Goal: Information Seeking & Learning: Learn about a topic

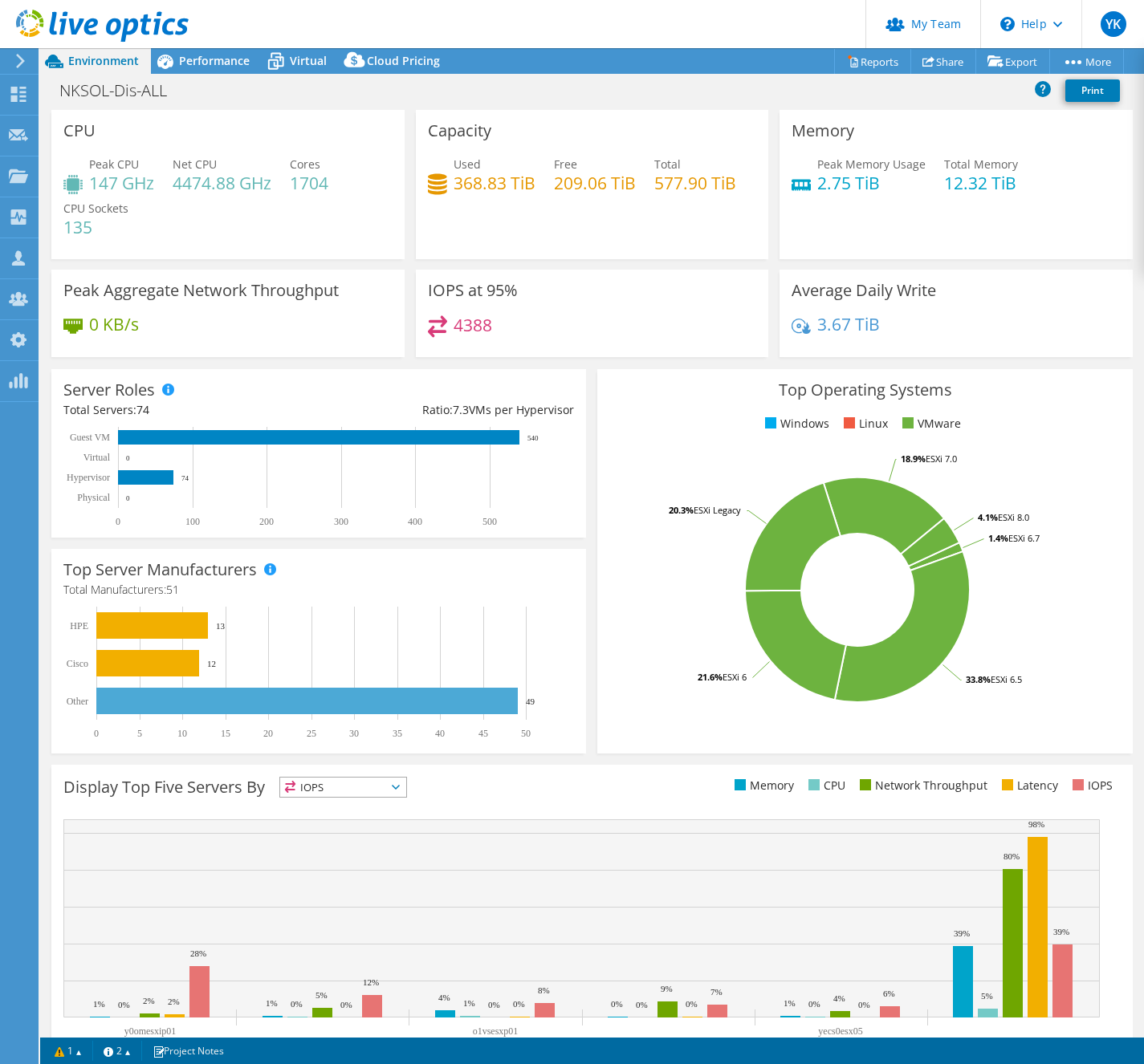
select select "Tokyo"
select select "JPY"
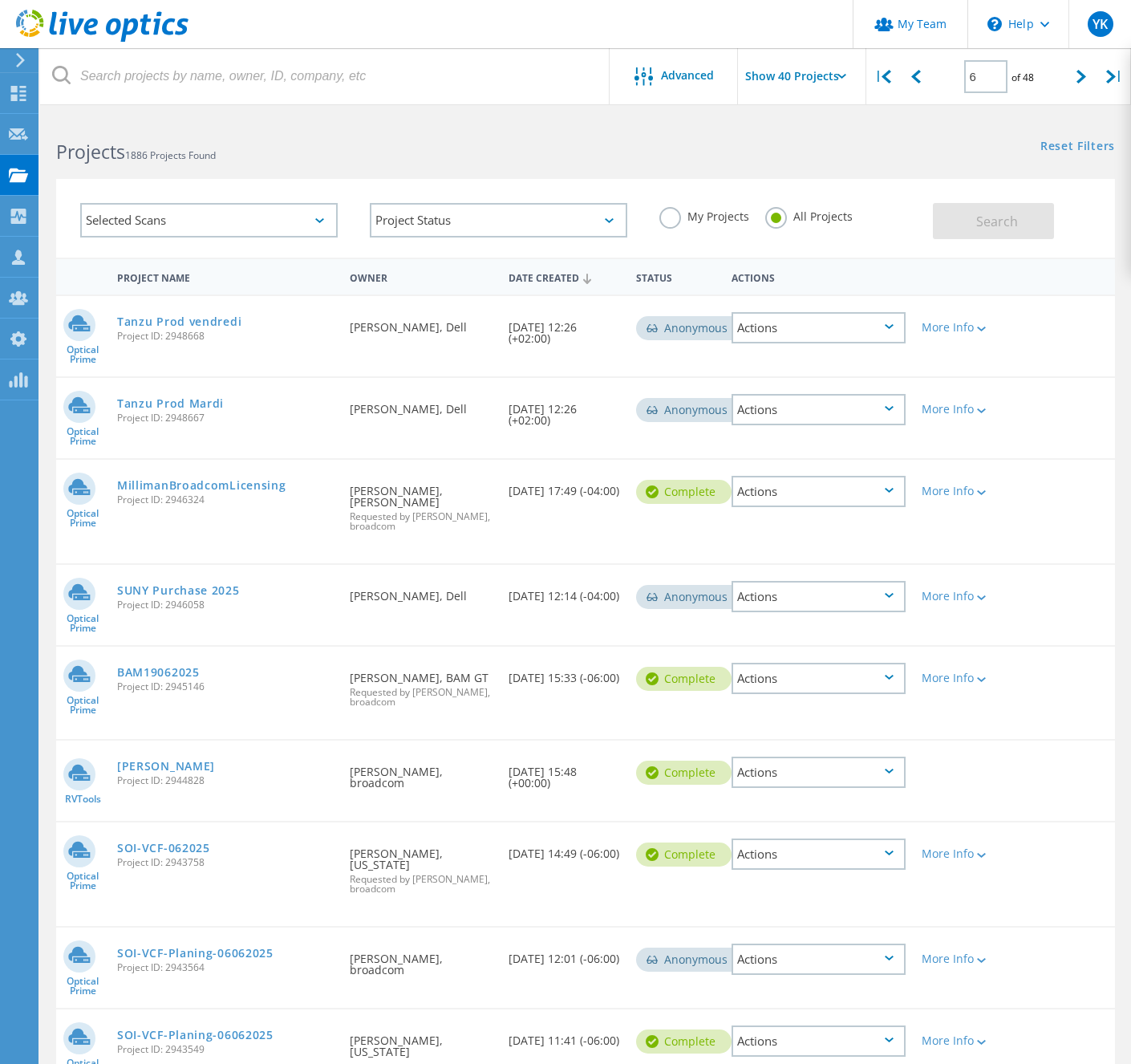
scroll to position [2710, 0]
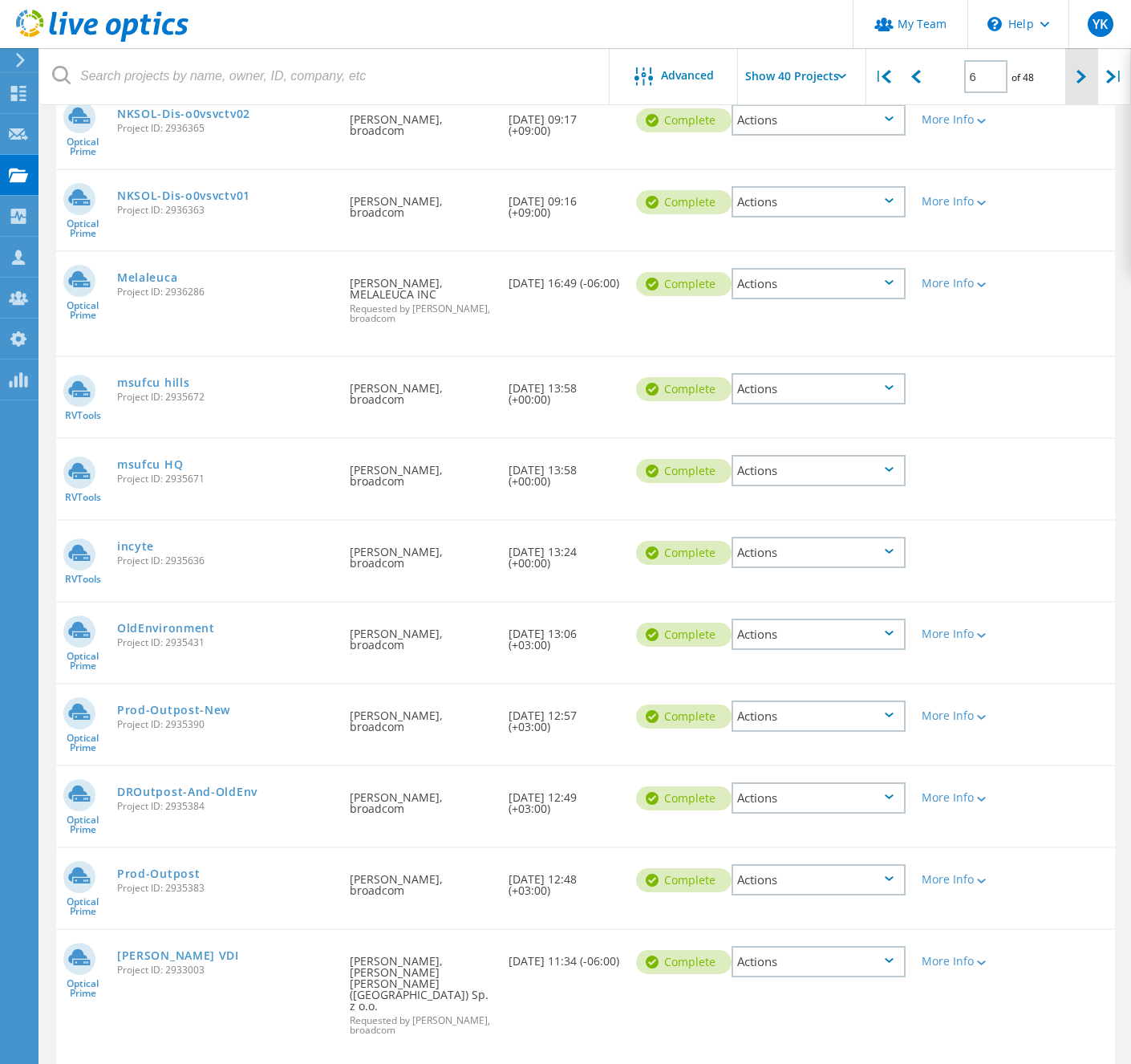
click at [1075, 78] on div at bounding box center [1082, 77] width 33 height 57
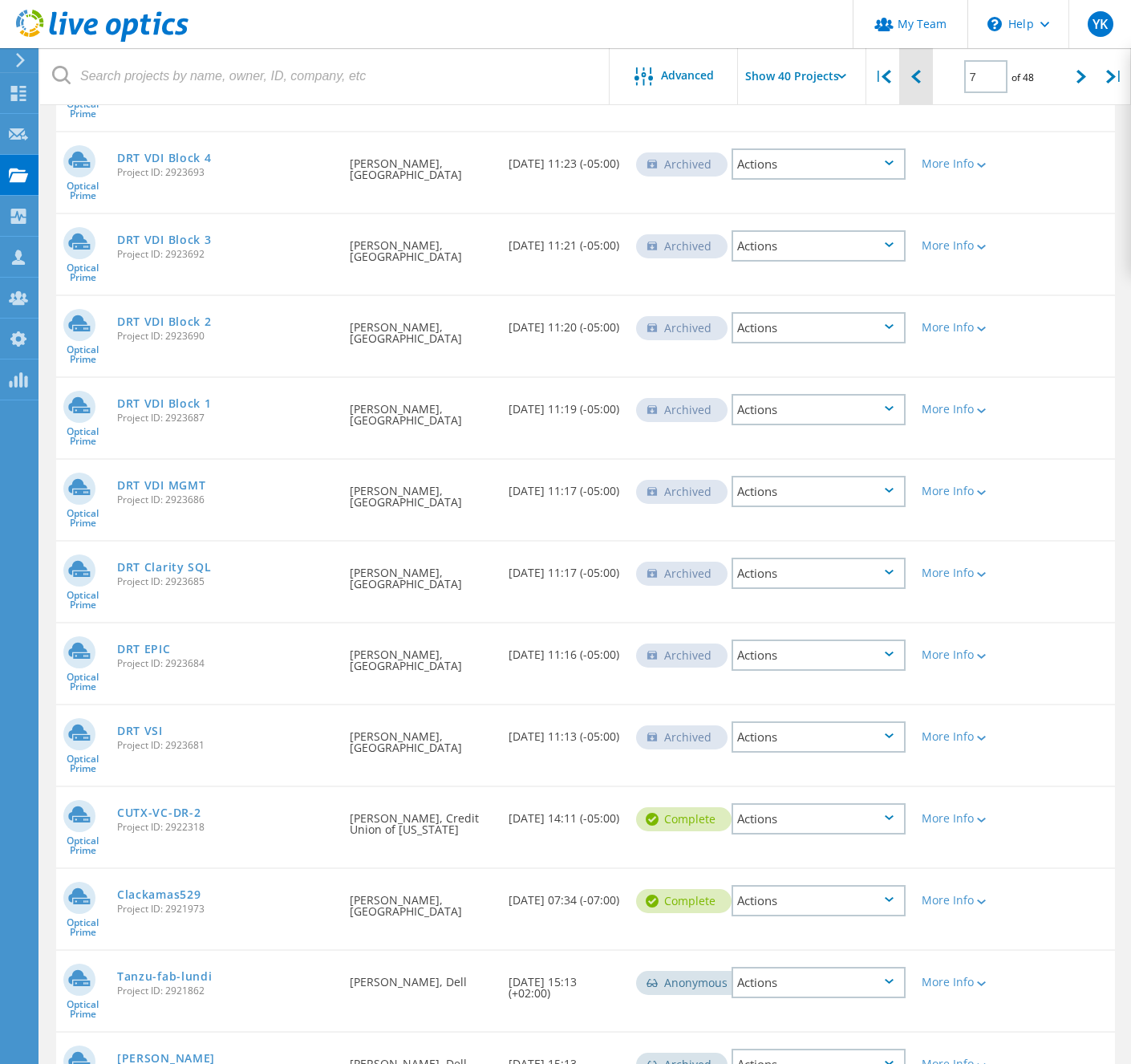
click at [912, 83] on div at bounding box center [916, 77] width 33 height 57
type input "6"
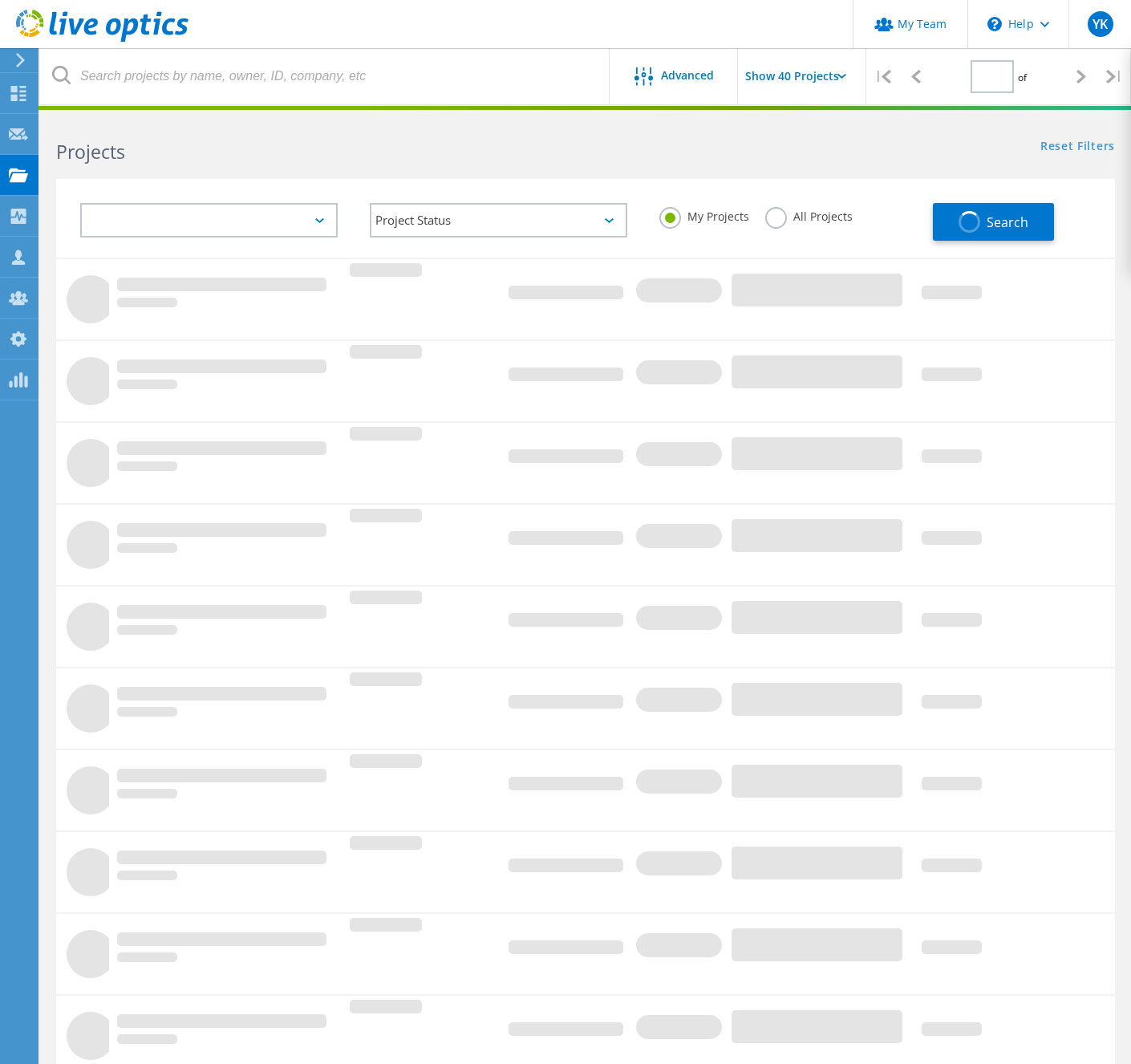
type input "1"
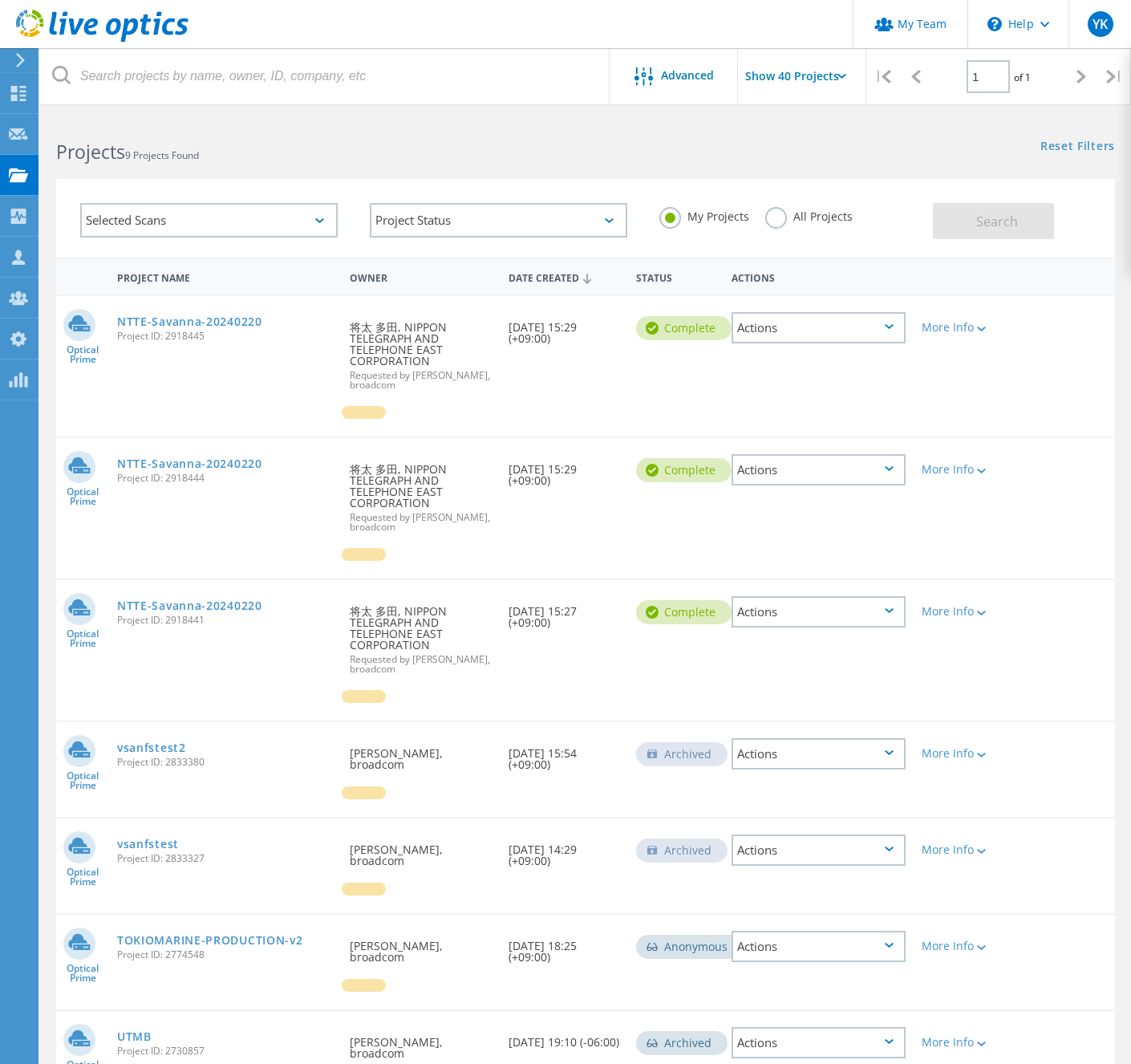
click at [802, 229] on div "All Projects" at bounding box center [809, 219] width 88 height 23
click at [839, 221] on label "All Projects" at bounding box center [809, 214] width 88 height 15
click at [0, 0] on input "All Projects" at bounding box center [0, 0] width 0 height 0
drag, startPoint x: 996, startPoint y: 79, endPoint x: 1013, endPoint y: 201, distance: 123.2
click at [1017, 184] on lo-project-search-form "Advanced Show 40 Projects | 1 of 1 | Email Address Project Name Company Date Cr…" at bounding box center [585, 187] width 1091 height 141
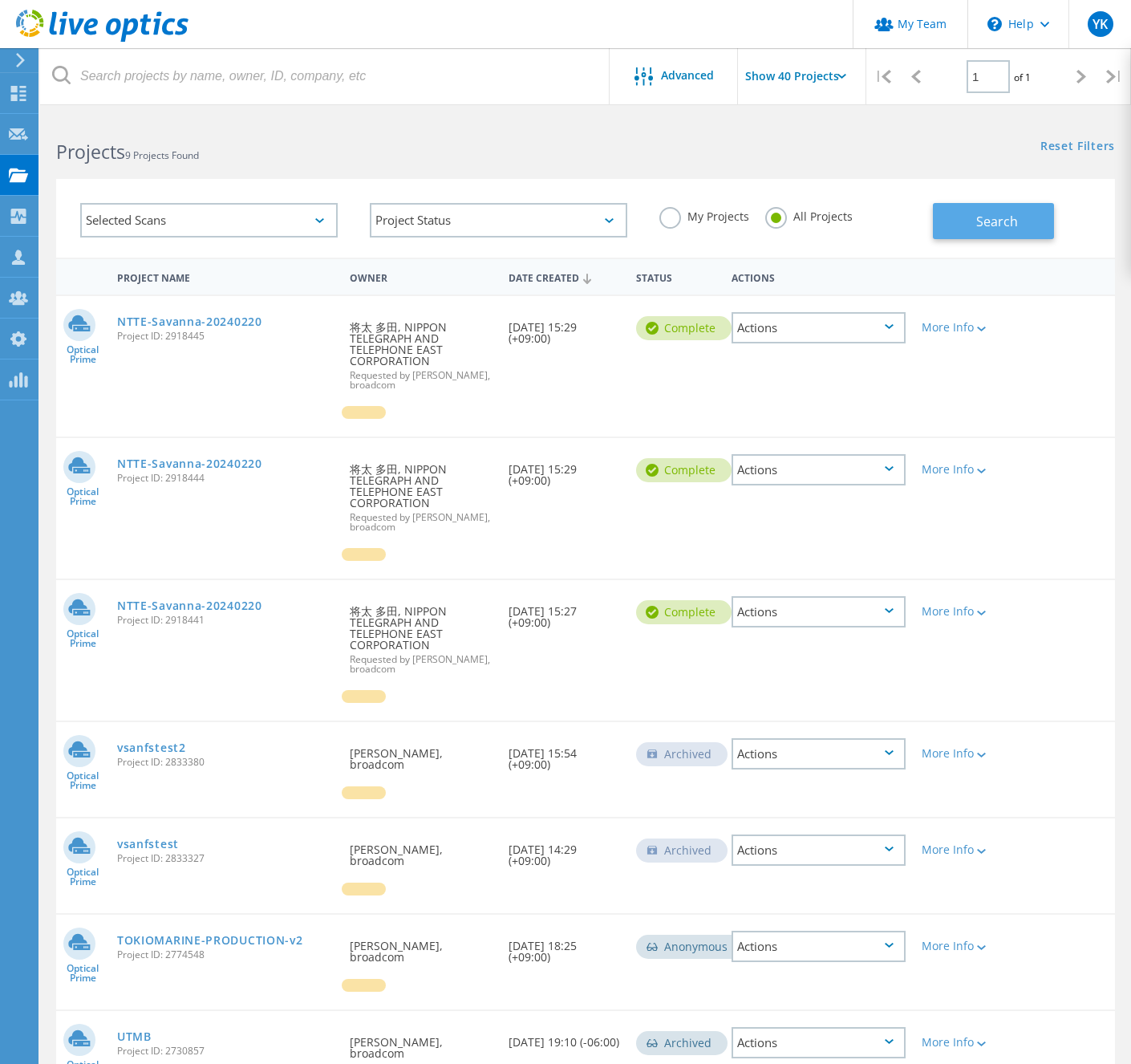
click at [1008, 217] on span "Search" at bounding box center [997, 222] width 42 height 18
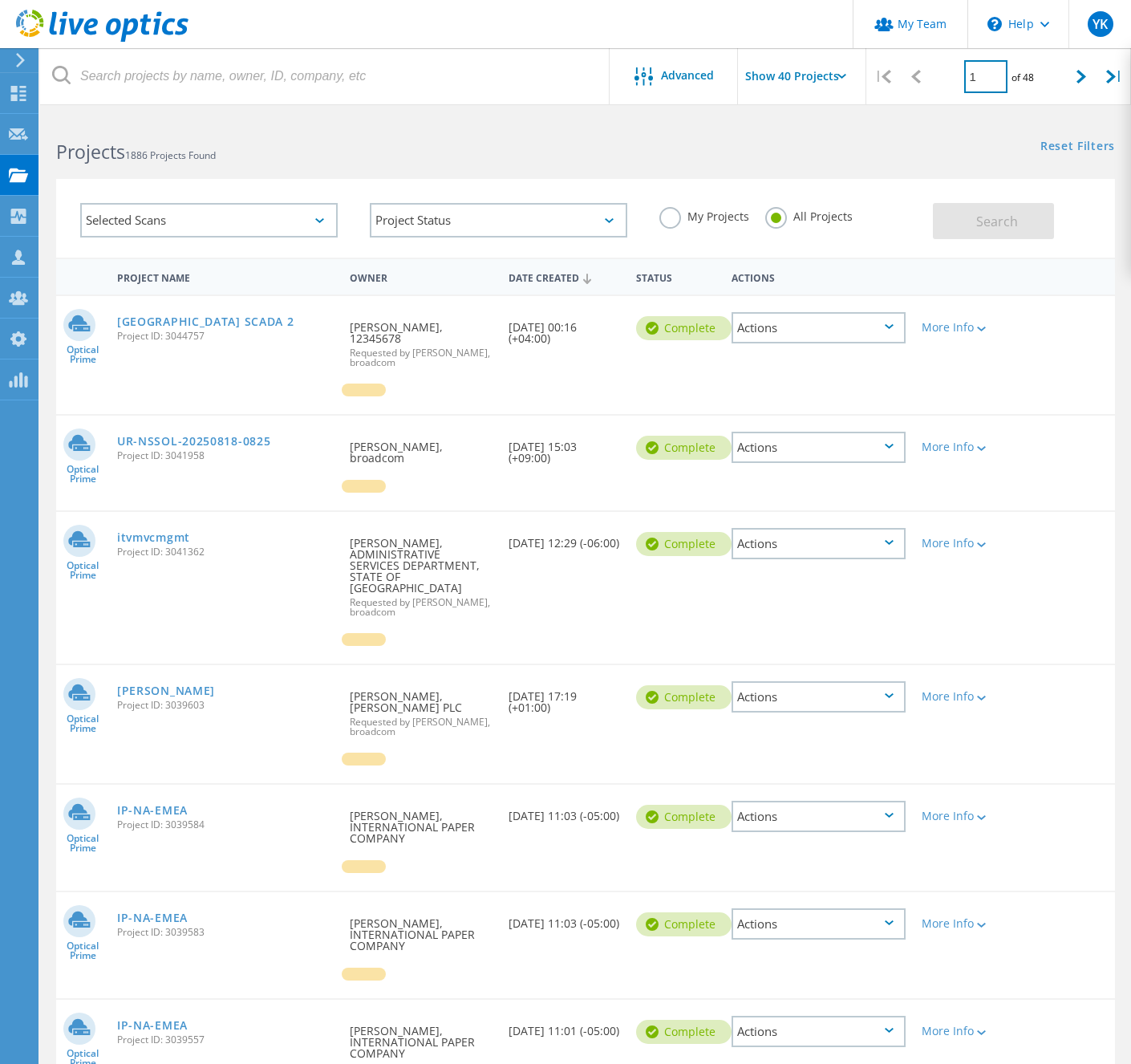
drag, startPoint x: 994, startPoint y: 76, endPoint x: 934, endPoint y: 79, distance: 60.1
click at [934, 79] on div "1 of 48" at bounding box center [1000, 71] width 132 height 45
click at [989, 79] on input "1" at bounding box center [986, 76] width 43 height 33
type input "5"
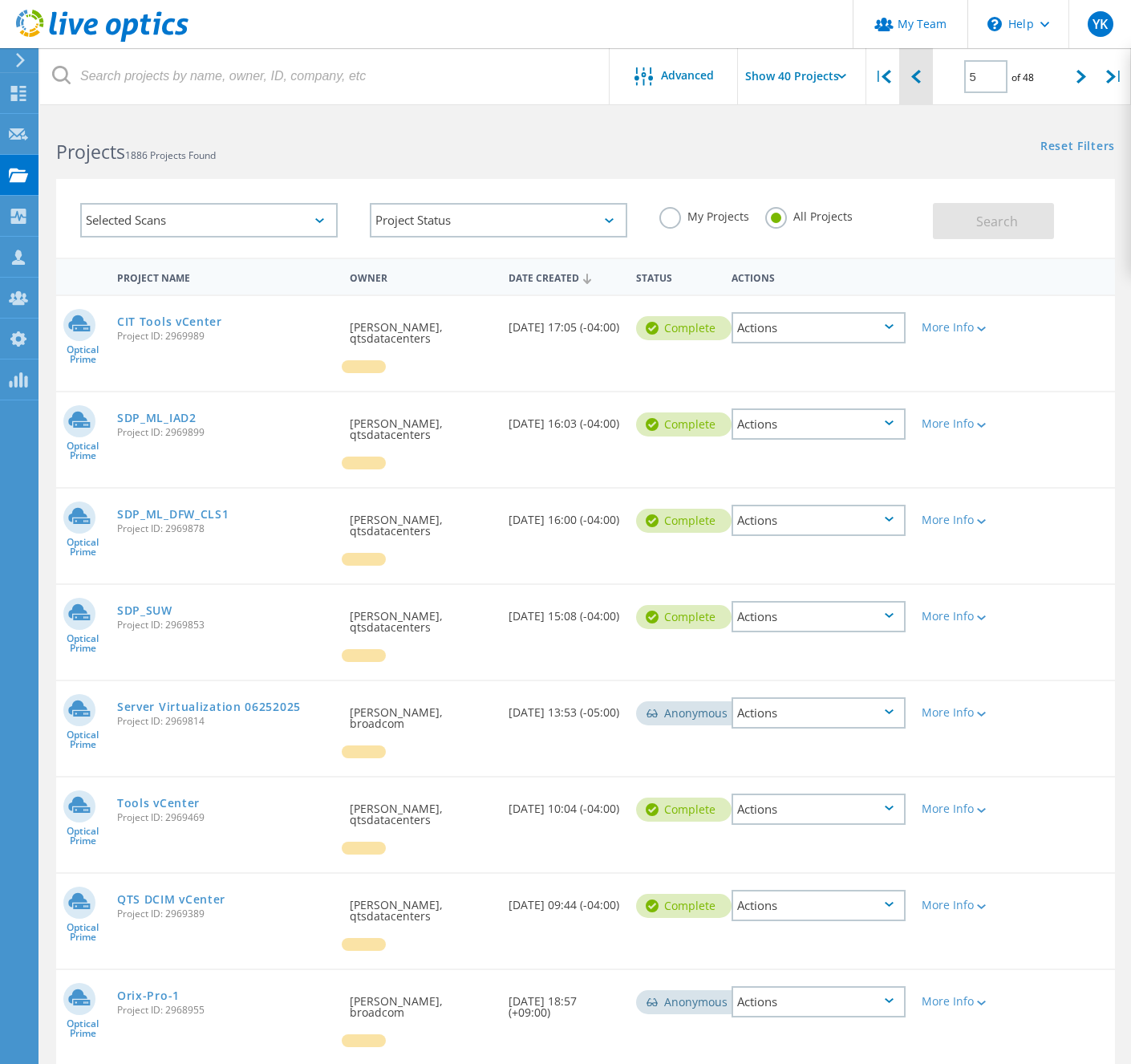
click at [921, 76] on div at bounding box center [916, 77] width 33 height 57
type input "4"
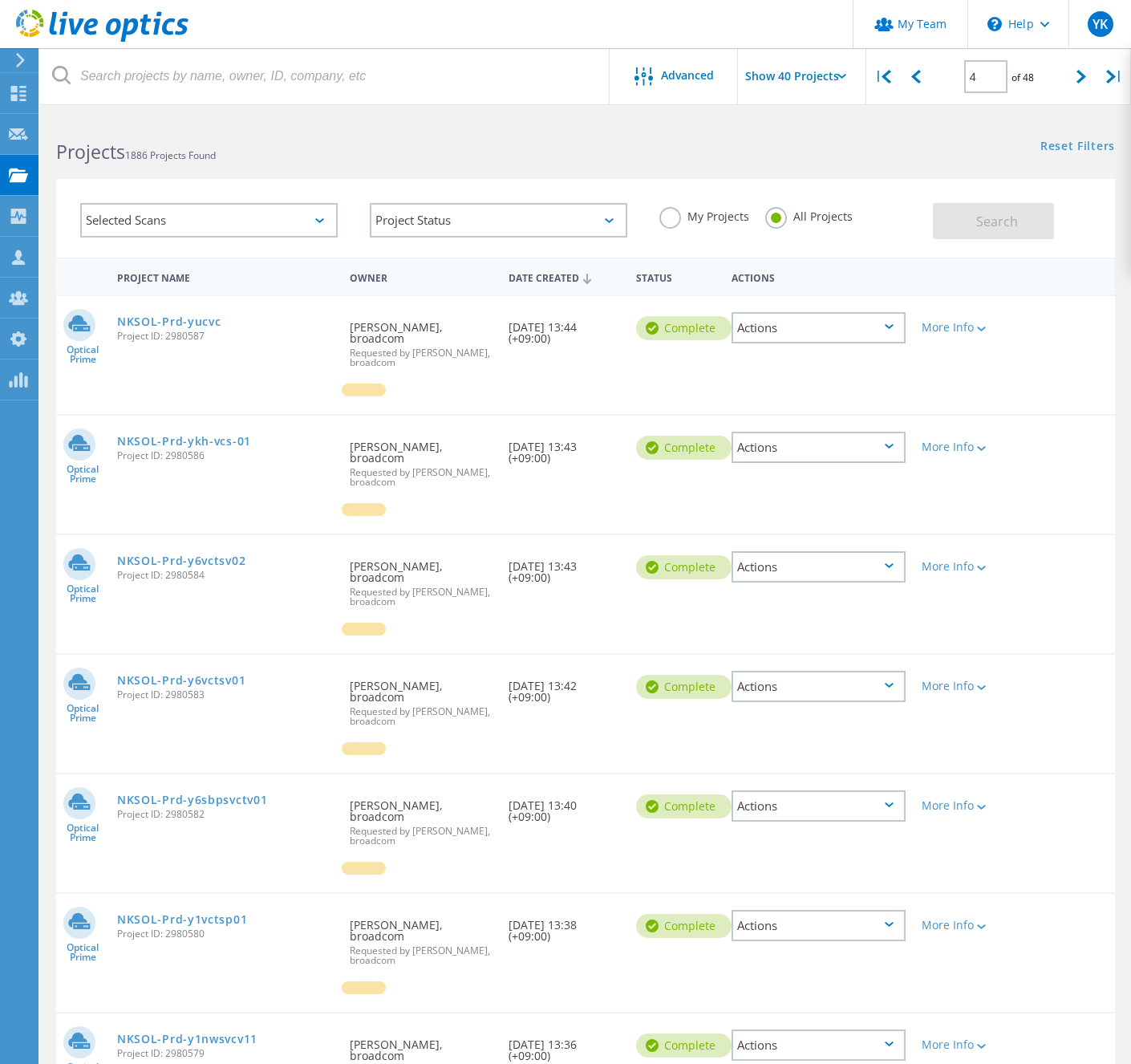
click at [386, 623] on div at bounding box center [364, 629] width 44 height 13
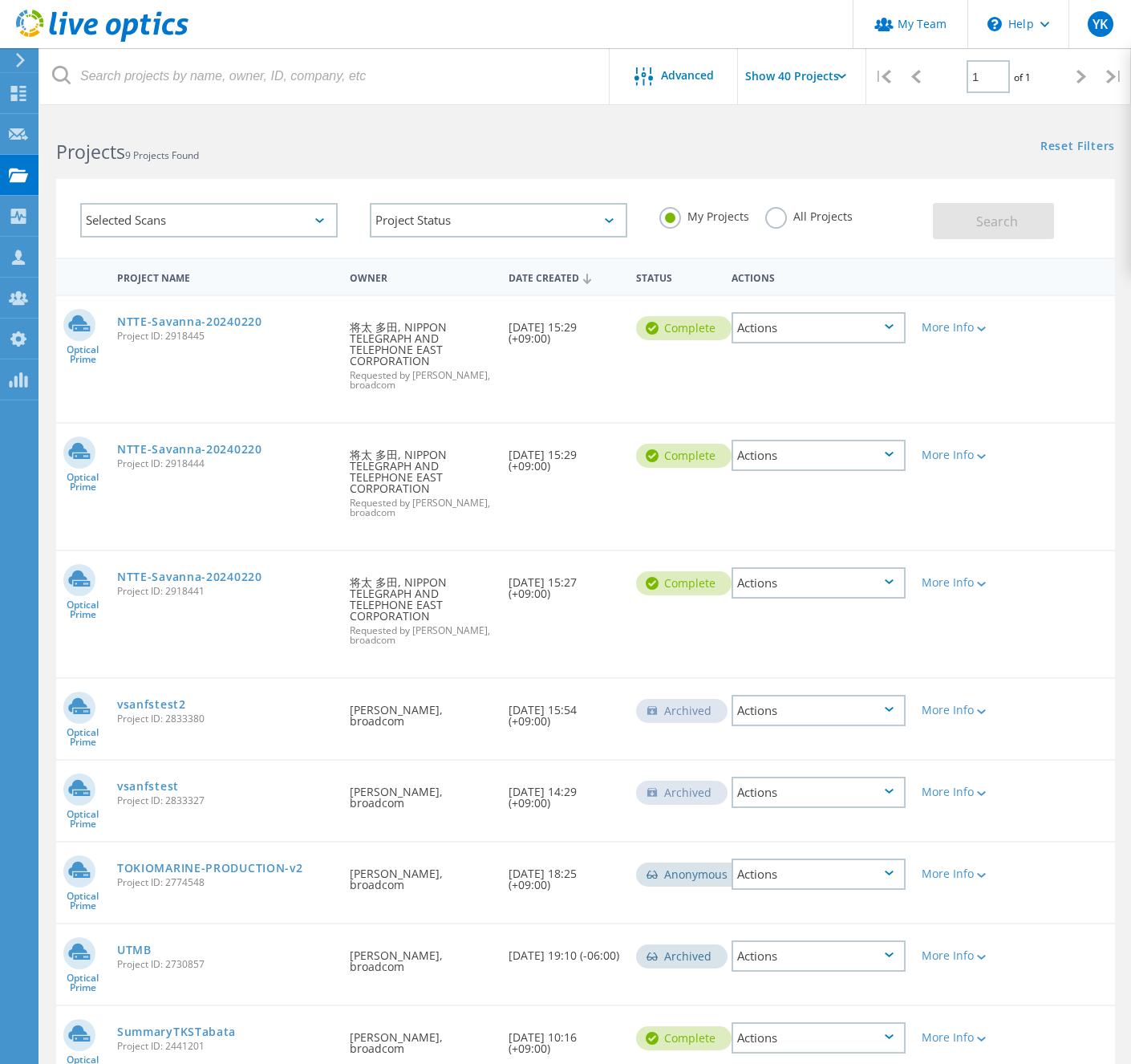
click at [770, 212] on label "All Projects" at bounding box center [809, 214] width 88 height 15
click at [0, 0] on input "All Projects" at bounding box center [0, 0] width 0 height 0
click at [993, 222] on span "Search" at bounding box center [997, 222] width 42 height 18
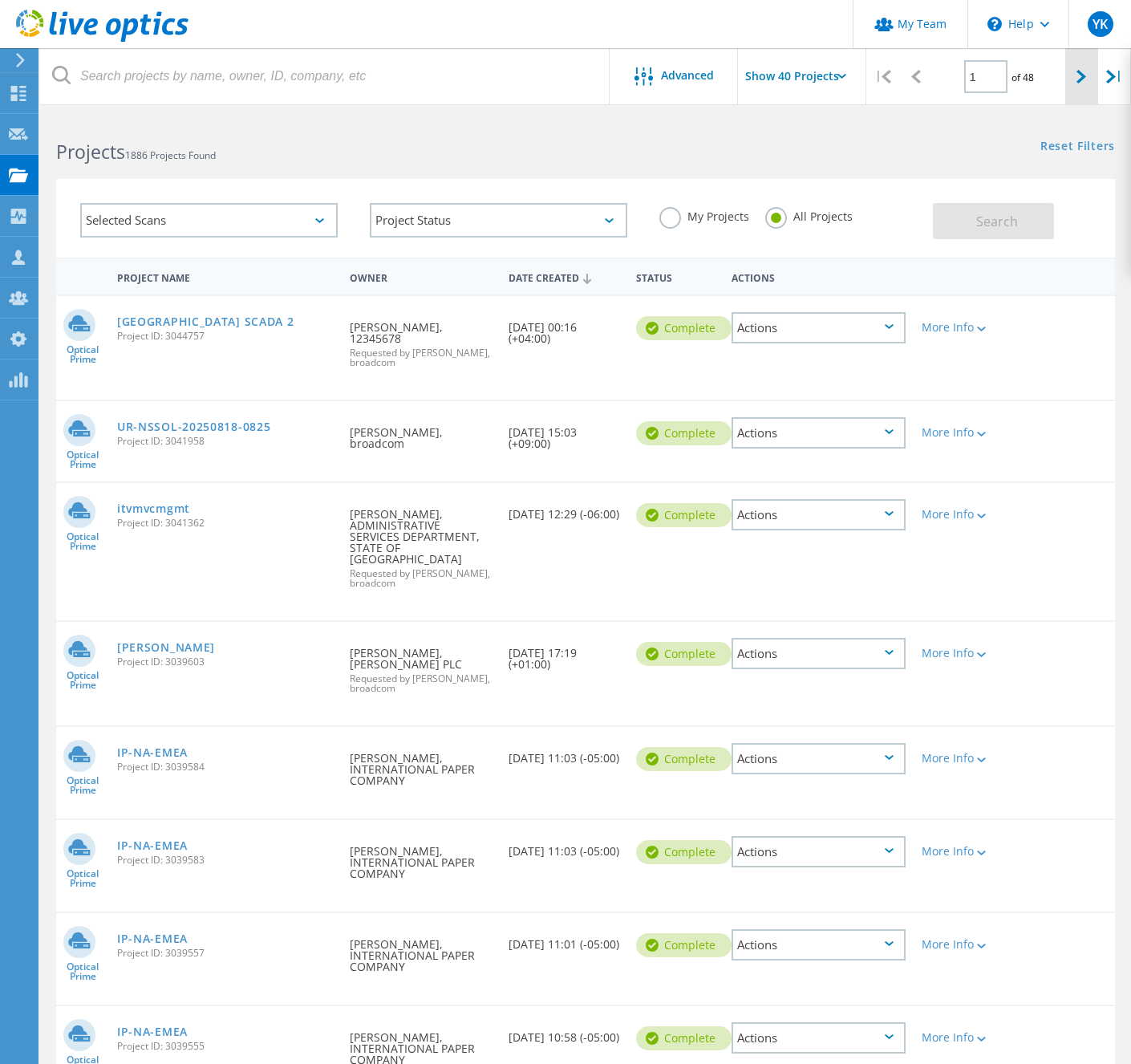
click at [1082, 79] on icon at bounding box center [1081, 76] width 10 height 13
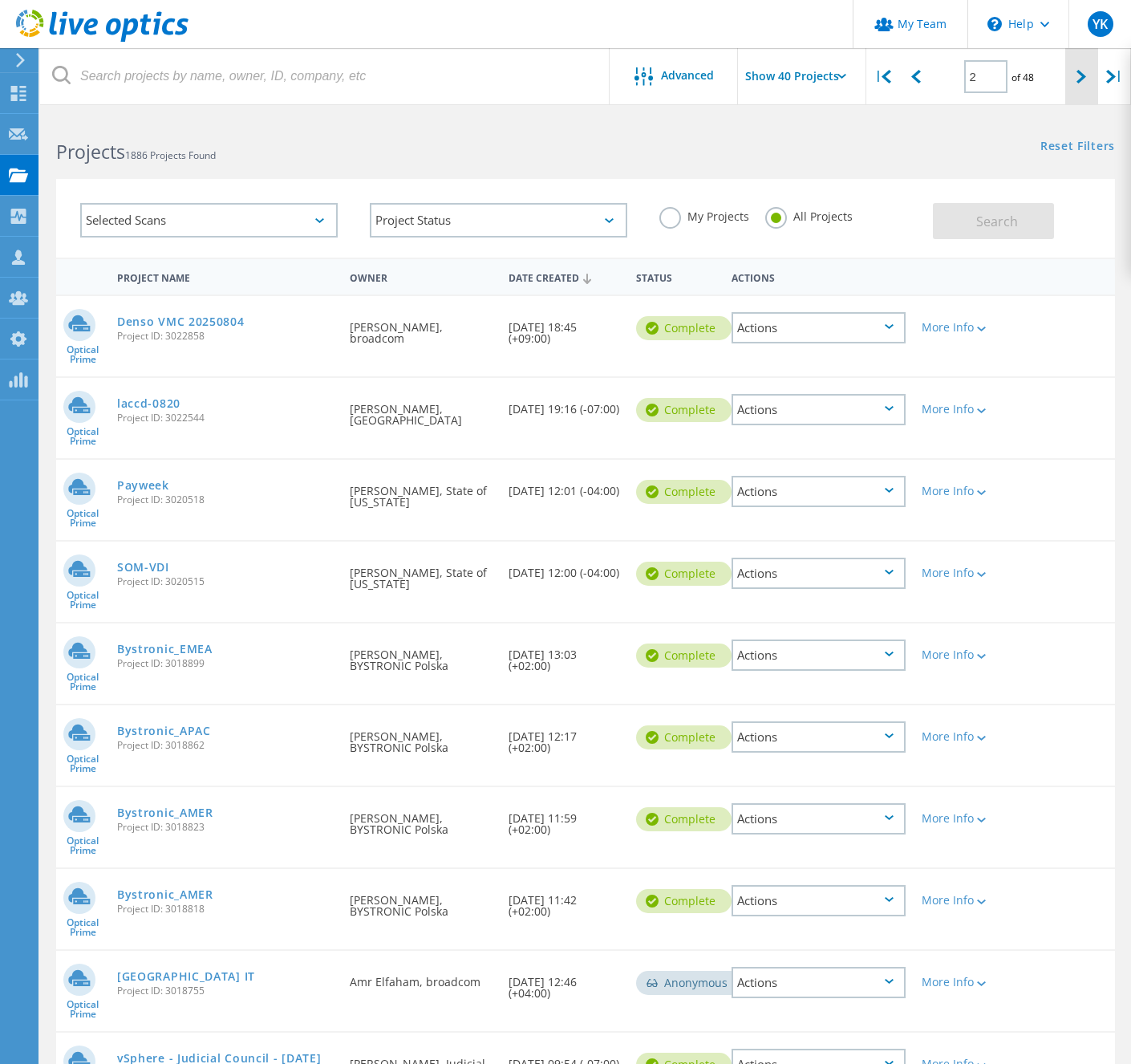
click at [1082, 79] on icon at bounding box center [1081, 76] width 10 height 13
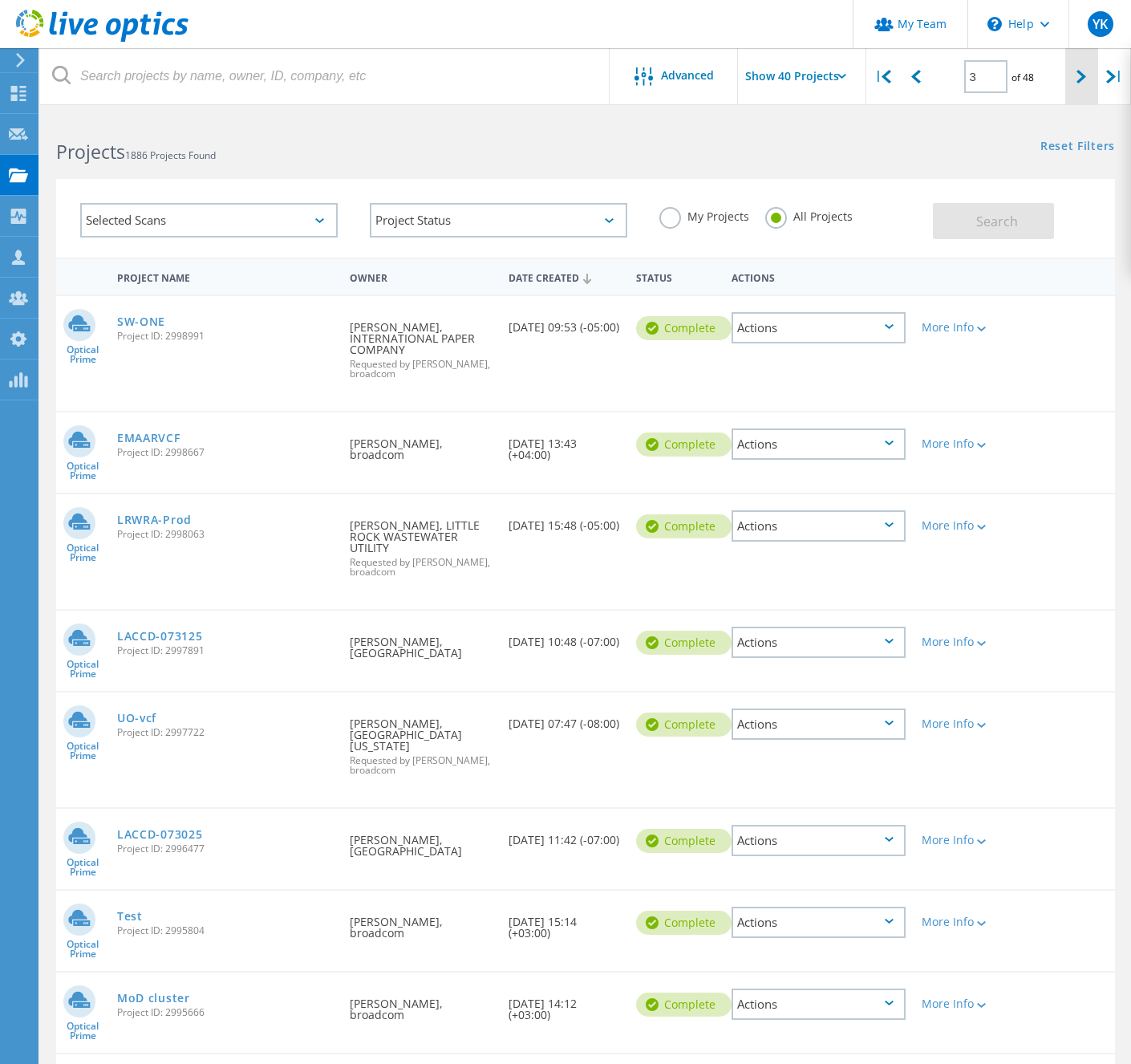
click at [1082, 79] on icon at bounding box center [1081, 76] width 10 height 13
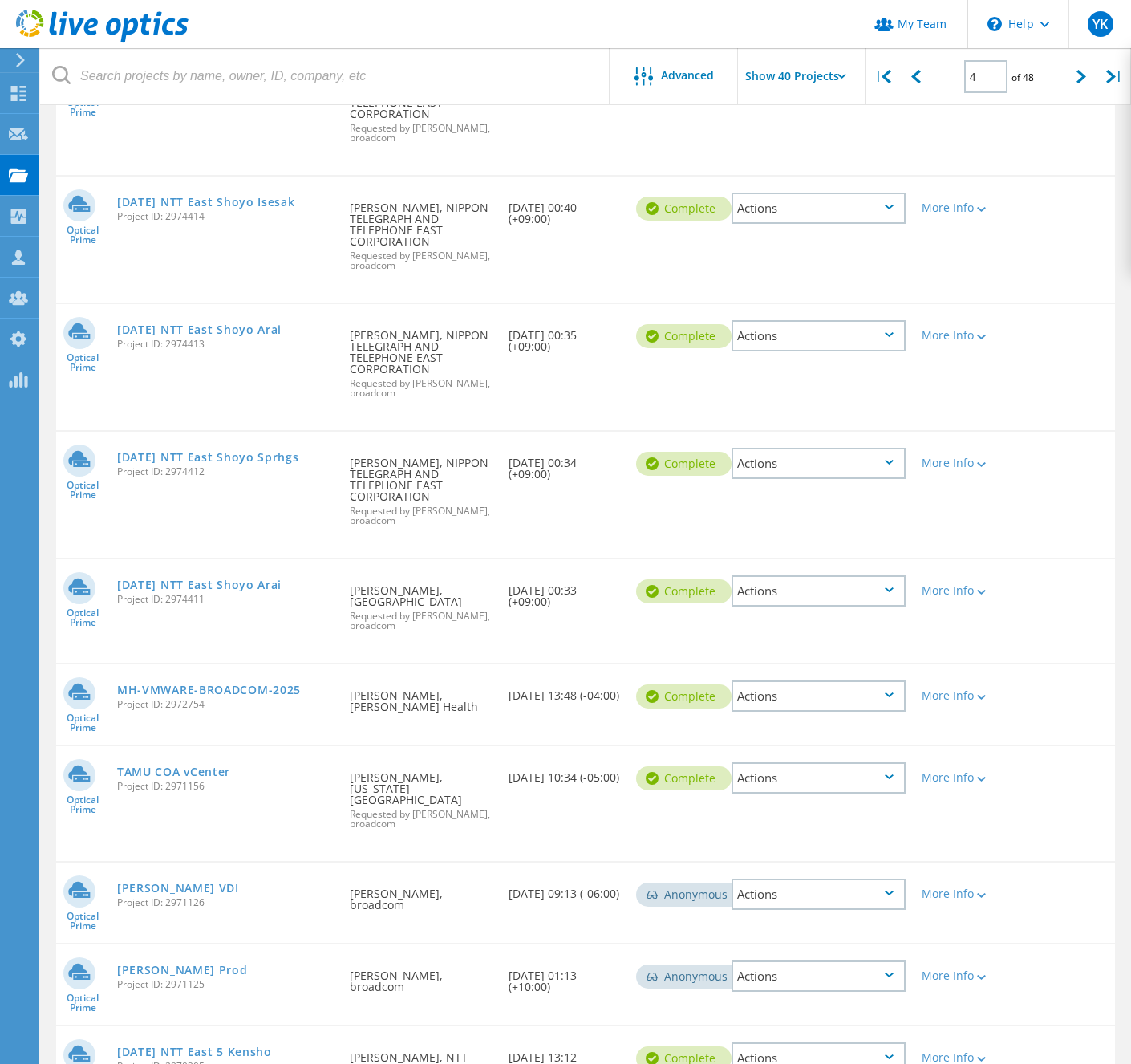
scroll to position [3105, 0]
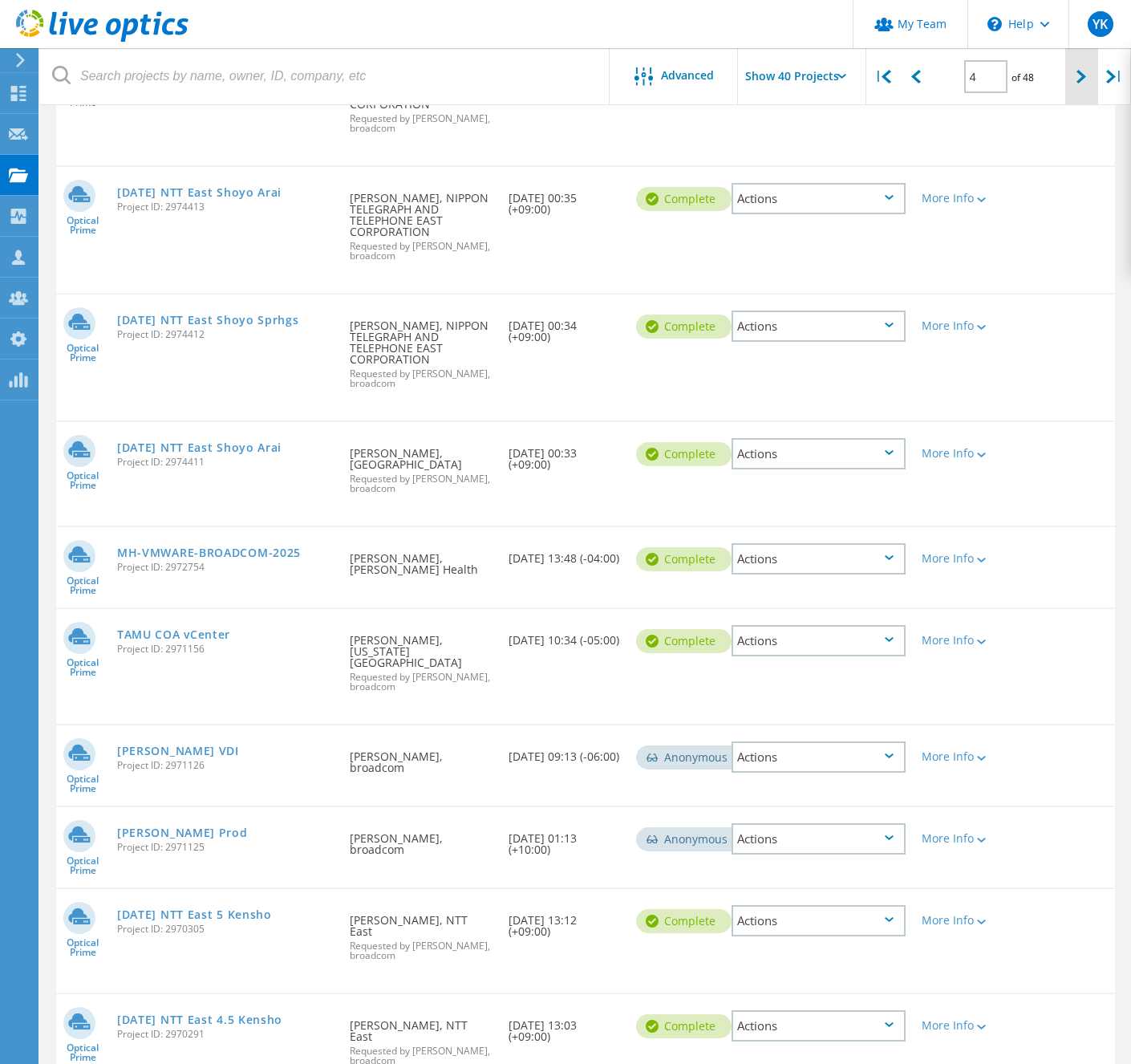
click at [1073, 77] on div at bounding box center [1082, 77] width 33 height 57
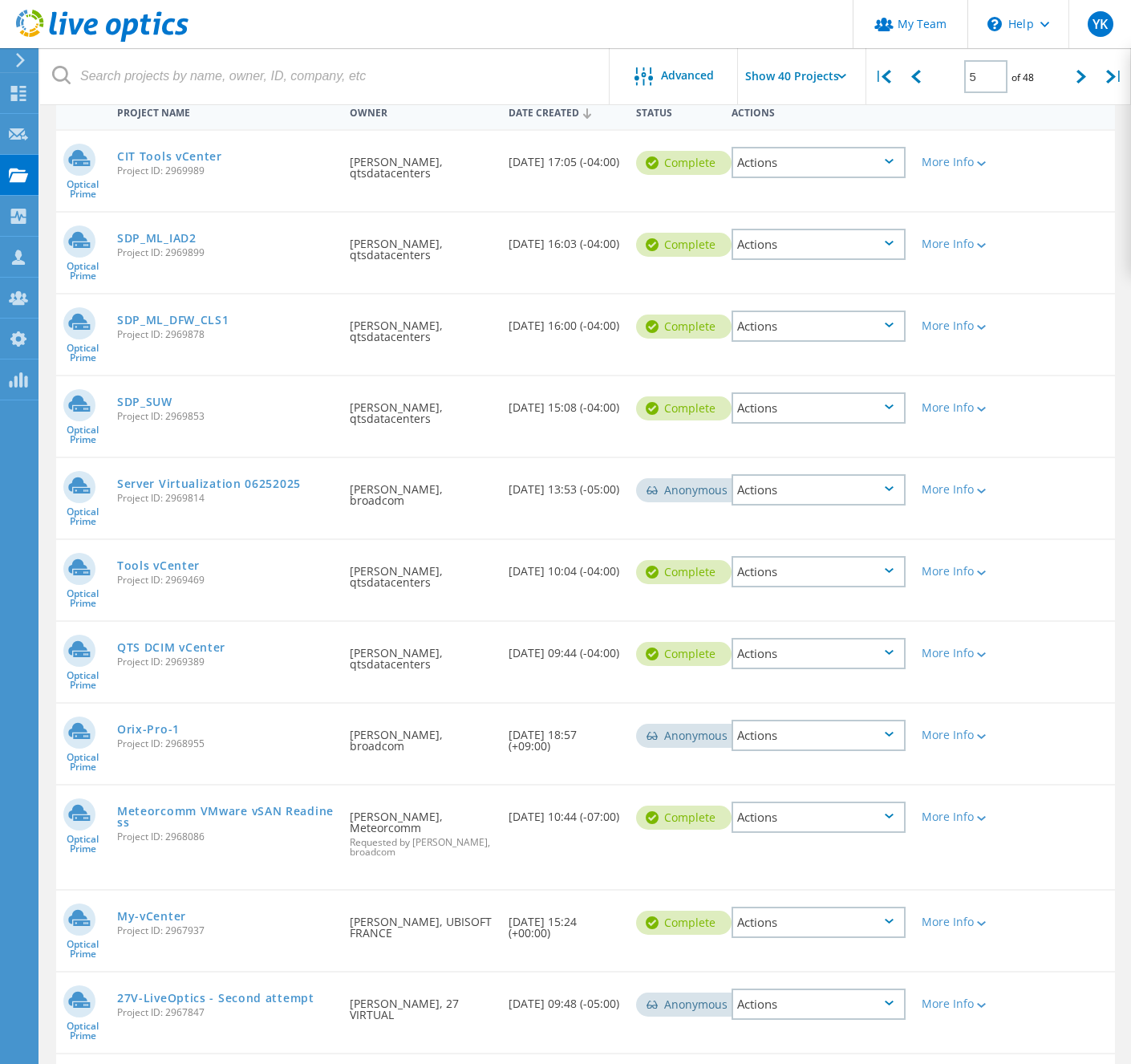
scroll to position [0, 0]
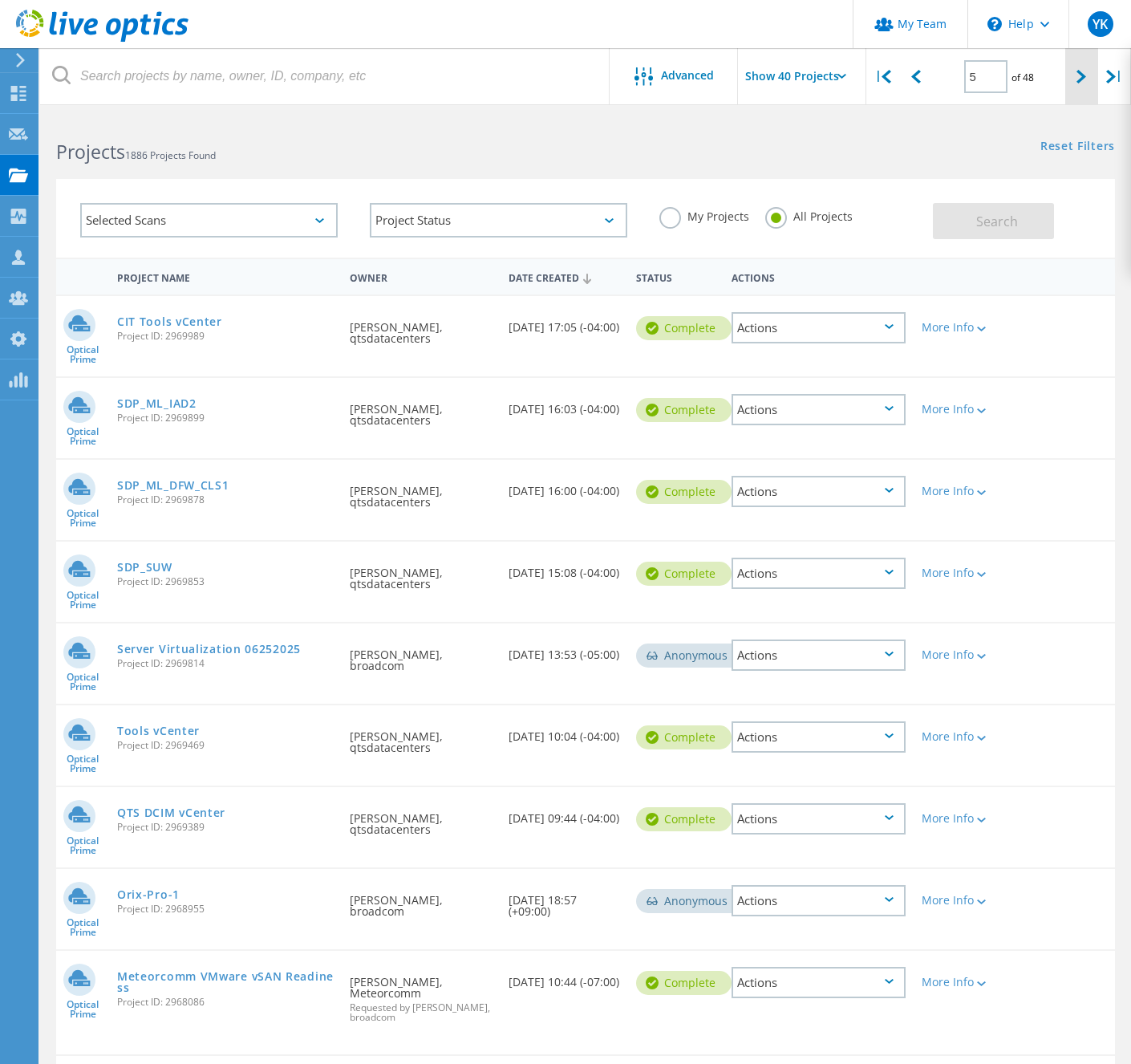
click at [1072, 76] on div at bounding box center [1082, 77] width 33 height 57
type input "6"
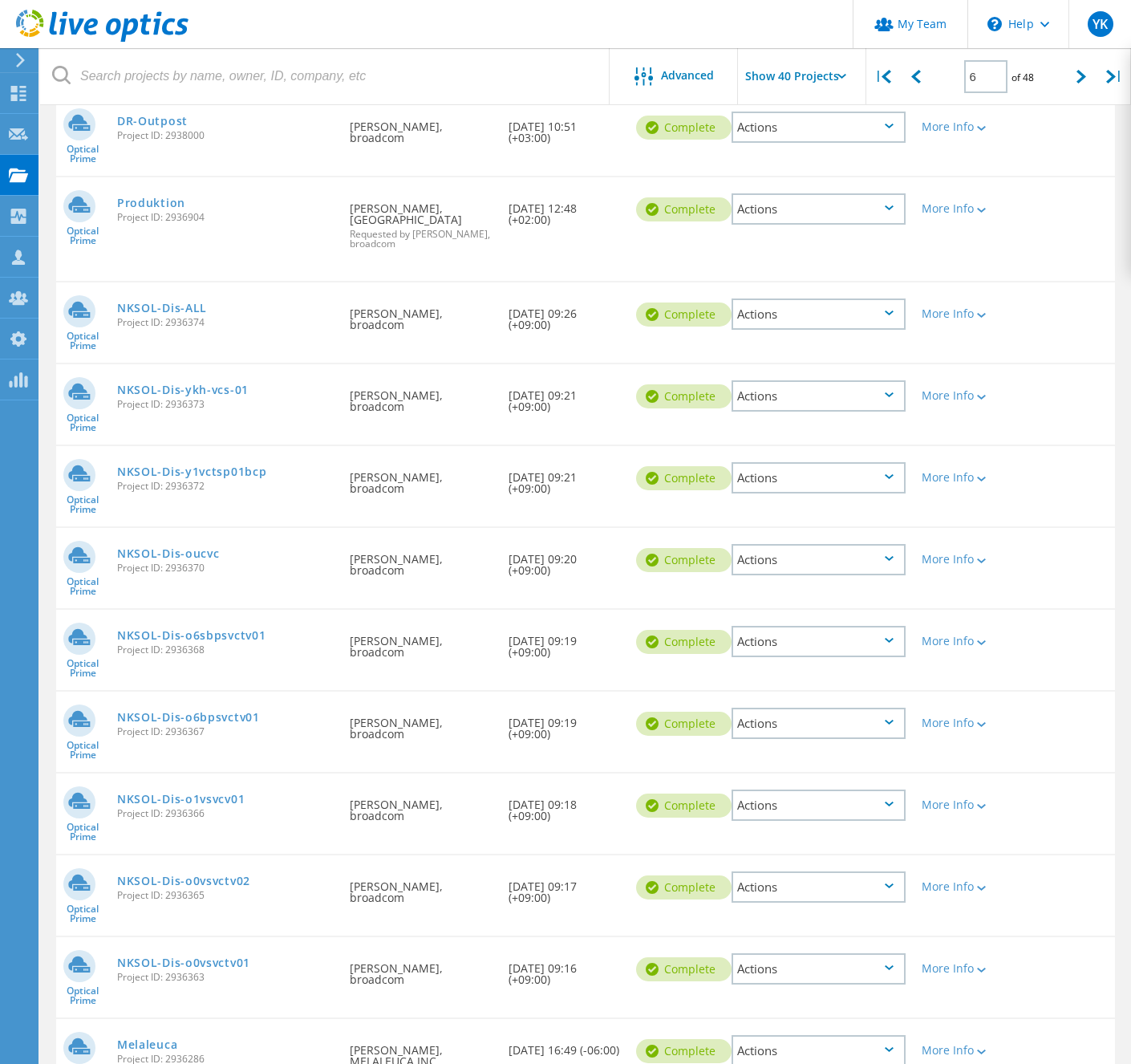
scroll to position [1932, 0]
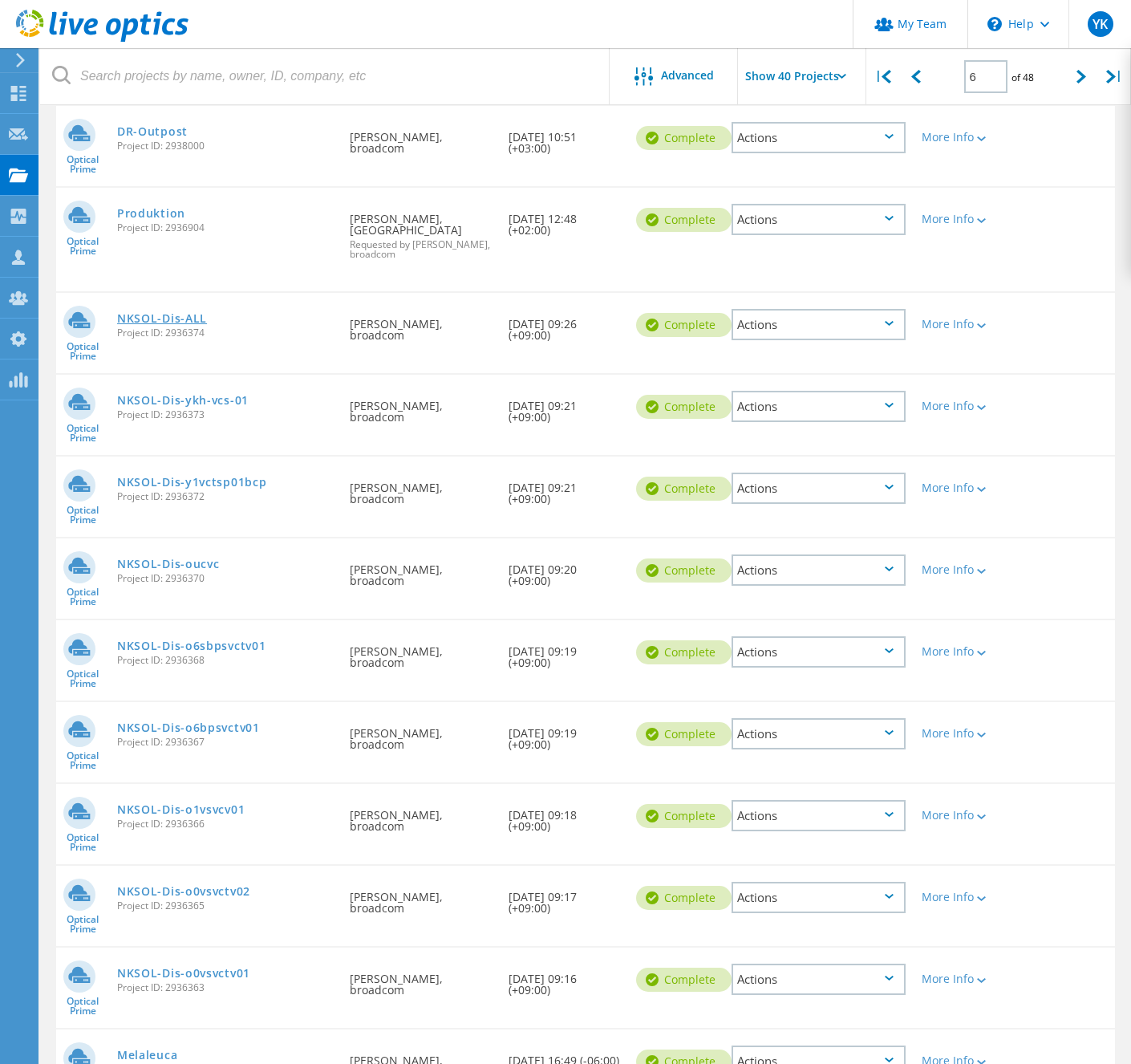
click at [207, 313] on link "NKSOL-Dis-ALL" at bounding box center [162, 318] width 90 height 12
click at [500, 314] on div "Requested By Hisanori Ono, broadcom" at bounding box center [422, 333] width 159 height 80
click at [248, 395] on link "NKSOL-Dis-ykh-vcs-01" at bounding box center [182, 400] width 131 height 12
click at [251, 476] on link "NKSOL-Dis-y1vctsp01bcp" at bounding box center [191, 482] width 149 height 12
click at [220, 558] on link "NKSOL-Dis-oucvc" at bounding box center [168, 564] width 103 height 12
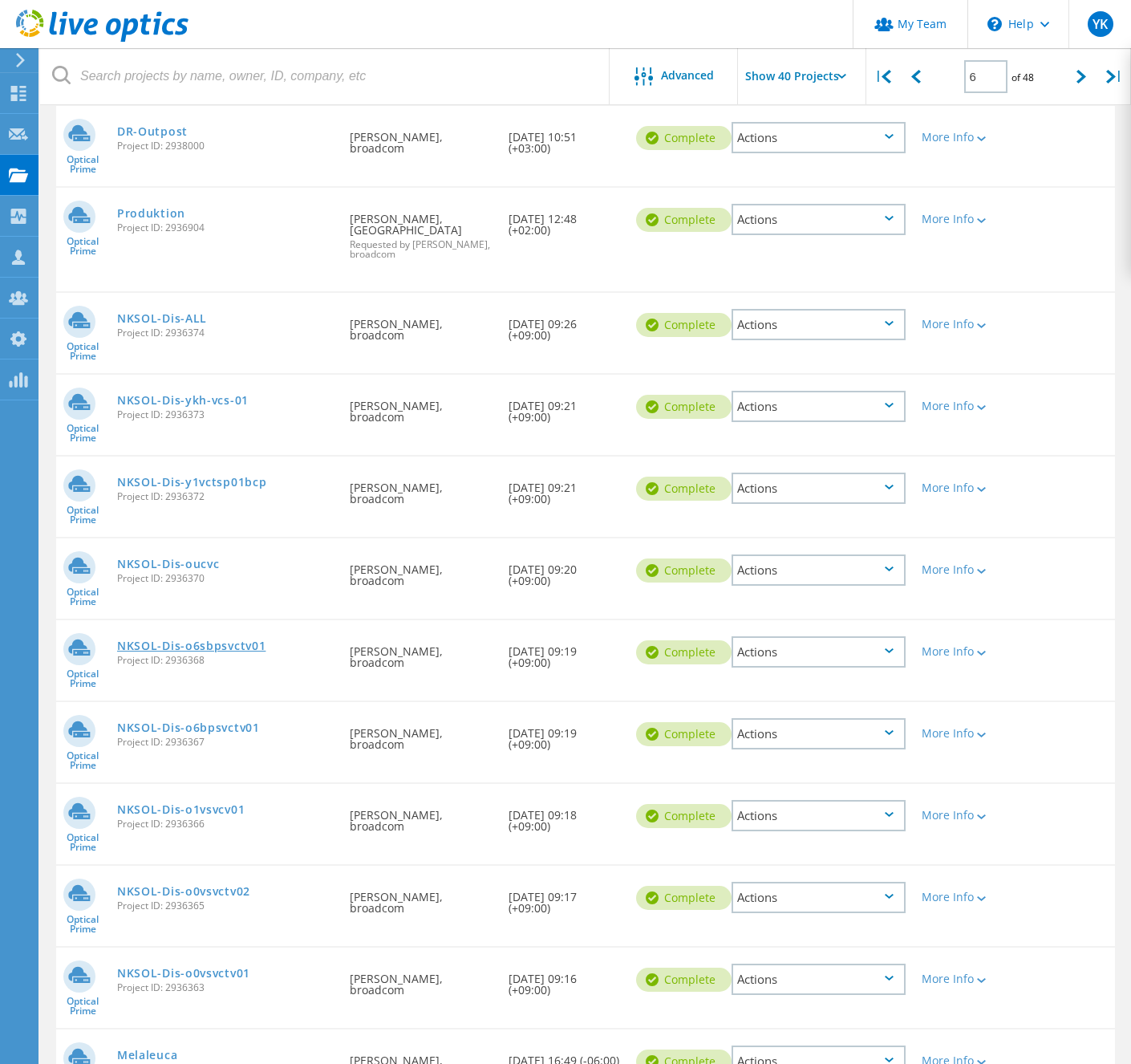
click at [225, 641] on link "NKSOL-Dis-o6sbpsvctv01" at bounding box center [191, 646] width 148 height 12
click at [224, 722] on link "NKSOL-Dis-o6bpsvctv01" at bounding box center [188, 727] width 143 height 12
click at [232, 804] on link "NKSOL-Dis-o1vsvcv01" at bounding box center [180, 809] width 128 height 12
click at [225, 886] on link "NKSOL-Dis-o0vsvctv02" at bounding box center [183, 892] width 133 height 12
click at [232, 968] on link "NKSOL-Dis-o0vsvctv01" at bounding box center [183, 973] width 133 height 12
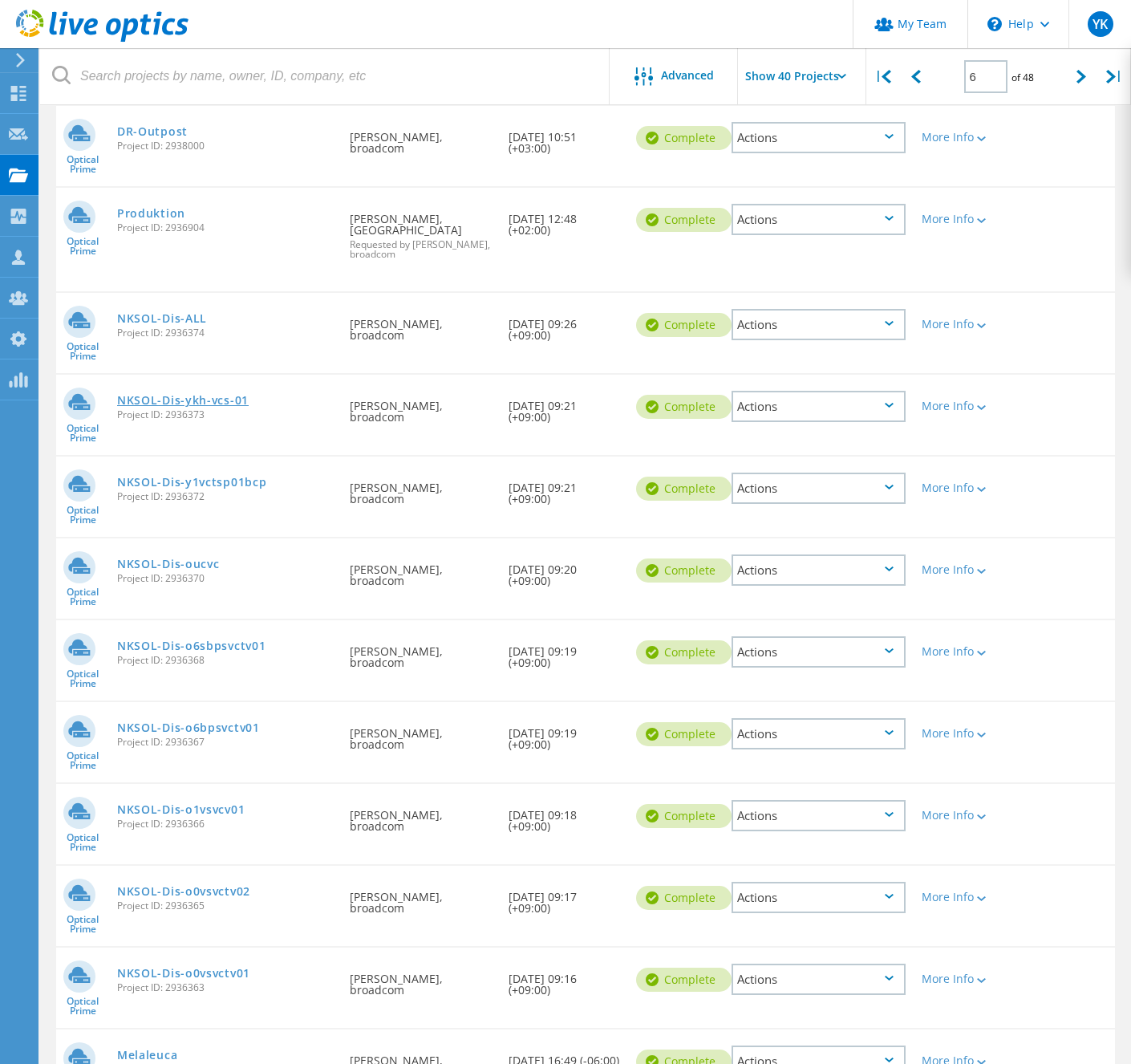
click at [224, 395] on link "NKSOL-Dis-ykh-vcs-01" at bounding box center [182, 400] width 131 height 12
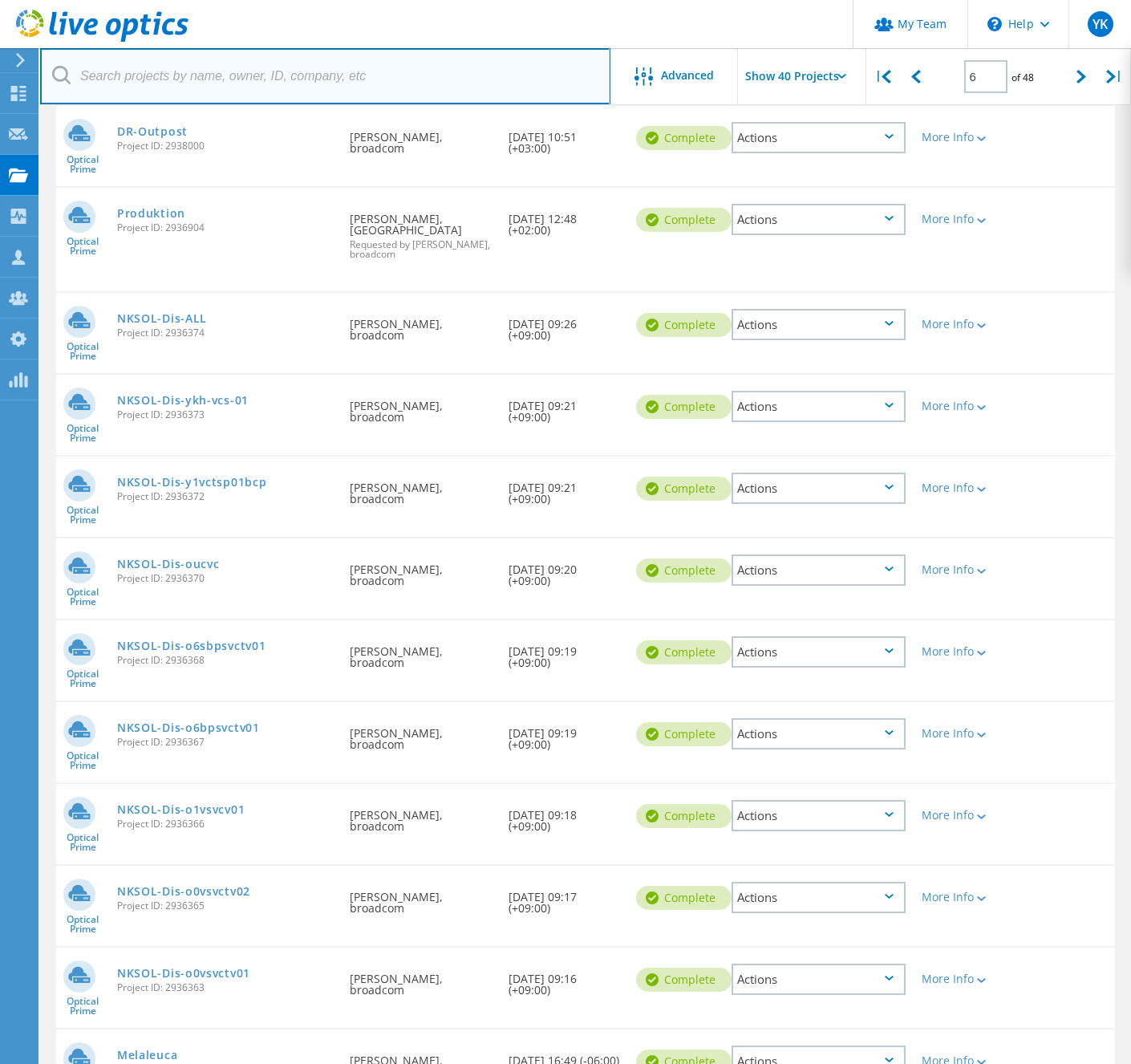
click at [323, 75] on input "text" at bounding box center [325, 76] width 571 height 56
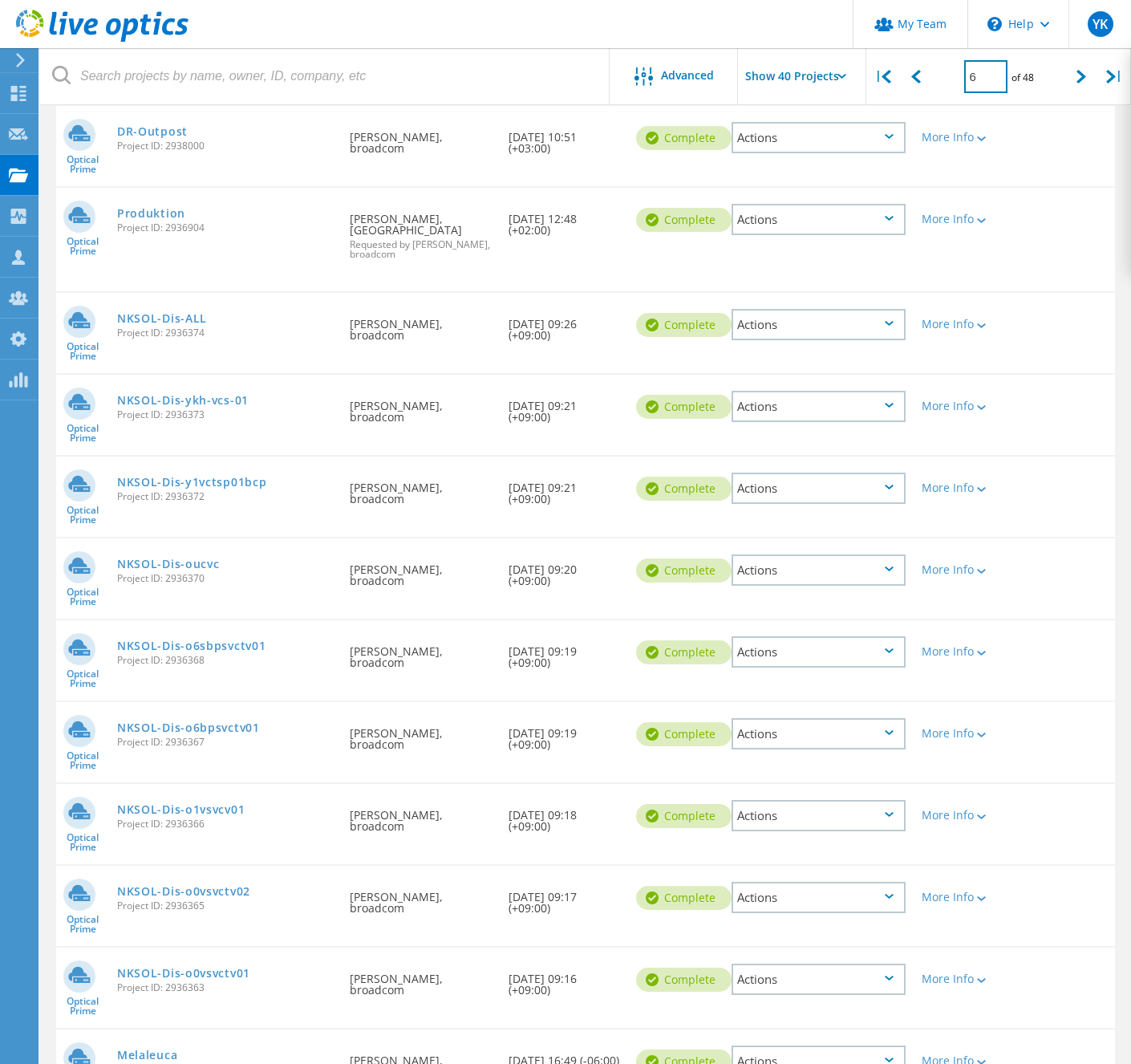
click at [978, 83] on input "6" at bounding box center [986, 76] width 43 height 33
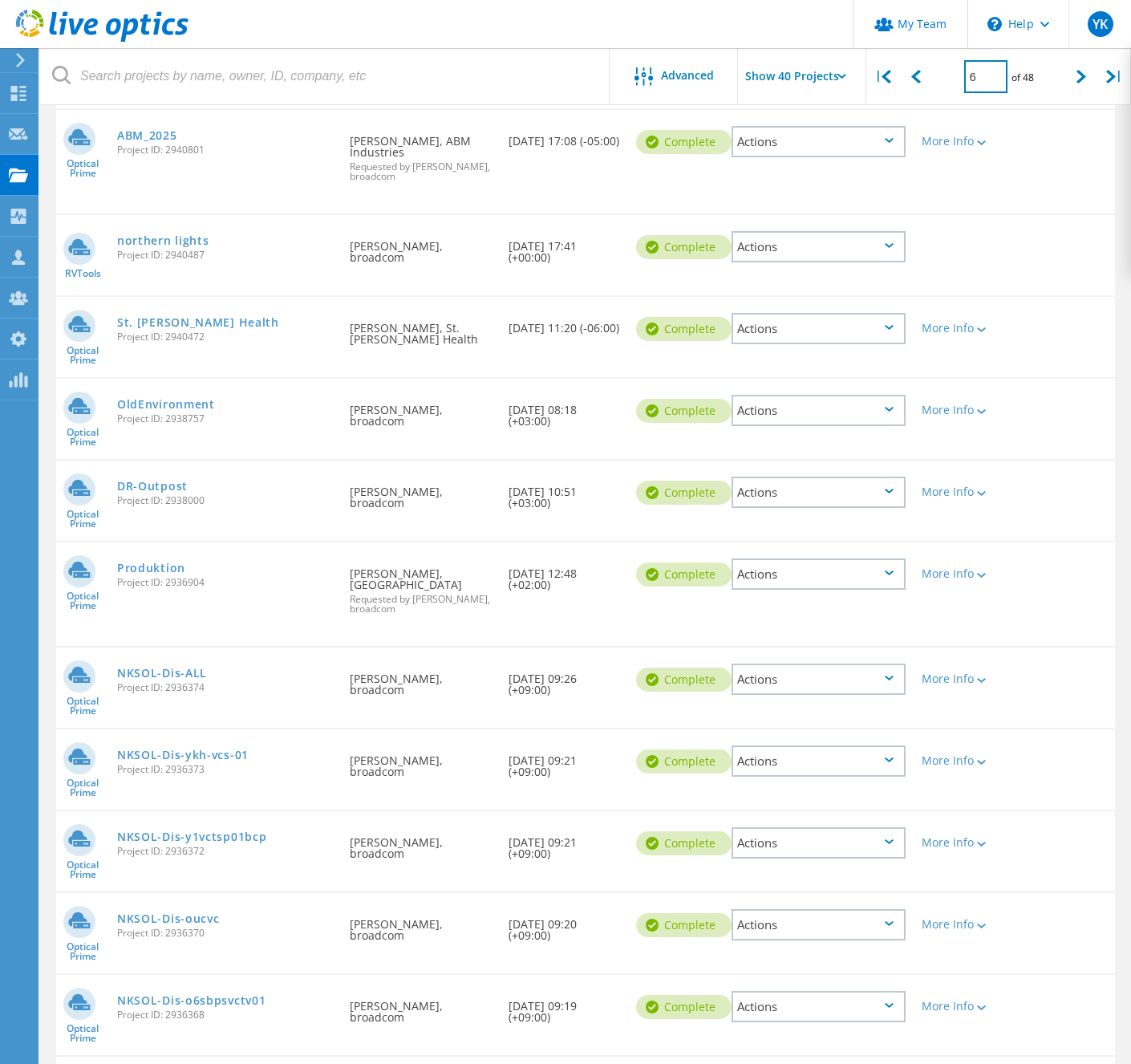
scroll to position [1486, 0]
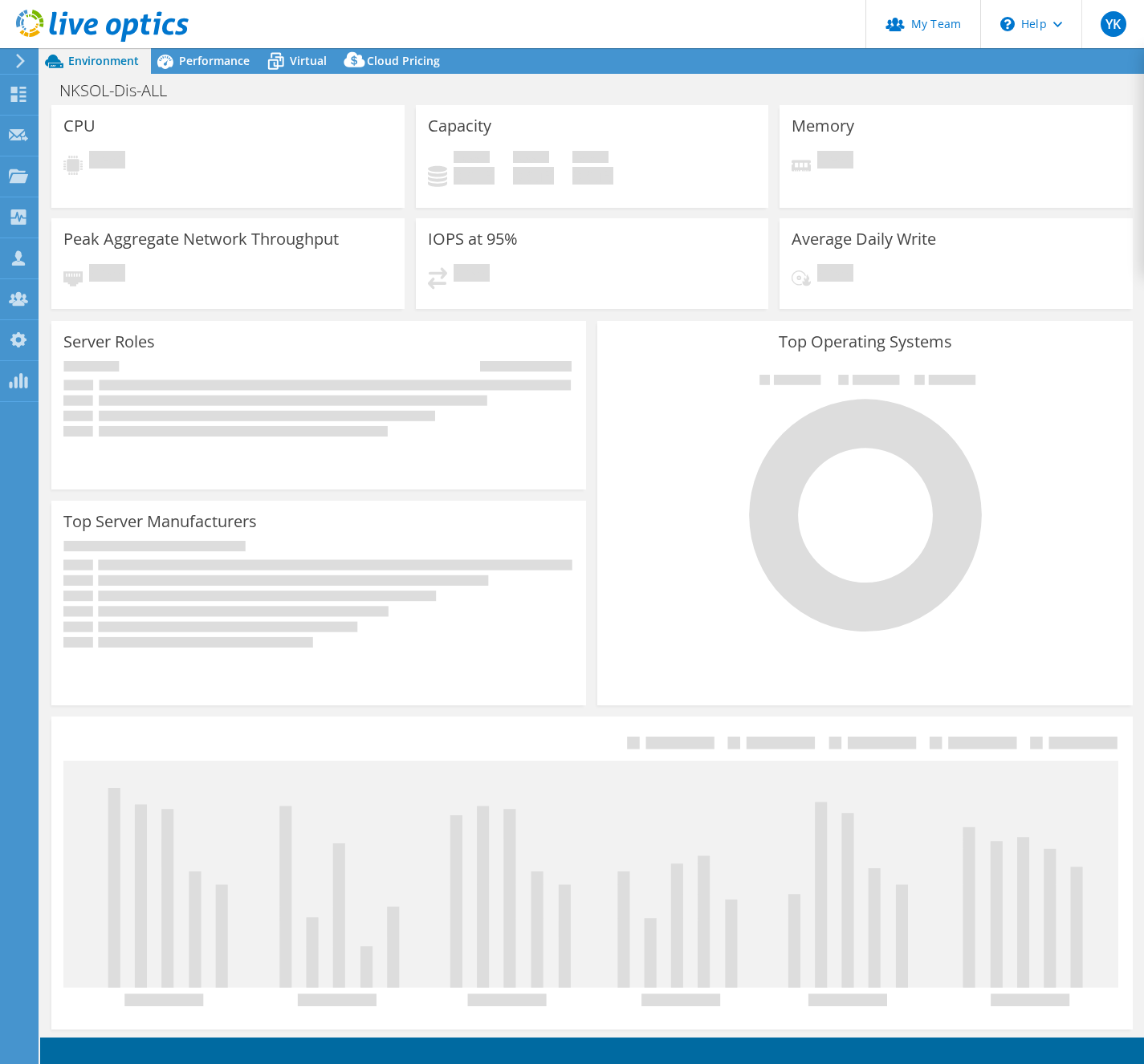
select select "[GEOGRAPHIC_DATA]"
select select "JPY"
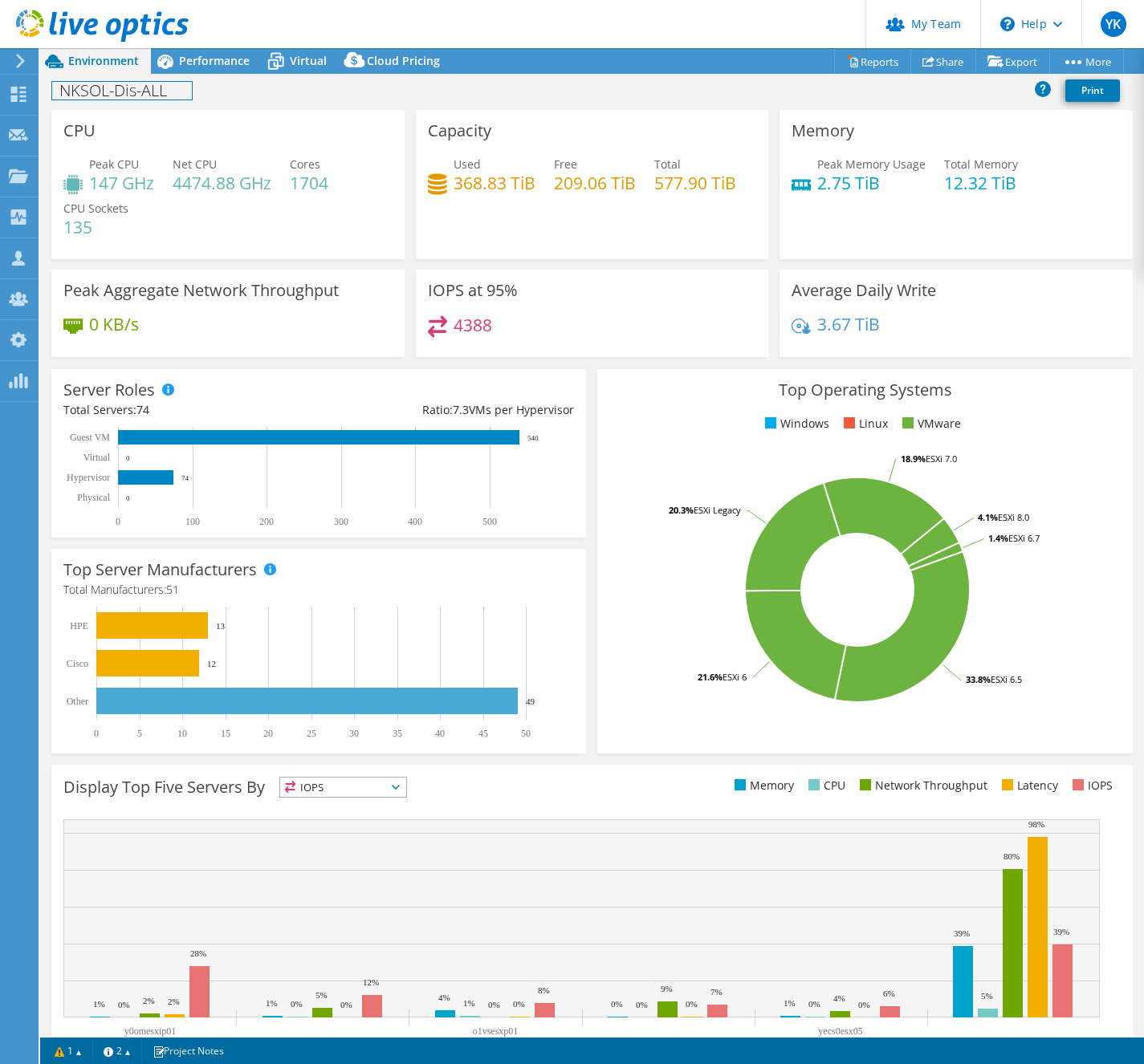
click at [109, 90] on h1 "NKSOL-Dis-ALL" at bounding box center [122, 91] width 139 height 18
click at [108, 90] on h1 "NKSOL-Dis-ALL" at bounding box center [122, 91] width 139 height 18
click at [195, 61] on span "Performance" at bounding box center [214, 60] width 71 height 15
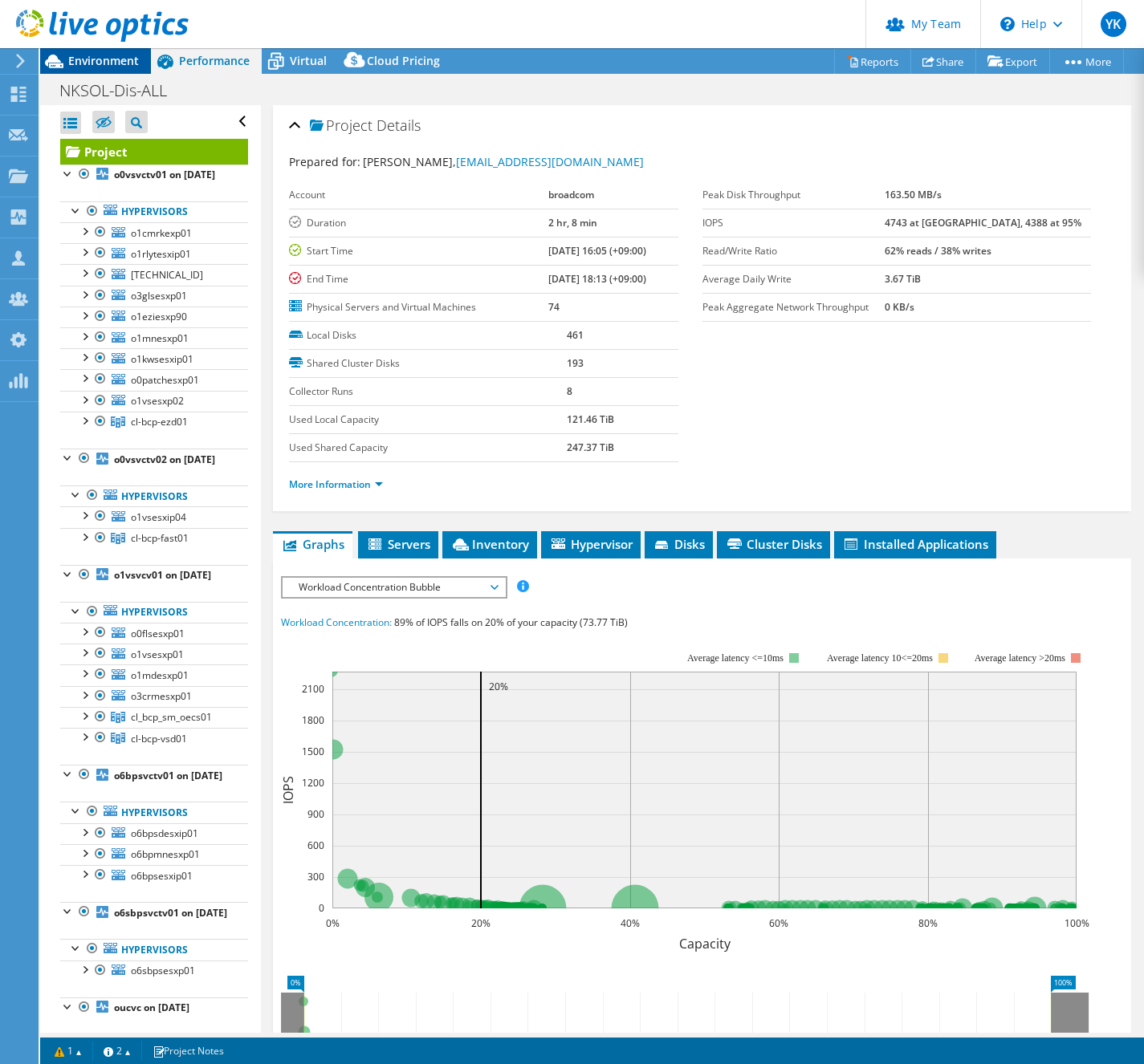
drag, startPoint x: 108, startPoint y: 63, endPoint x: 116, endPoint y: 67, distance: 8.9
click at [109, 63] on span "Environment" at bounding box center [103, 60] width 71 height 15
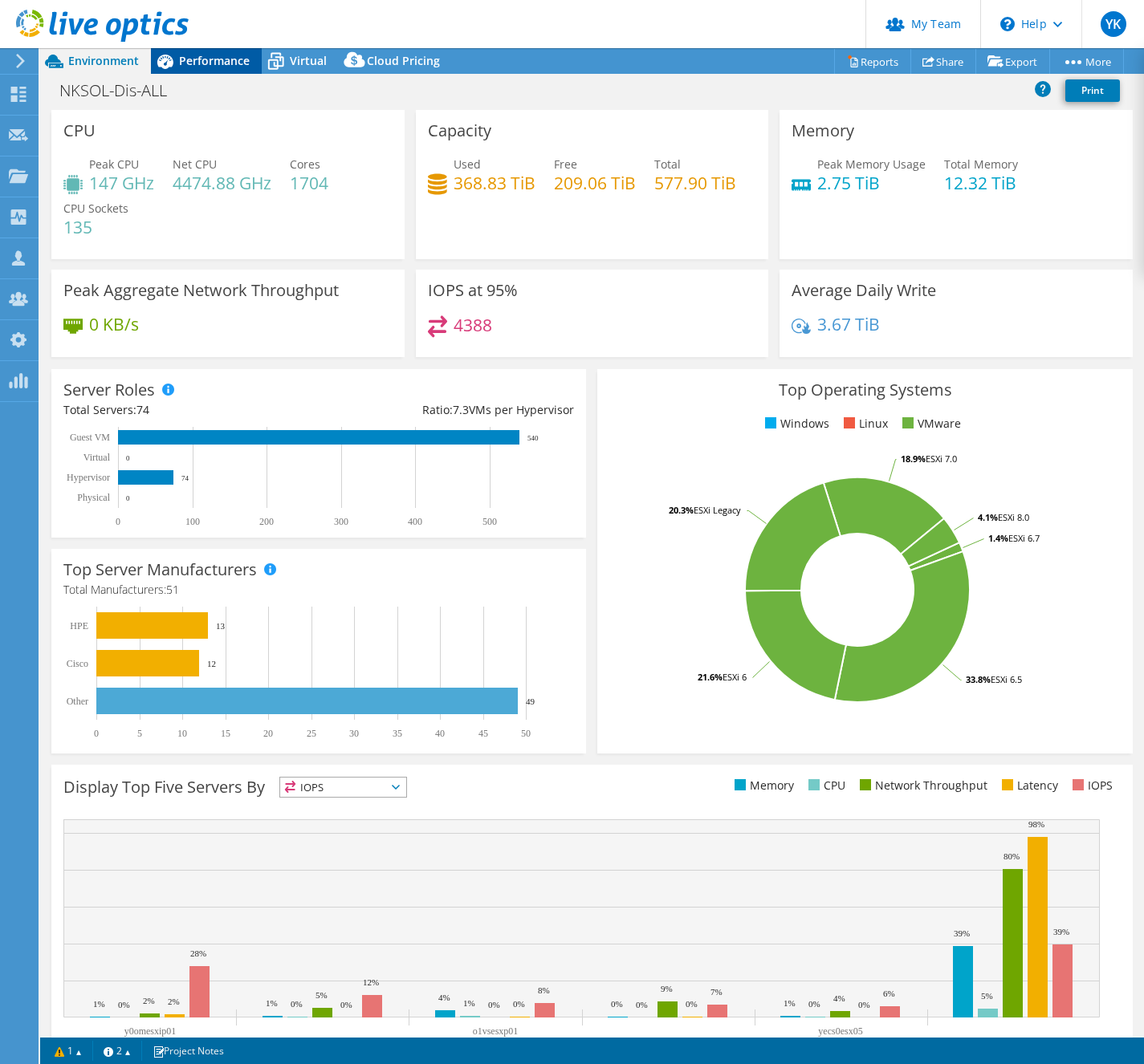
click at [220, 64] on span "Performance" at bounding box center [214, 60] width 71 height 15
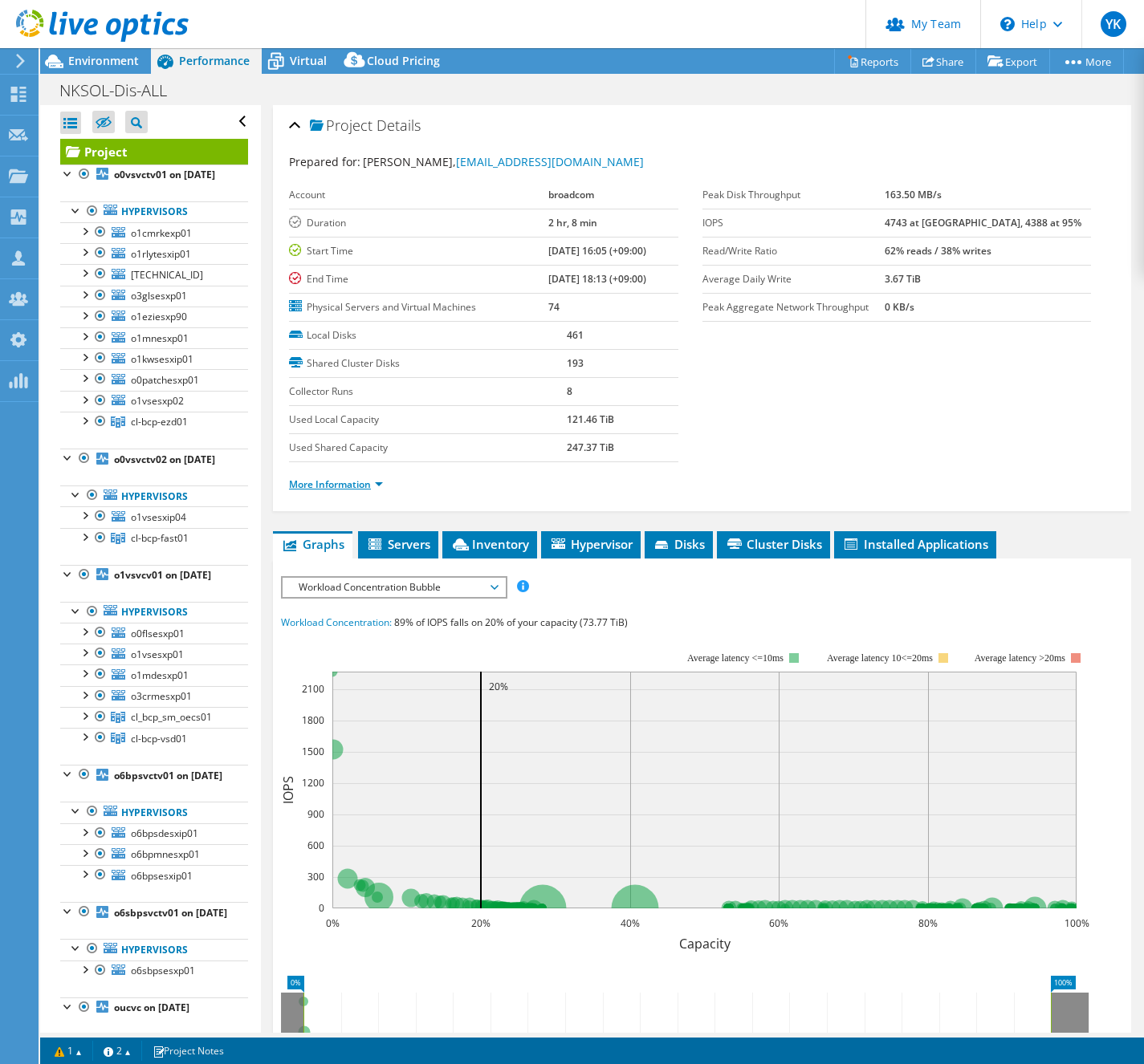
click at [354, 484] on link "More Information" at bounding box center [335, 483] width 94 height 13
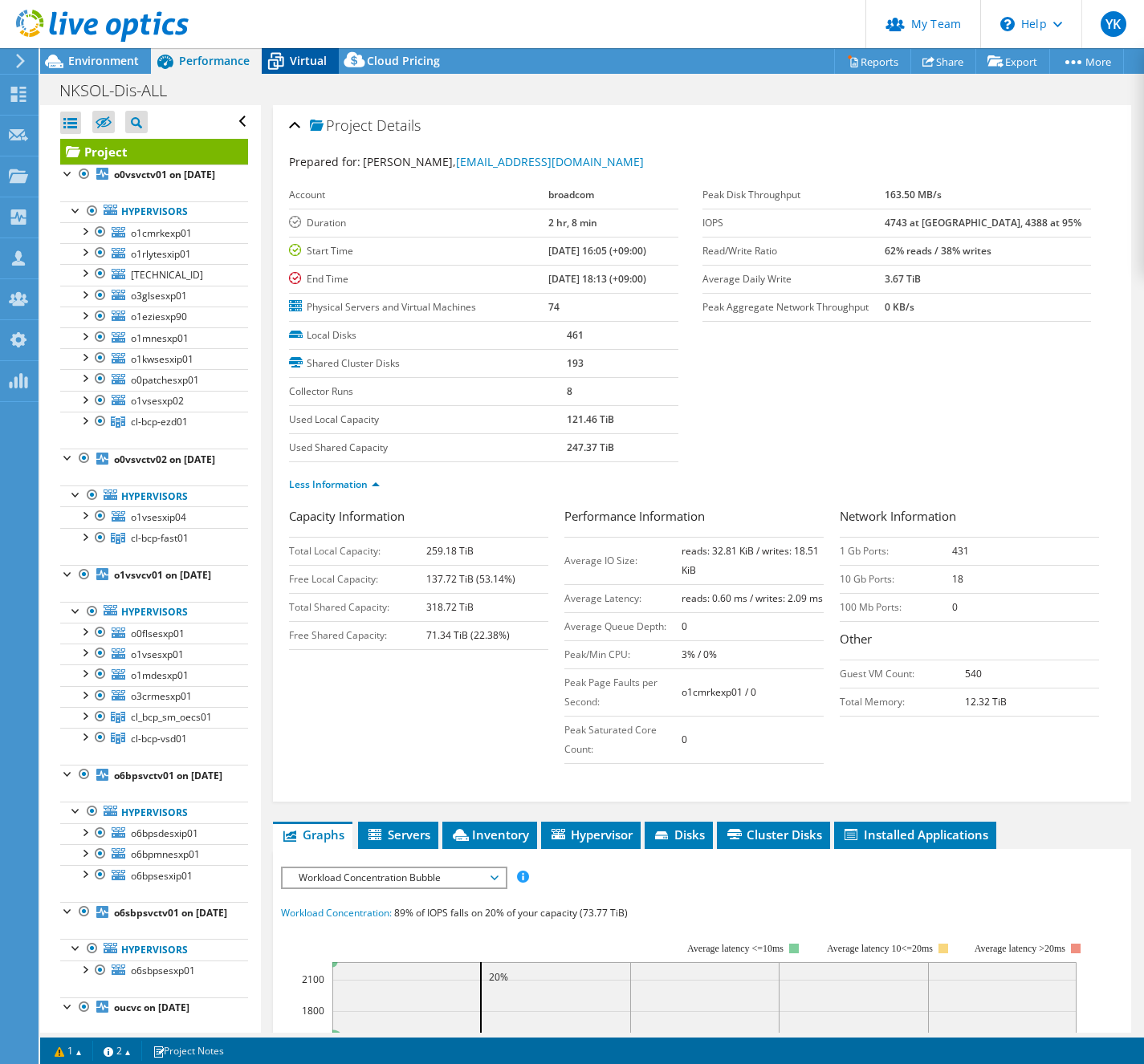
drag, startPoint x: 285, startPoint y: 62, endPoint x: 297, endPoint y: 71, distance: 15.0
click at [285, 62] on icon at bounding box center [275, 61] width 28 height 28
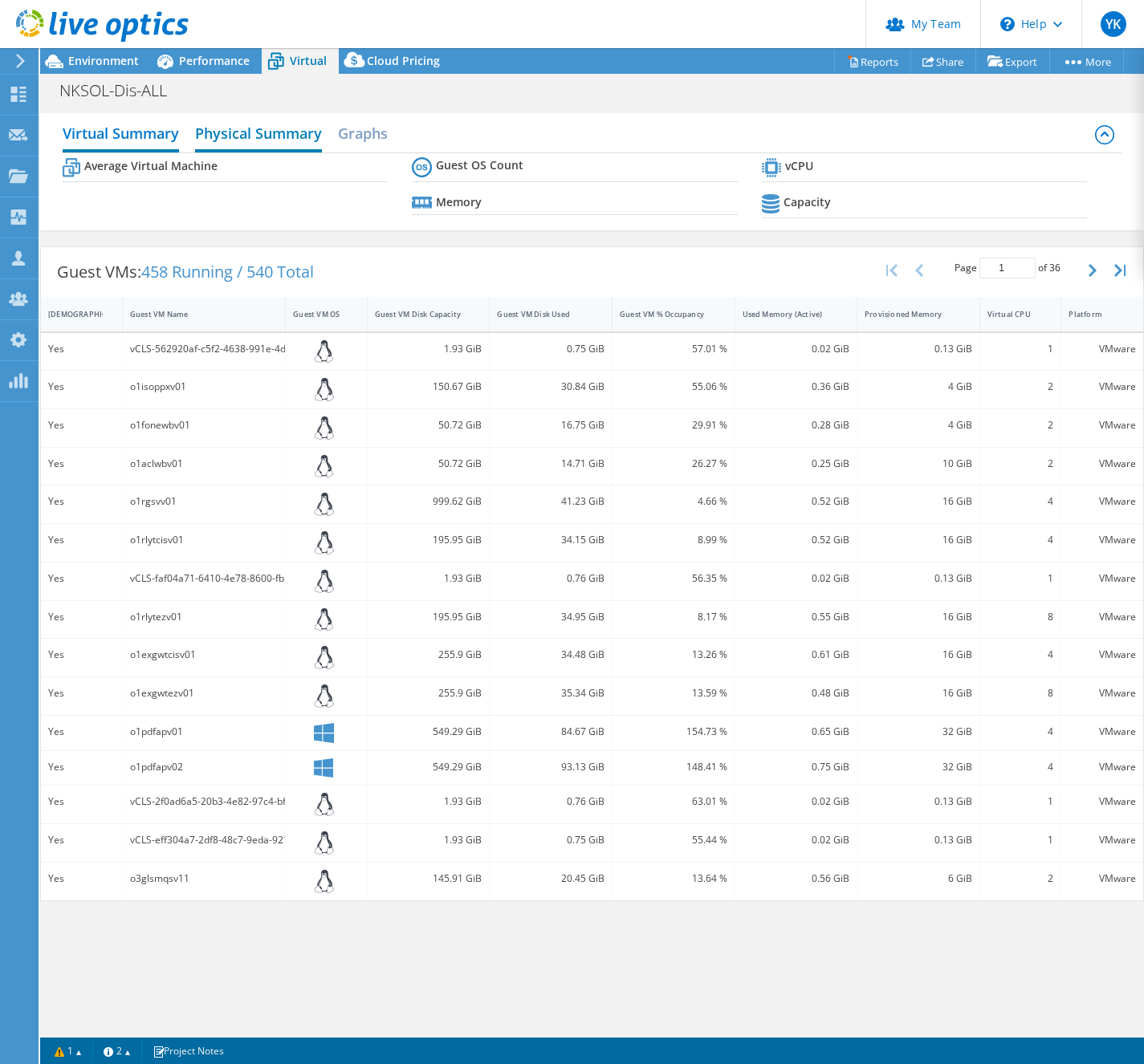
click at [250, 138] on h2 "Physical Summary" at bounding box center [258, 135] width 127 height 36
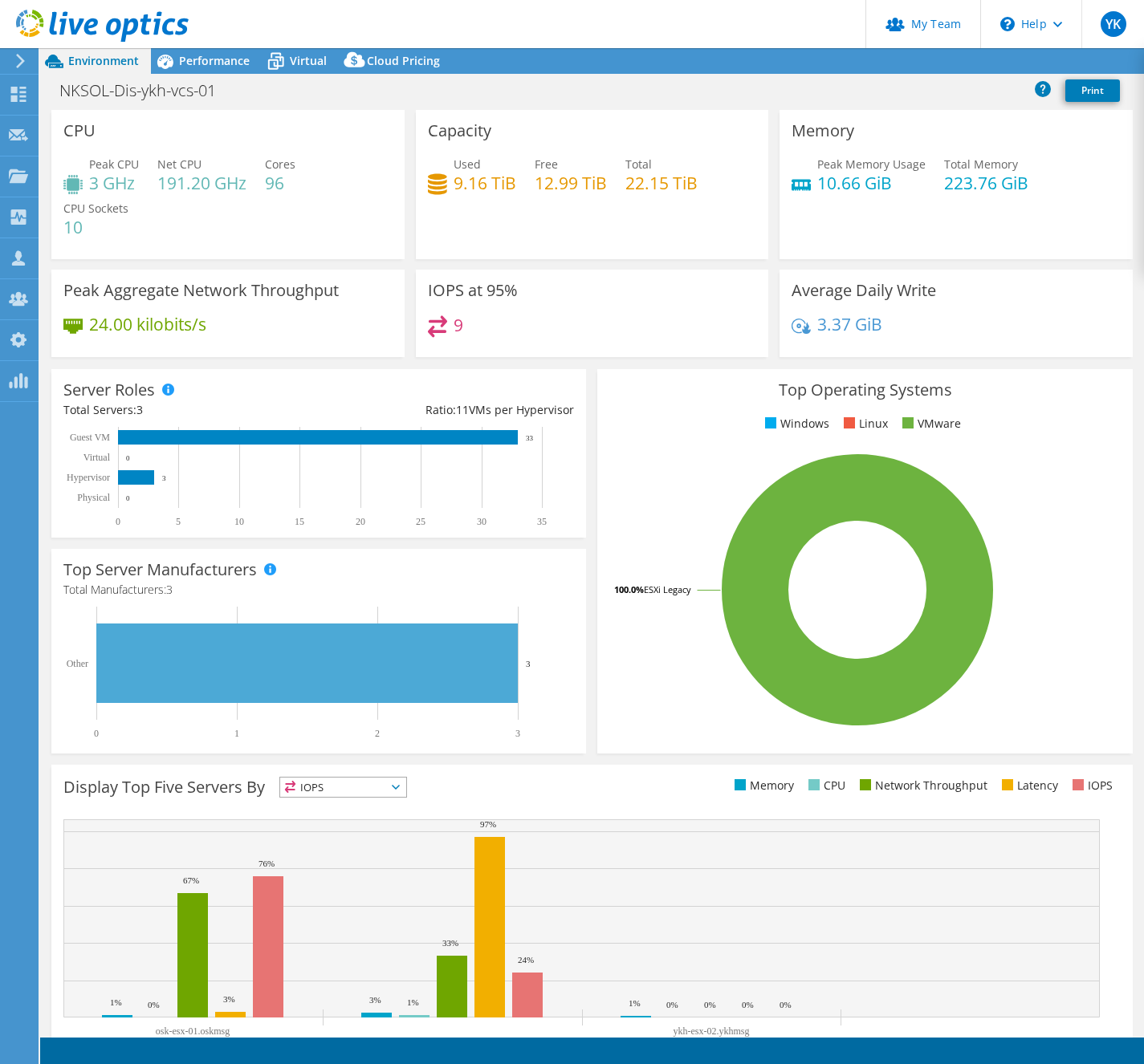
select select "[GEOGRAPHIC_DATA]"
select select "JPY"
click at [153, 93] on h1 "NKSOL-Dis-ykh-vcs-01" at bounding box center [146, 91] width 189 height 18
click at [154, 93] on h1 "NKSOL-Dis-ykh-vcs-01" at bounding box center [146, 91] width 189 height 18
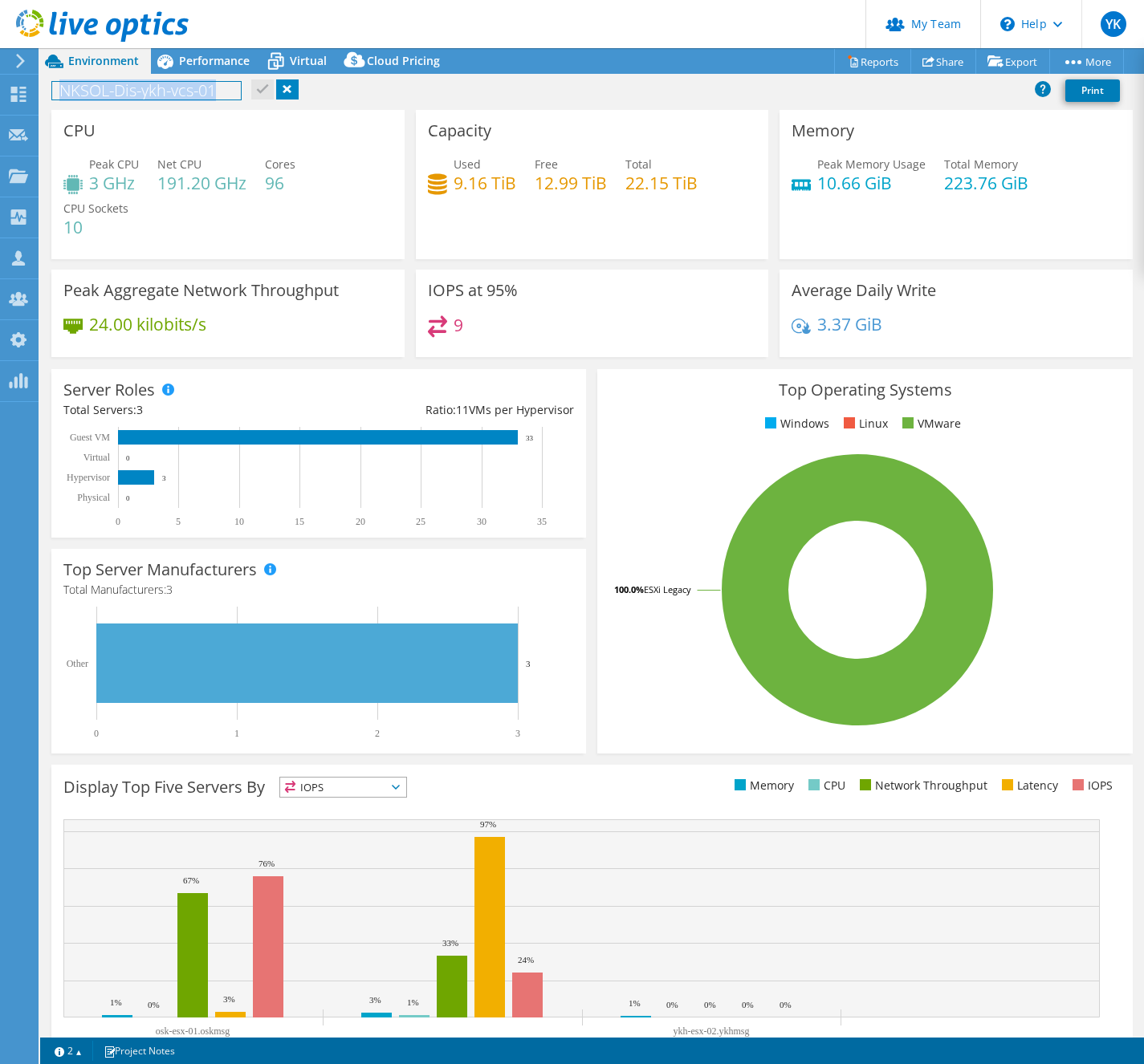
copy h1 "NKSOL-Dis-ykh-vcs-01"
click at [207, 61] on span "Performance" at bounding box center [214, 60] width 71 height 15
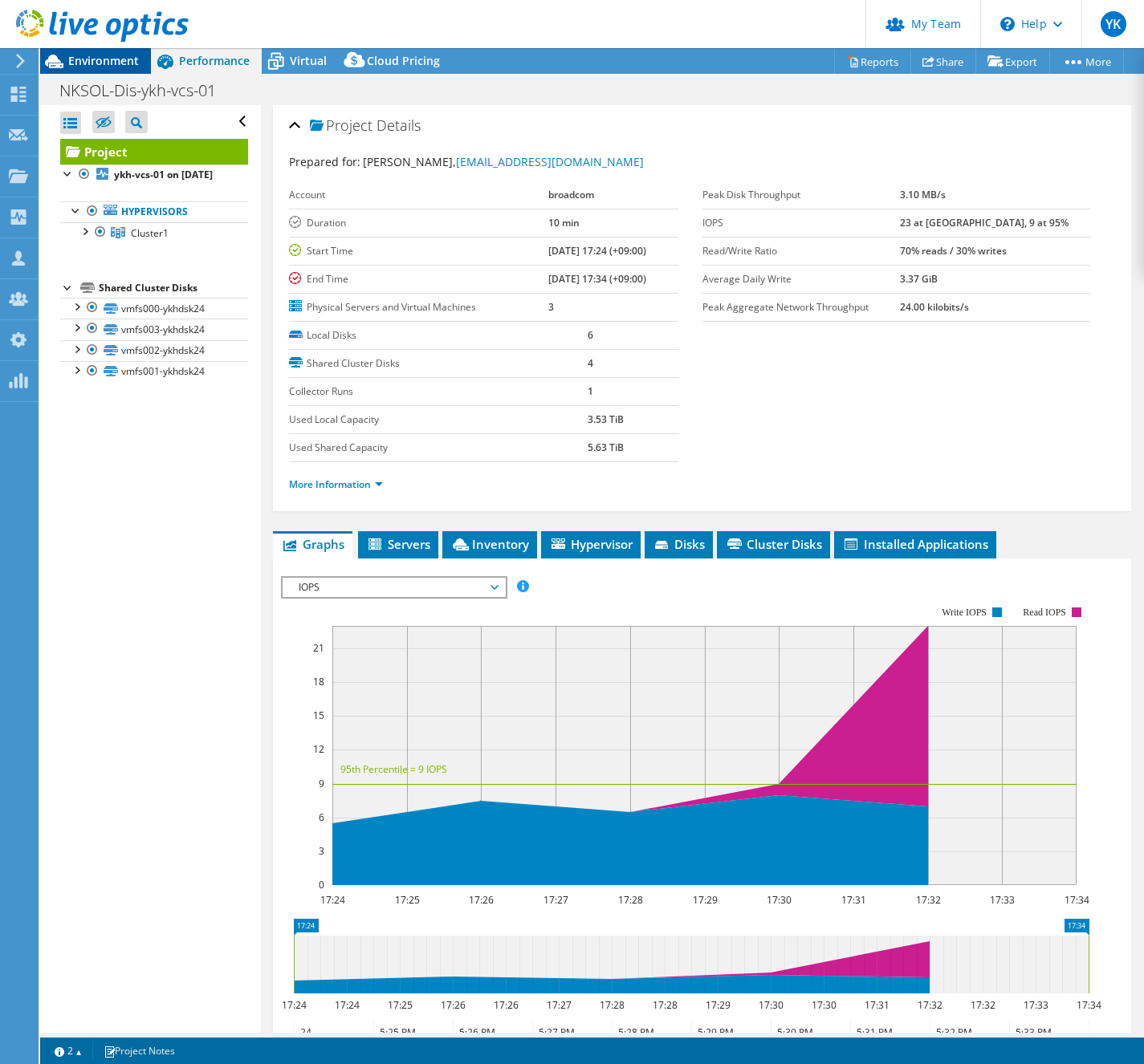
click at [95, 63] on span "Environment" at bounding box center [103, 60] width 71 height 15
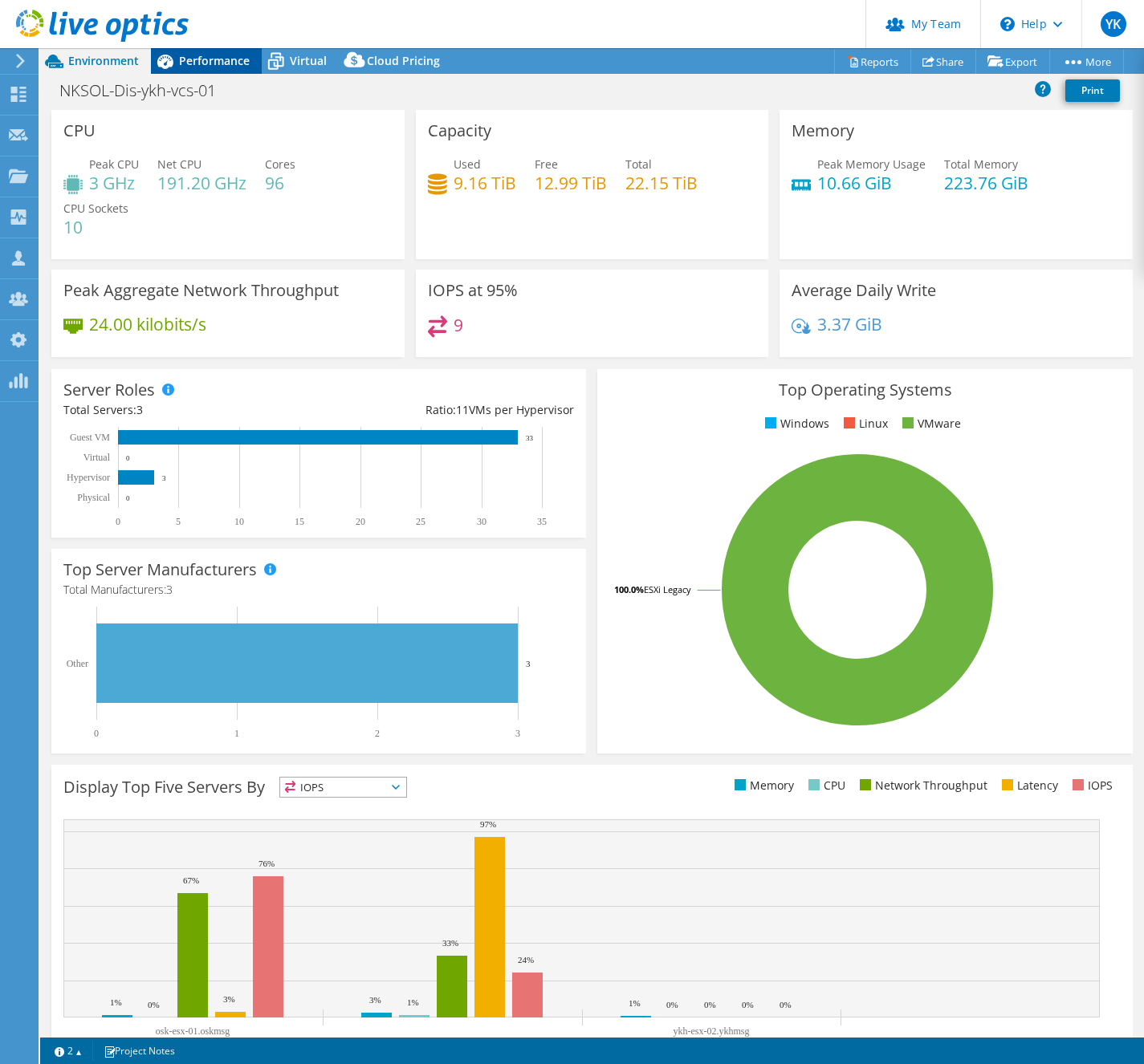
click at [232, 63] on span "Performance" at bounding box center [214, 60] width 71 height 15
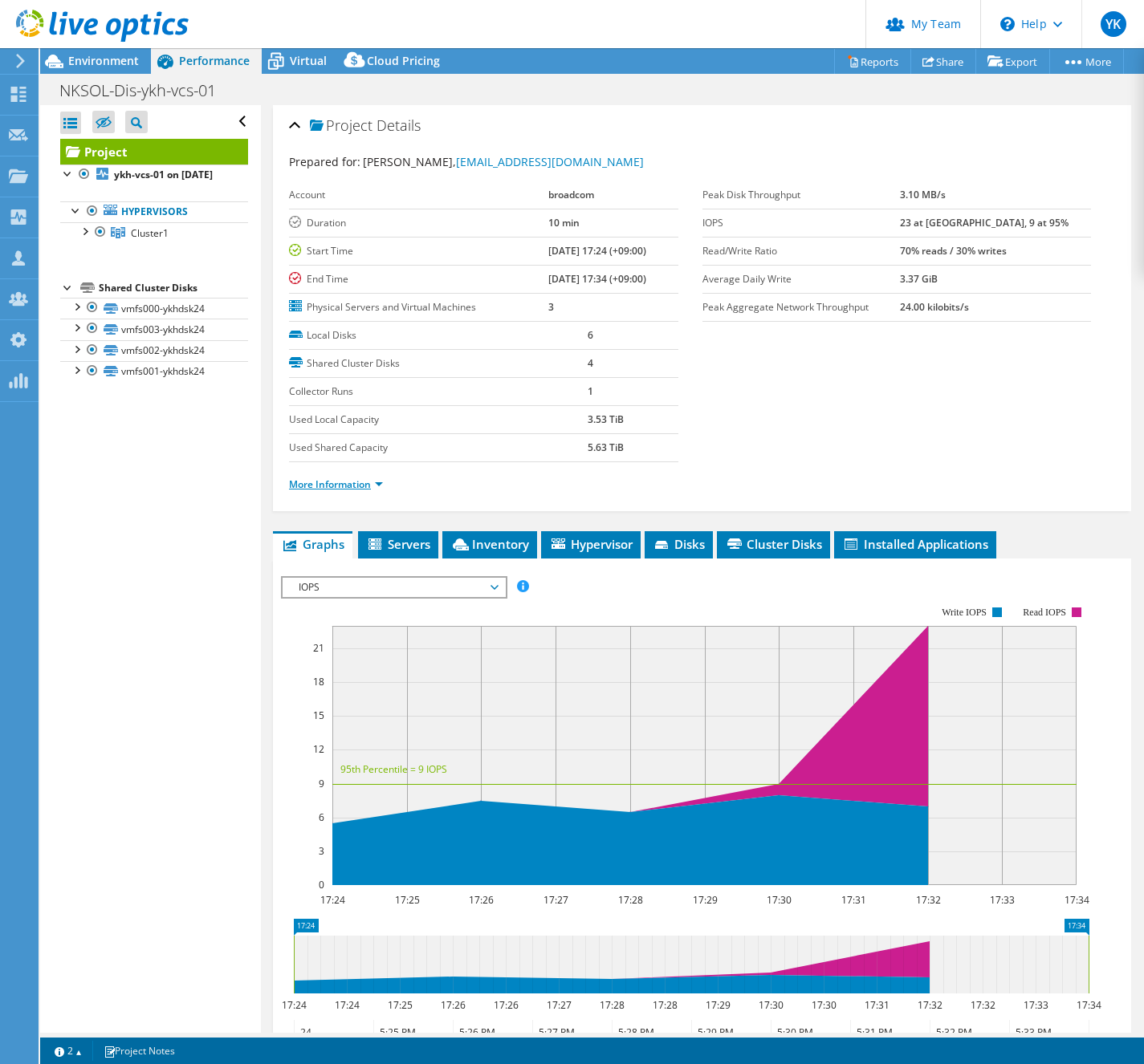
click at [356, 488] on link "More Information" at bounding box center [335, 483] width 94 height 13
click at [373, 485] on link "More Information" at bounding box center [335, 483] width 94 height 13
click at [356, 483] on link "More Information" at bounding box center [335, 483] width 94 height 13
click at [383, 483] on link "More Information" at bounding box center [335, 483] width 94 height 13
click at [568, 303] on td "3" at bounding box center [612, 306] width 130 height 28
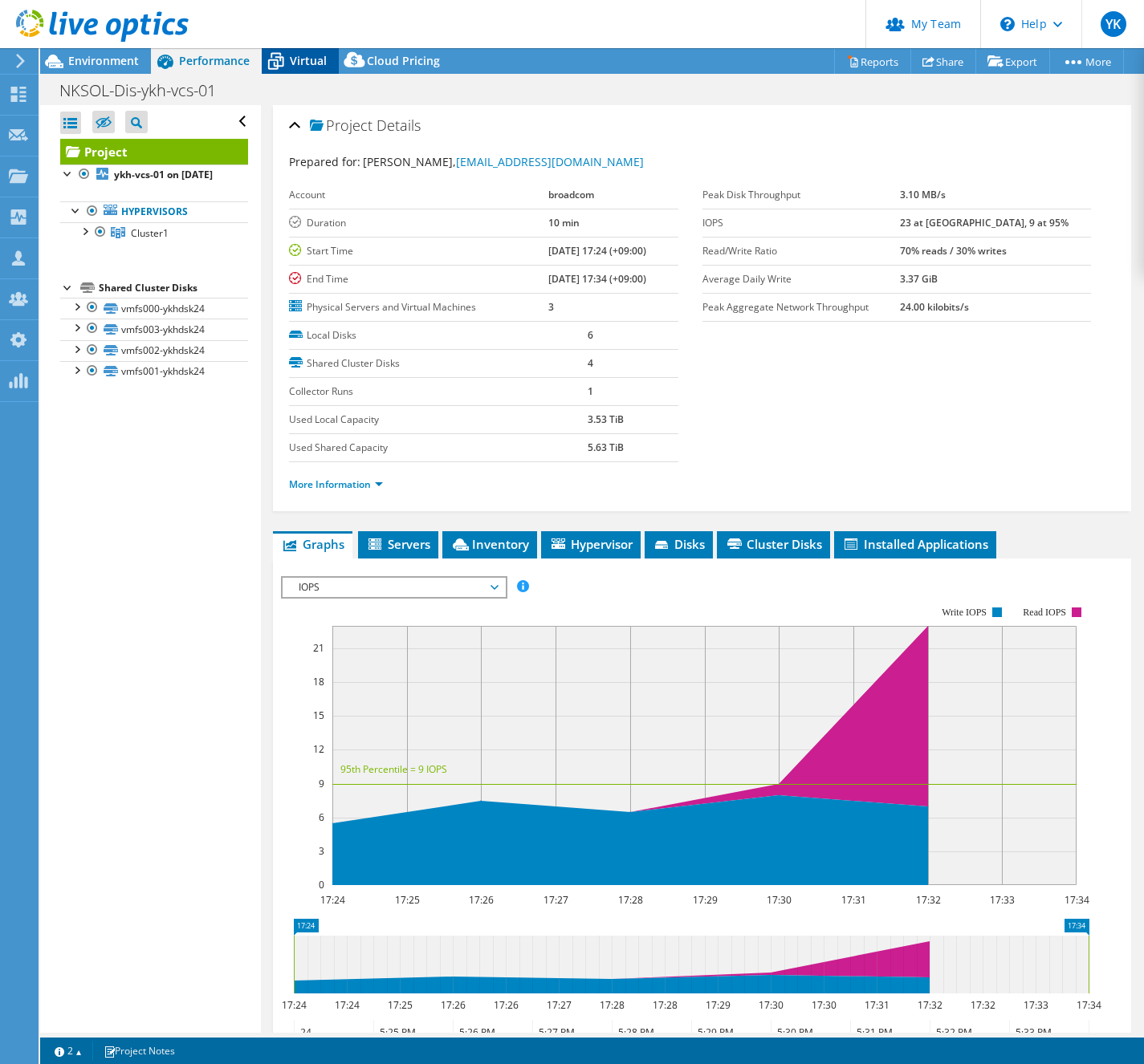
click at [299, 56] on span "Virtual" at bounding box center [307, 60] width 37 height 15
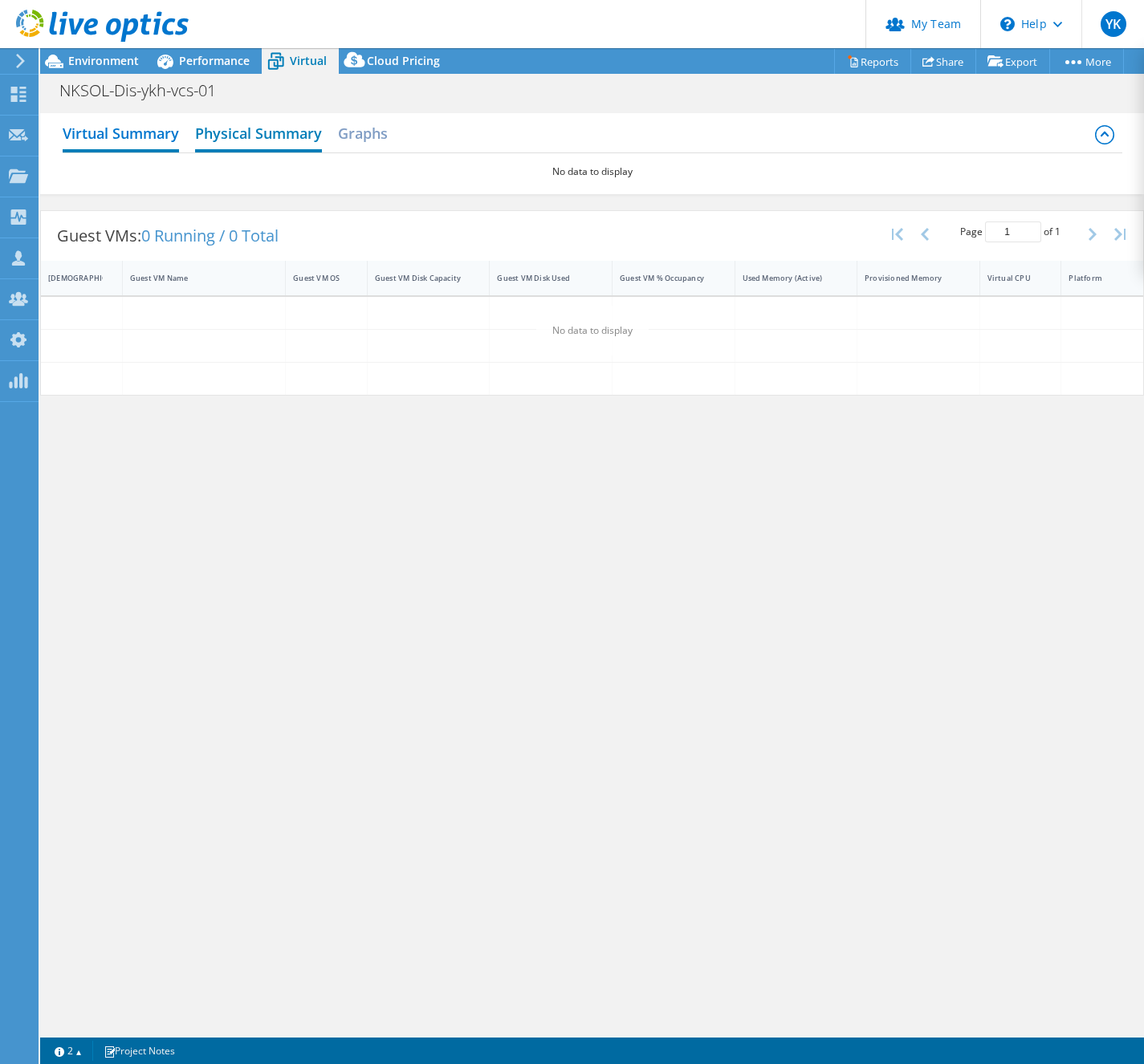
click at [275, 132] on h2 "Physical Summary" at bounding box center [258, 135] width 127 height 36
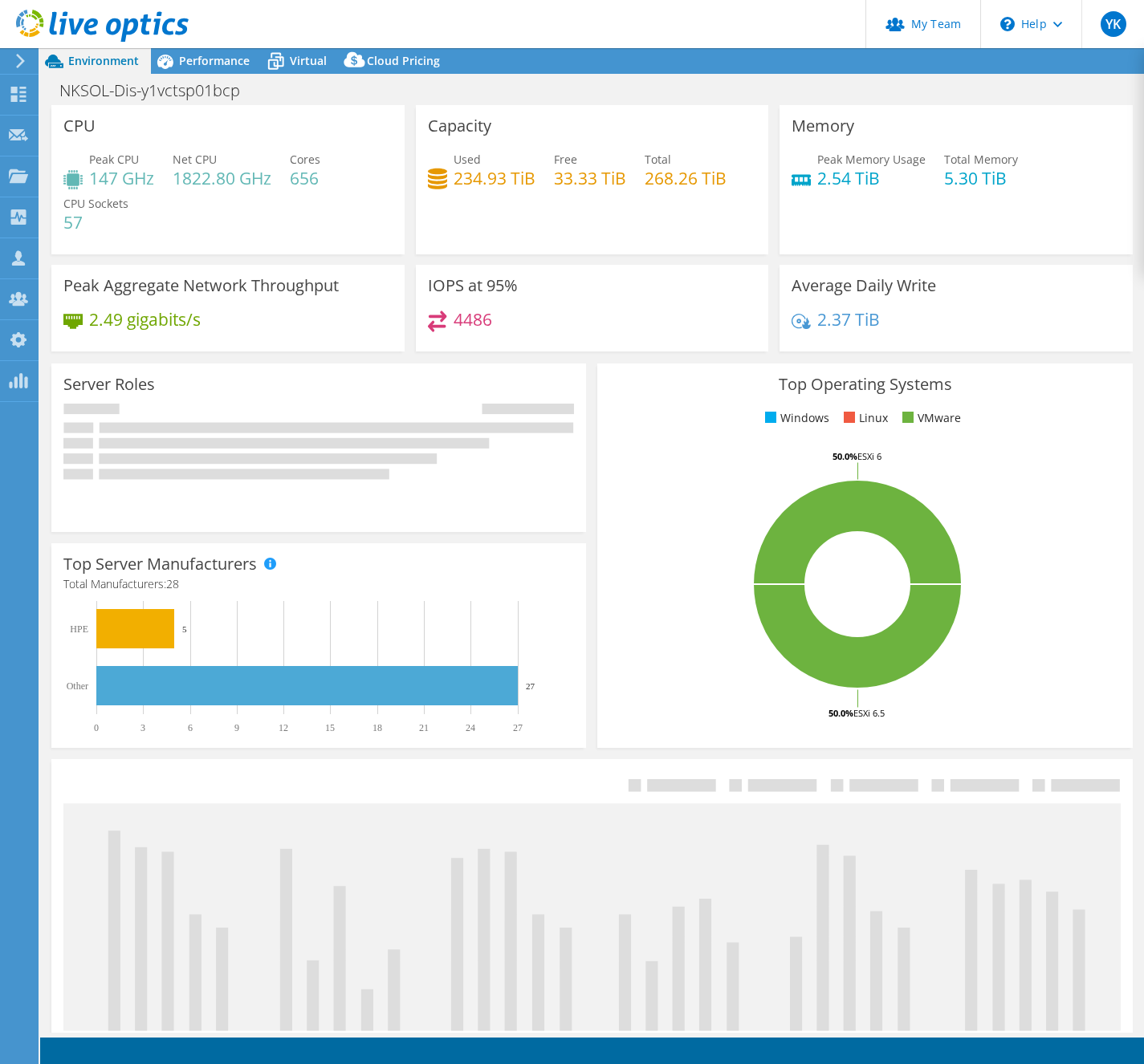
select select "[GEOGRAPHIC_DATA]"
select select "JPY"
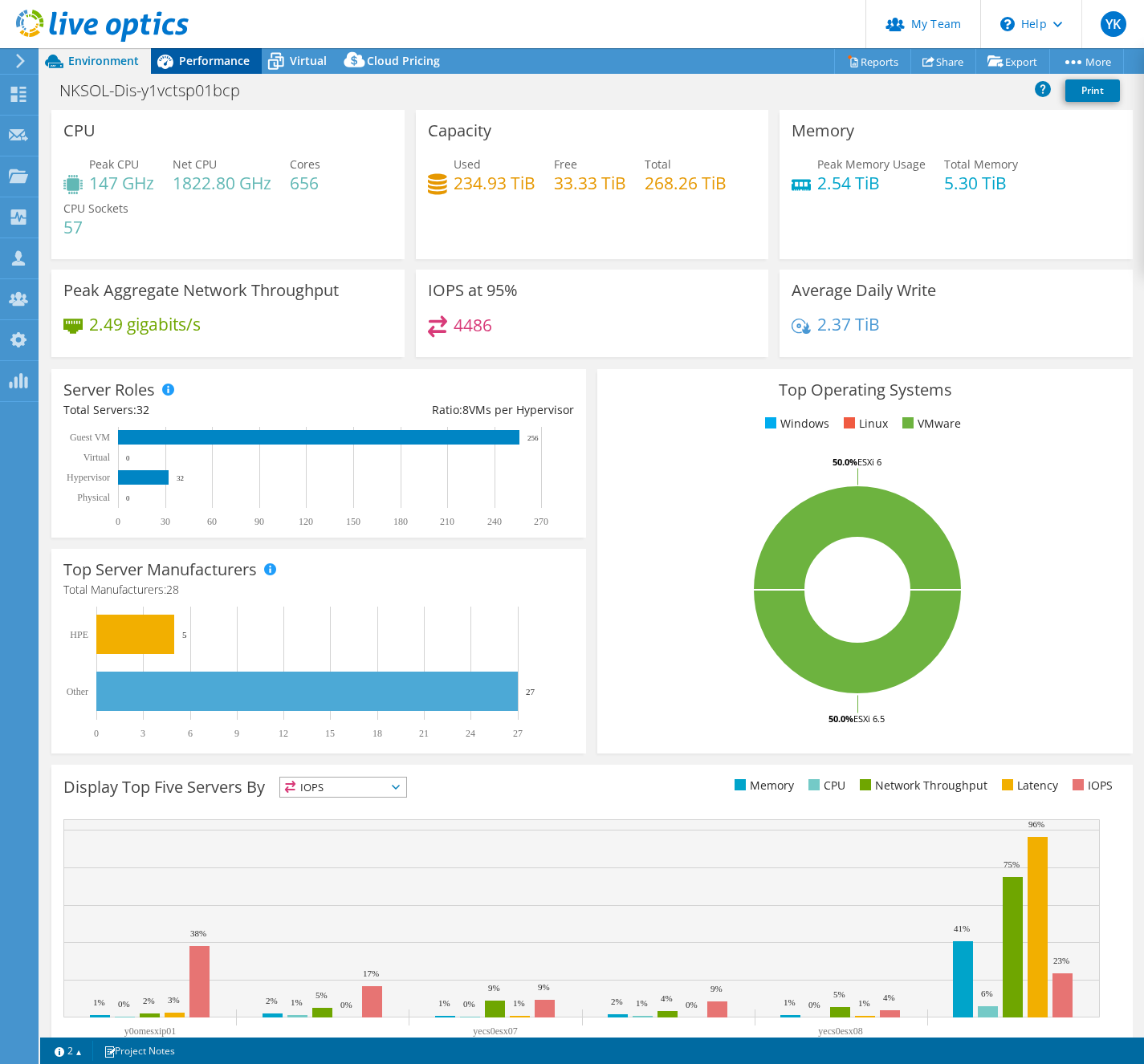
click at [200, 61] on span "Performance" at bounding box center [214, 60] width 71 height 15
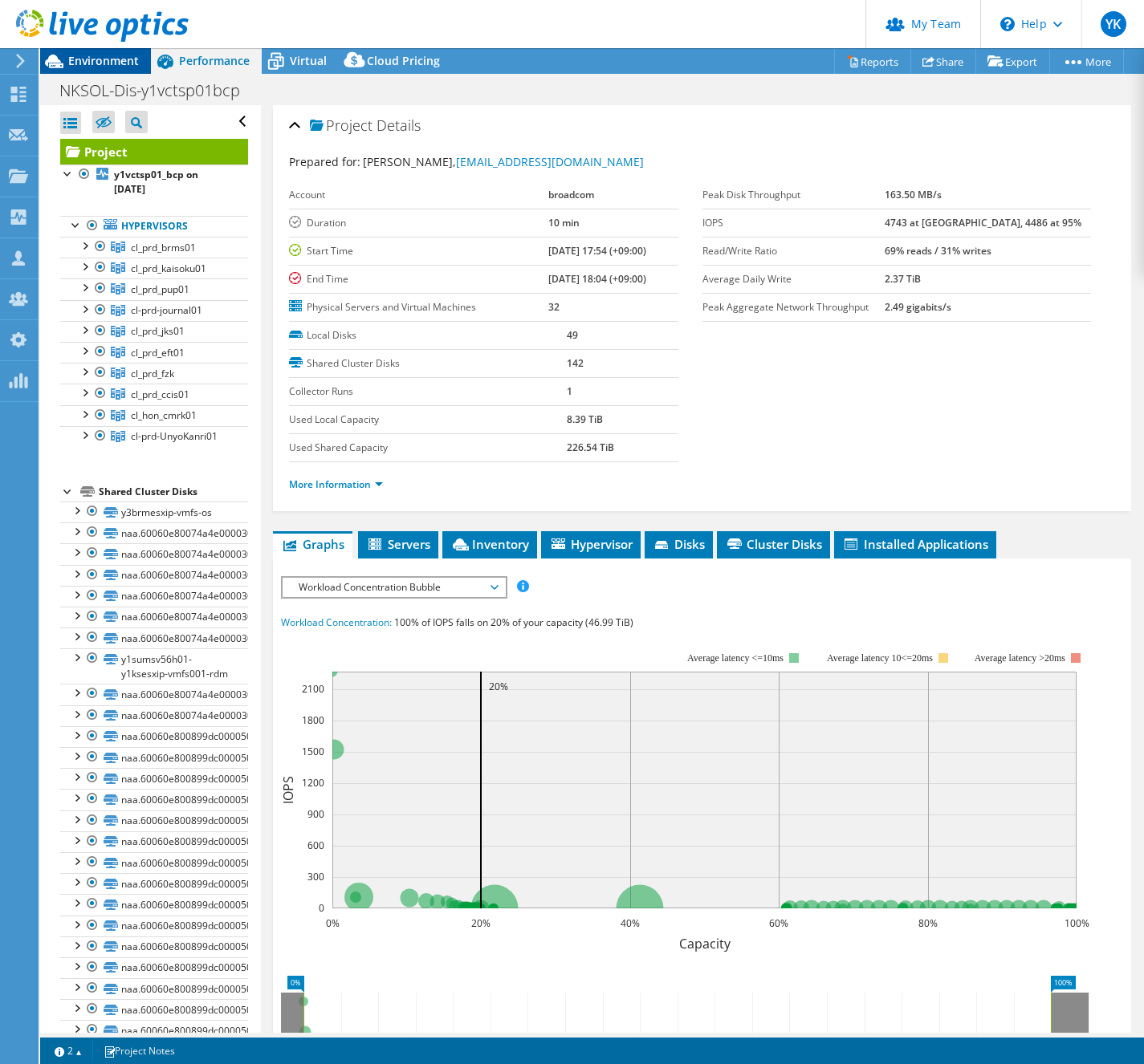
click at [100, 59] on span "Environment" at bounding box center [103, 60] width 71 height 15
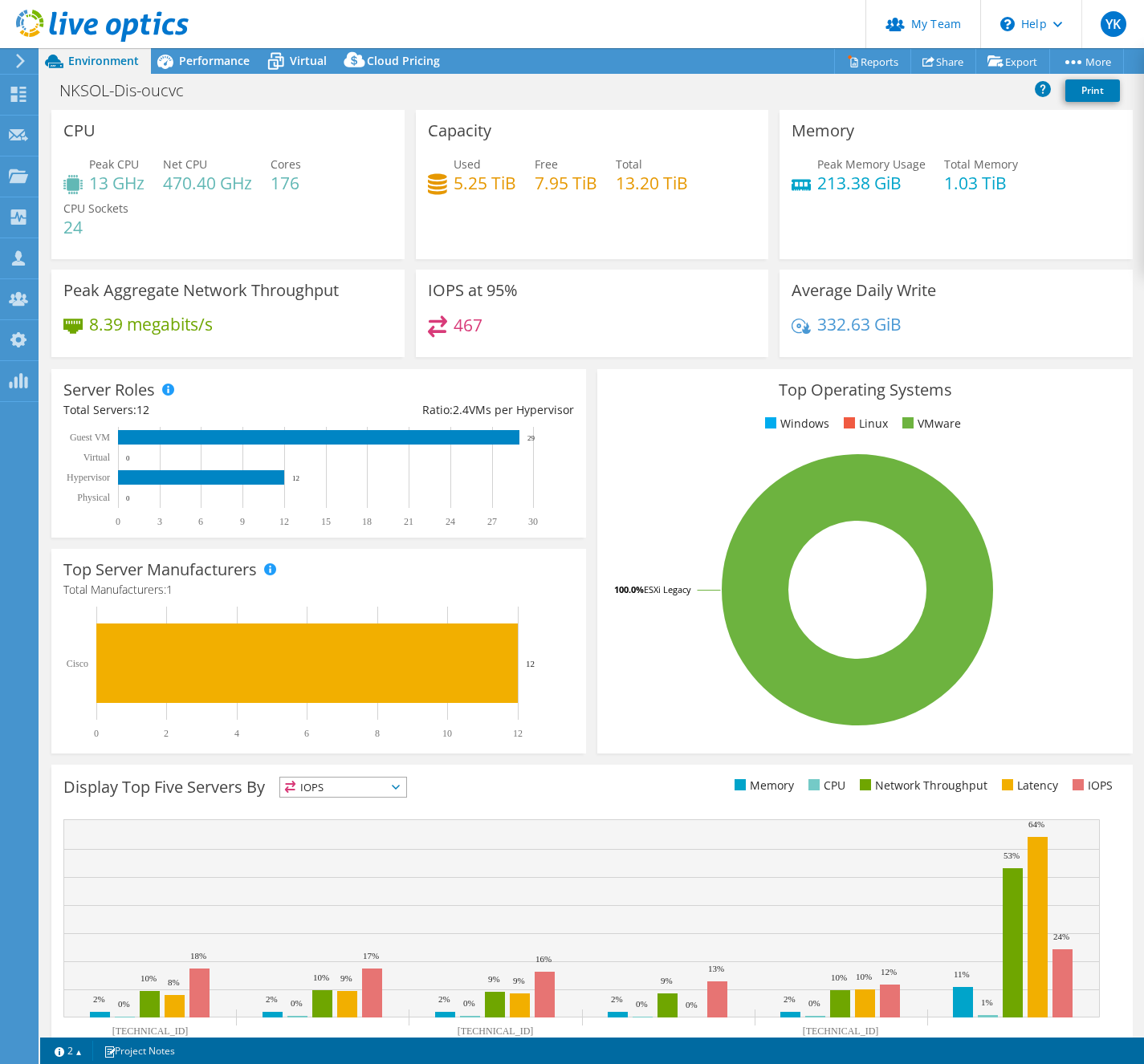
select select "[GEOGRAPHIC_DATA]"
select select "JPY"
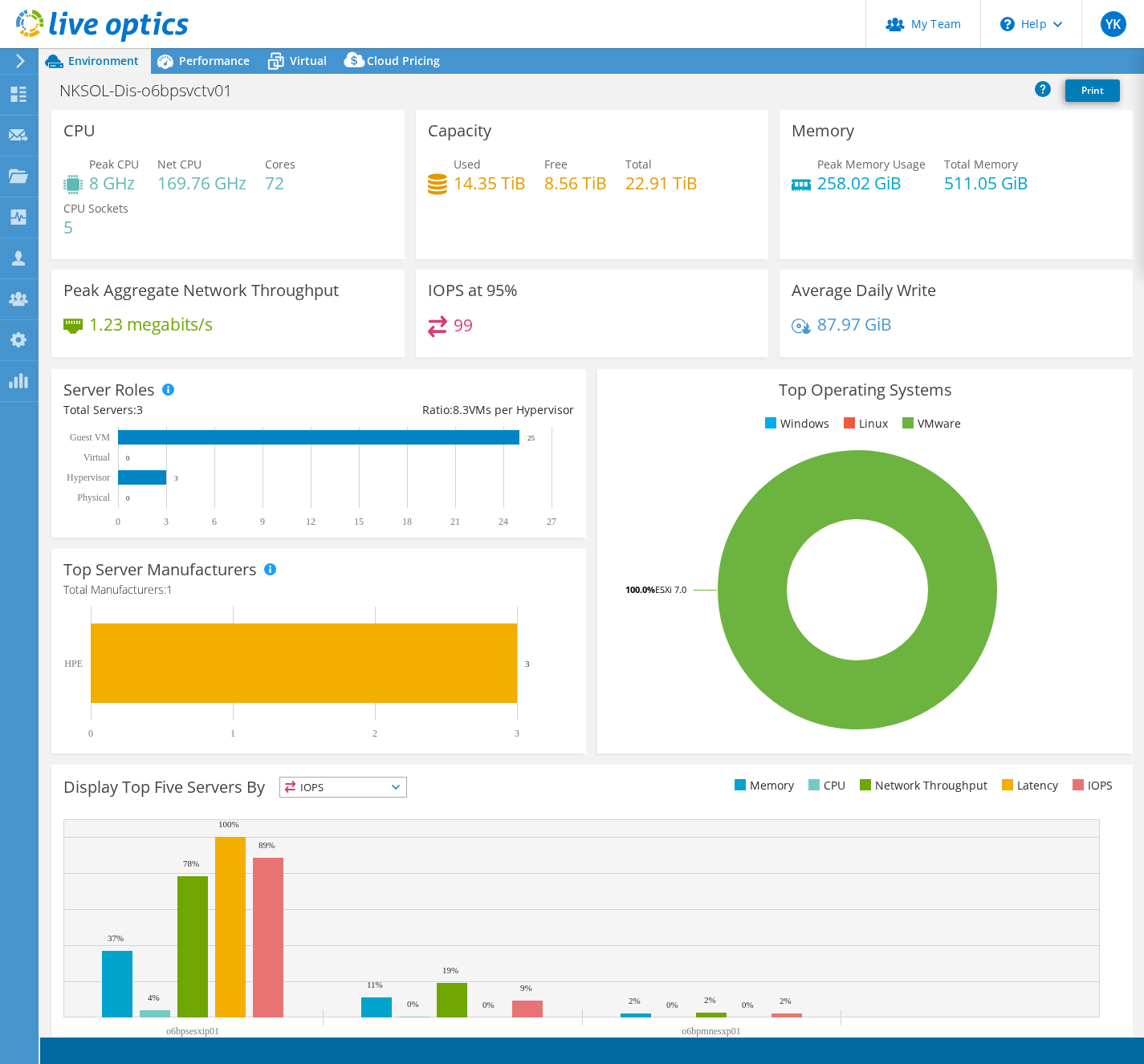
select select "[GEOGRAPHIC_DATA]"
select select "JPY"
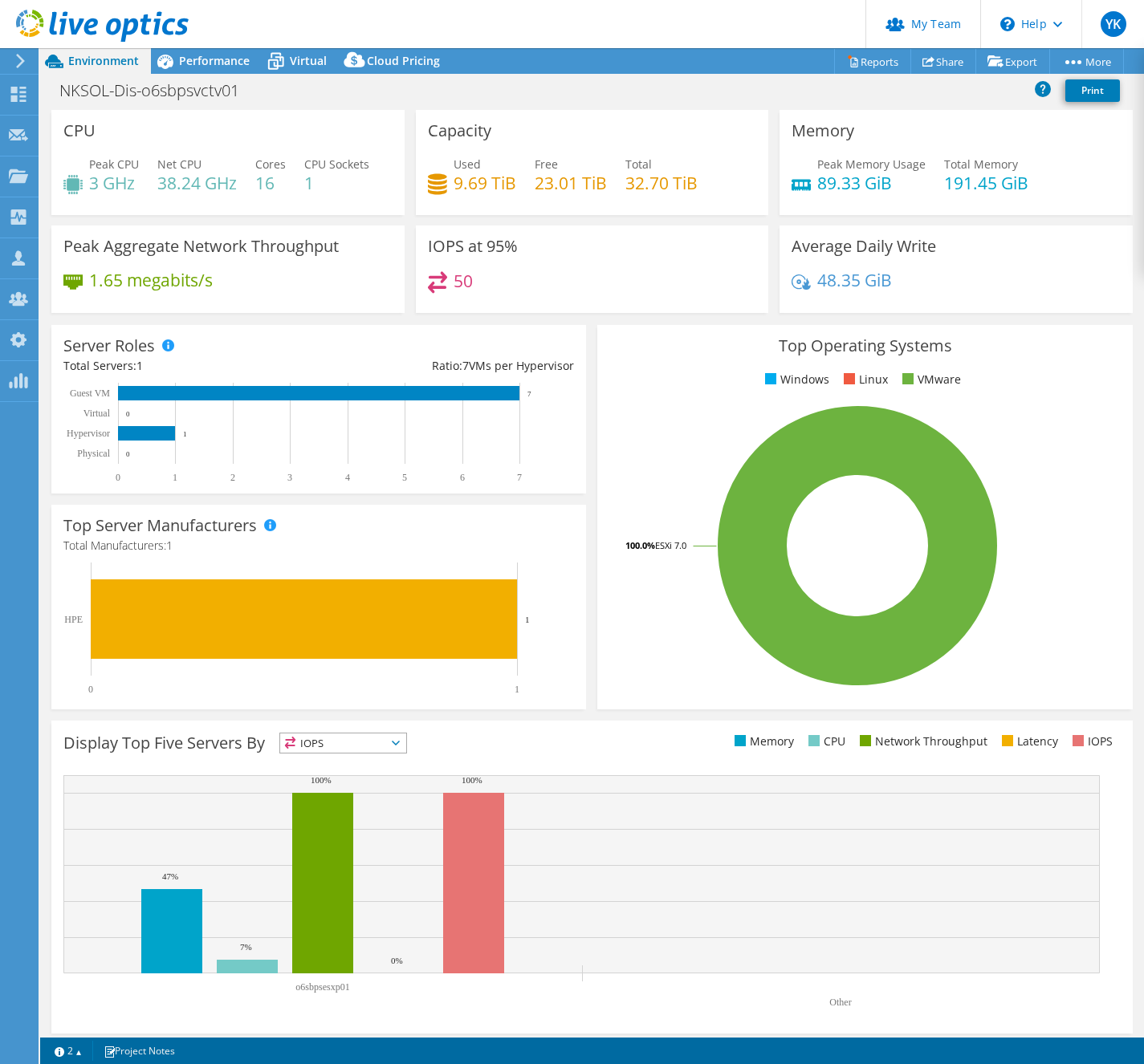
select select "[GEOGRAPHIC_DATA]"
select select "JPY"
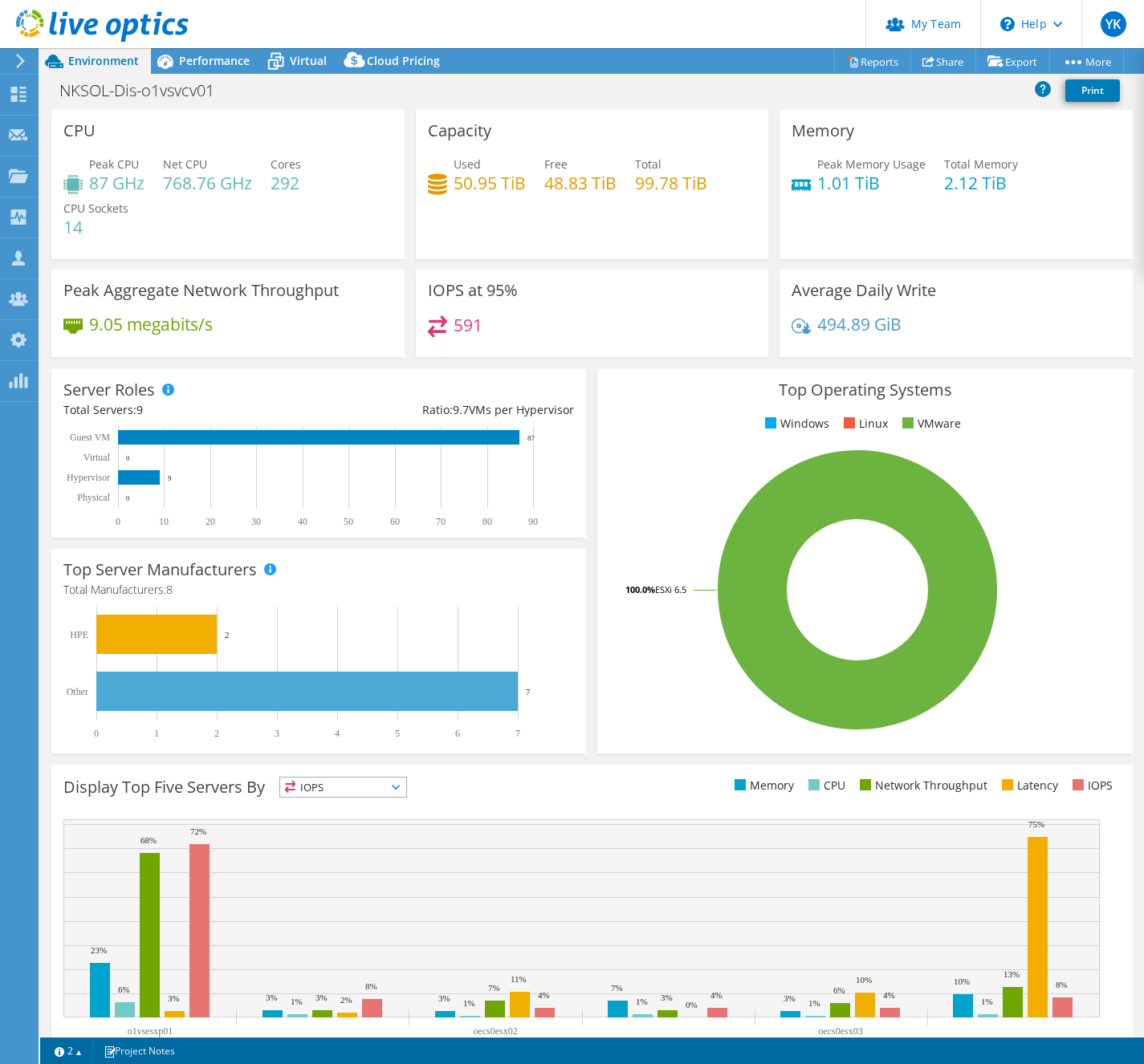
select select "[GEOGRAPHIC_DATA]"
select select "JPY"
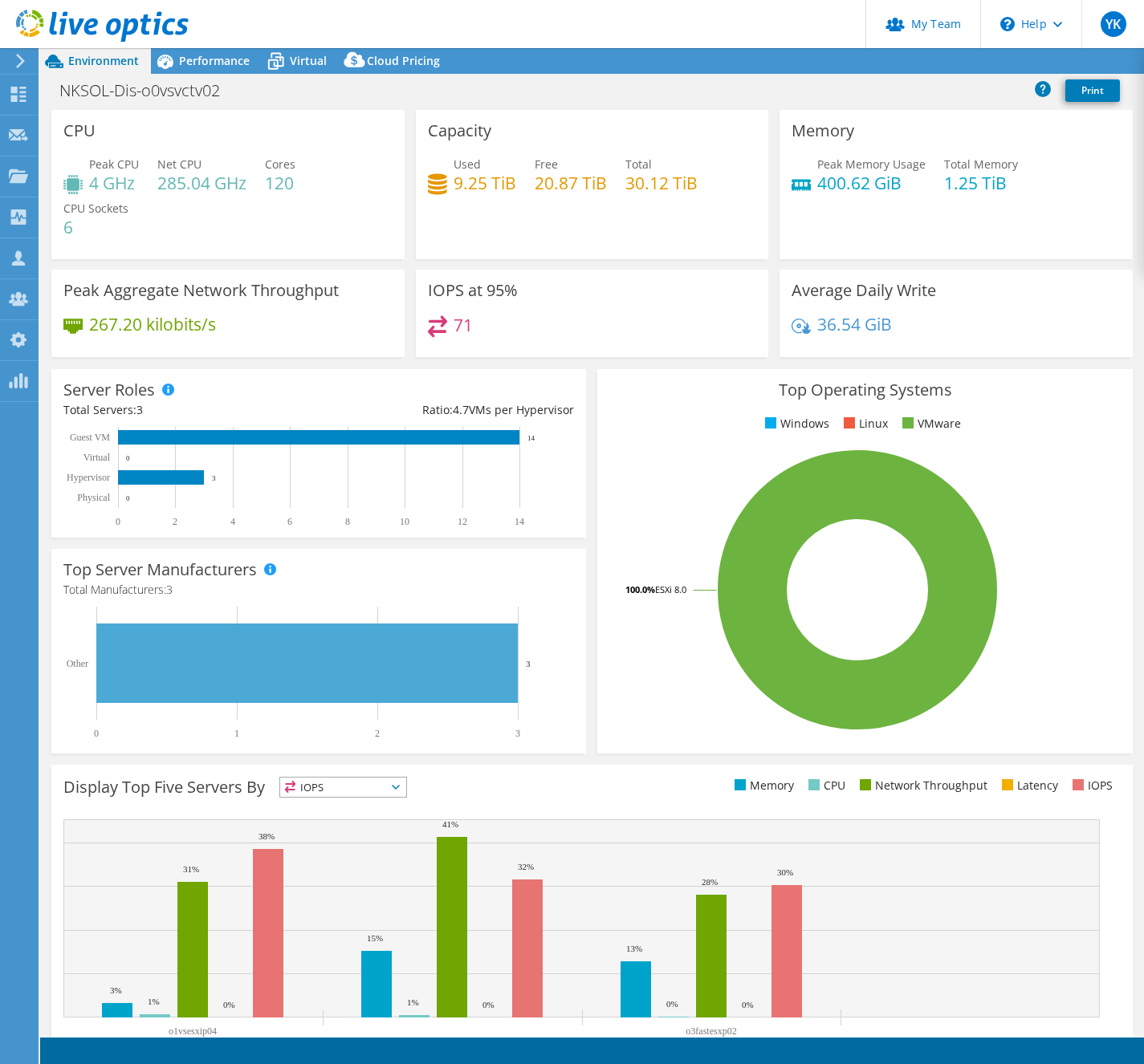
select select "[GEOGRAPHIC_DATA]"
select select "JPY"
click at [133, 88] on h1 "NKSOL-Dis-o0vsvctv02" at bounding box center [148, 91] width 193 height 18
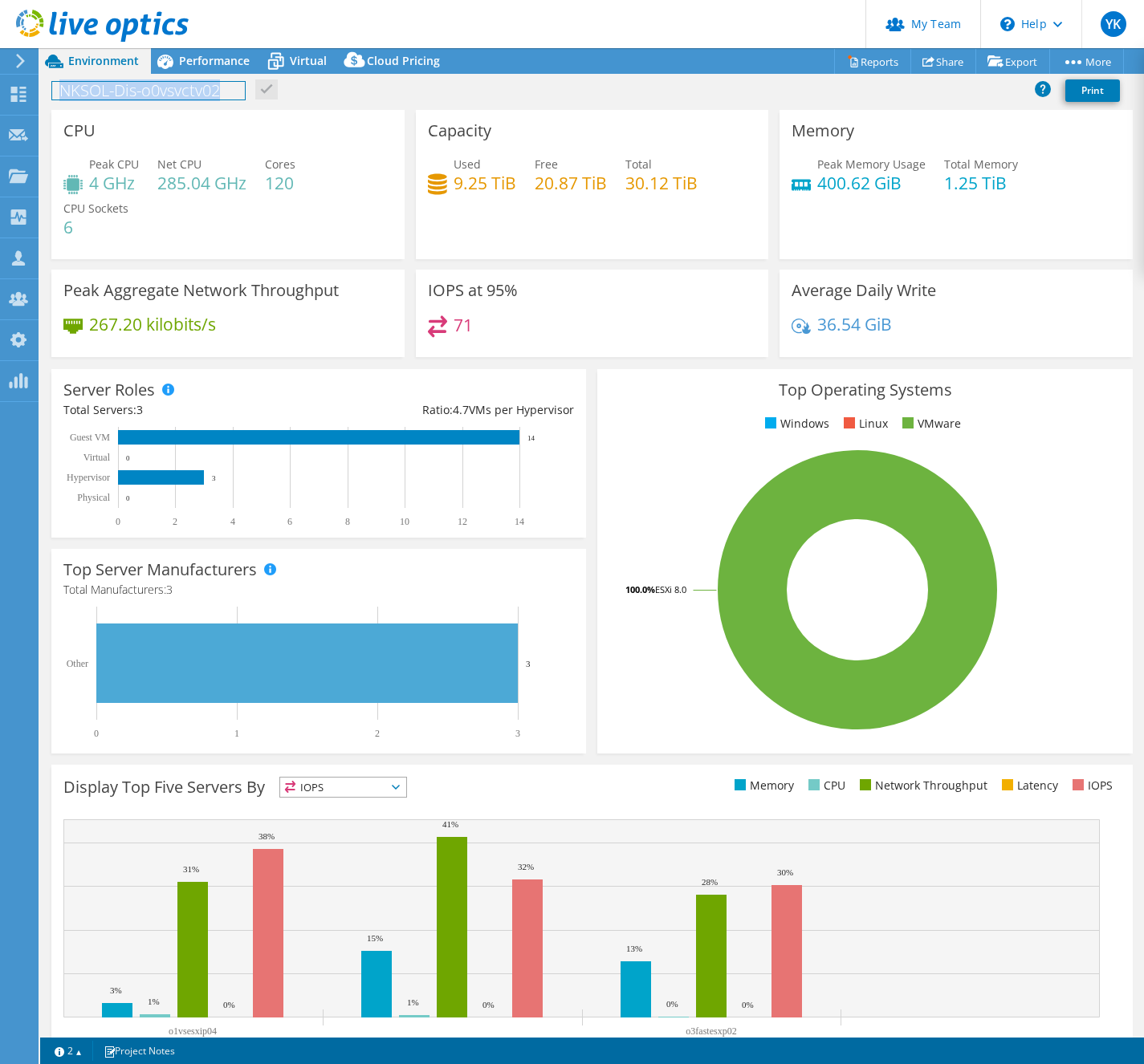
click at [133, 88] on h1 "NKSOL-Dis-o0vsvctv02" at bounding box center [148, 91] width 193 height 18
click at [231, 65] on span "Performance" at bounding box center [214, 60] width 71 height 15
click at [231, 66] on span "Performance" at bounding box center [214, 60] width 71 height 15
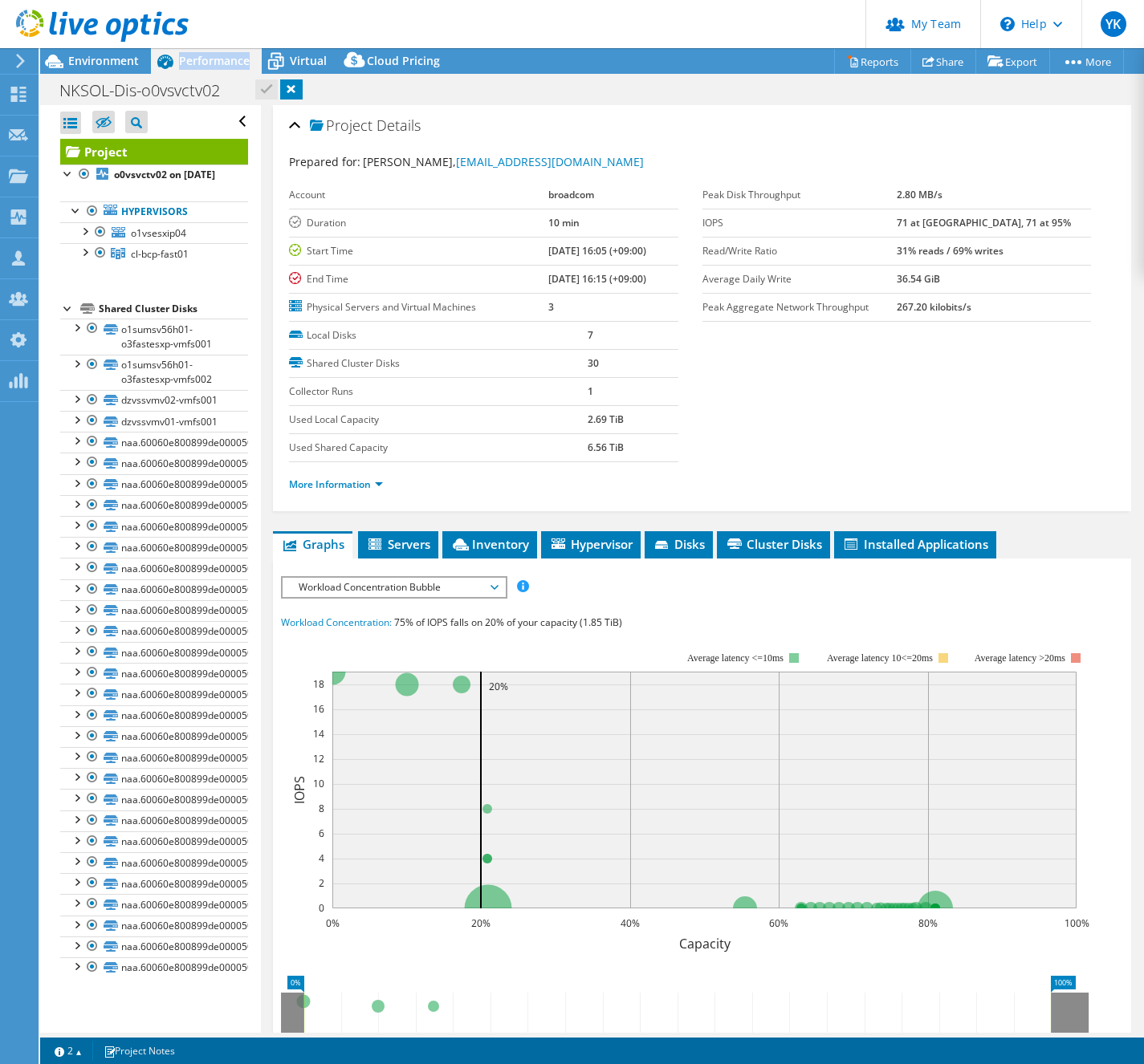
click at [231, 65] on span "Performance" at bounding box center [214, 60] width 71 height 15
drag, startPoint x: 353, startPoint y: 481, endPoint x: 361, endPoint y: 482, distance: 8.1
click at [353, 481] on link "More Information" at bounding box center [335, 483] width 94 height 13
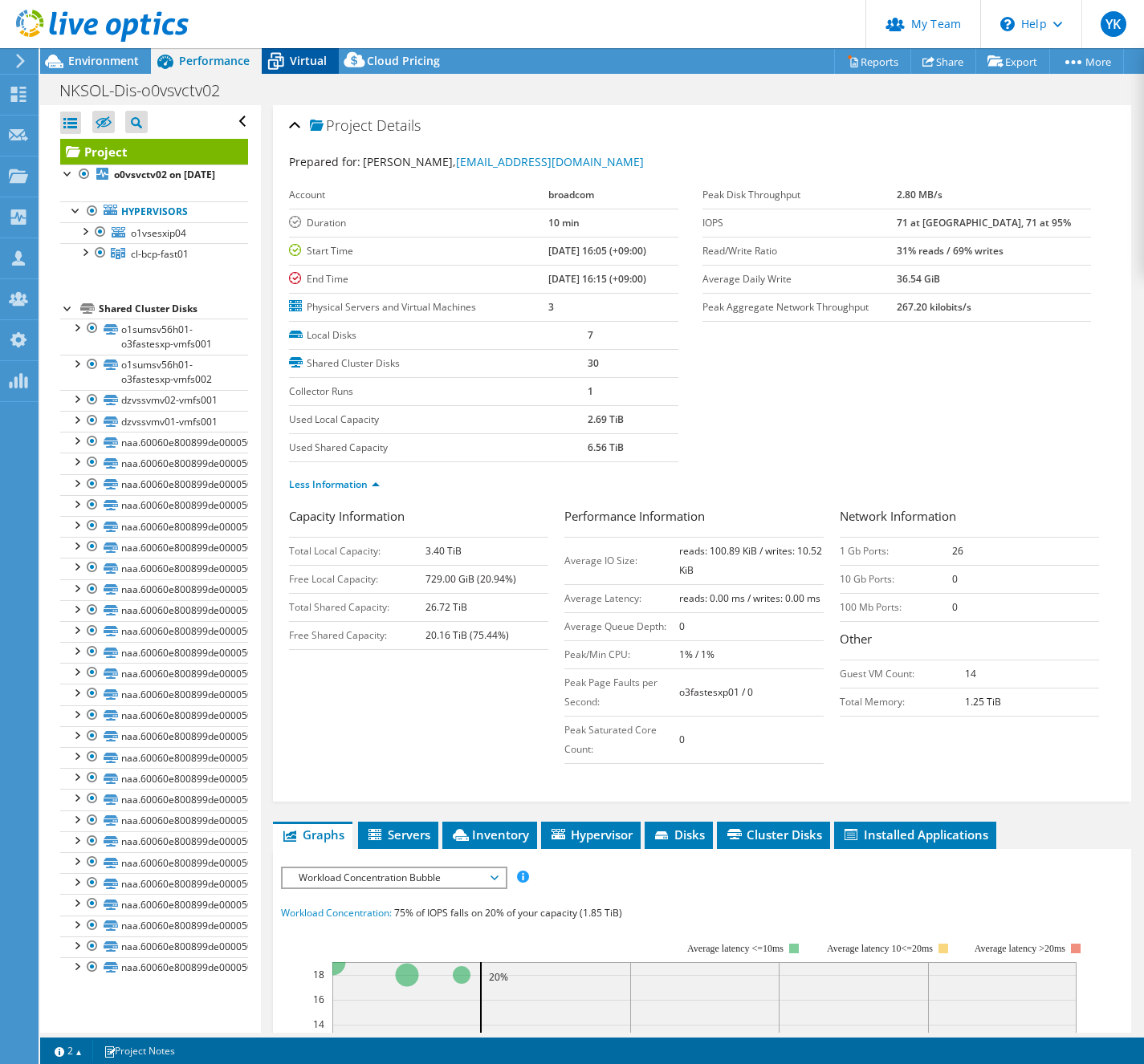
click at [296, 67] on span "Virtual" at bounding box center [307, 60] width 37 height 15
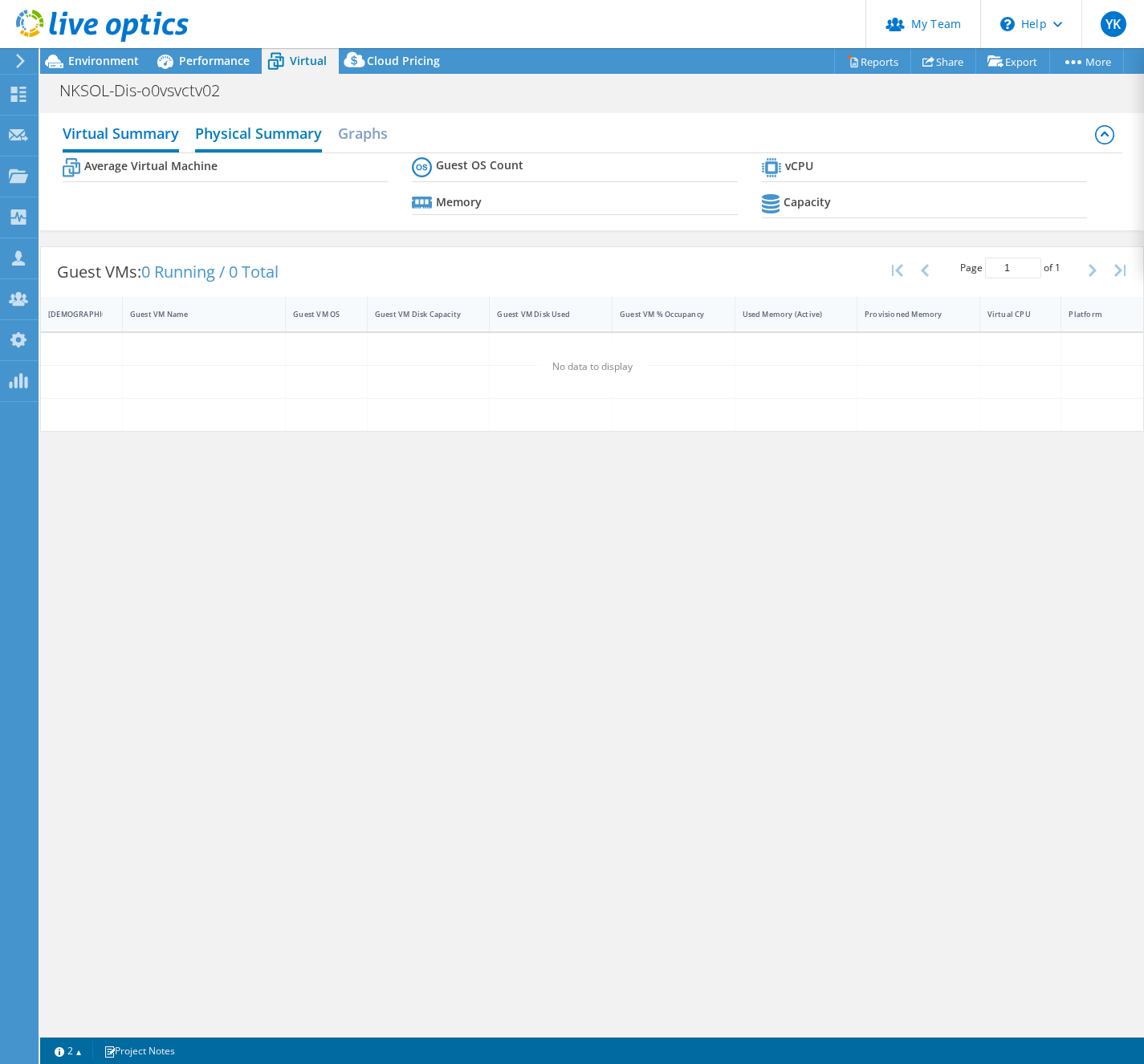
click at [299, 130] on h2 "Physical Summary" at bounding box center [258, 135] width 127 height 36
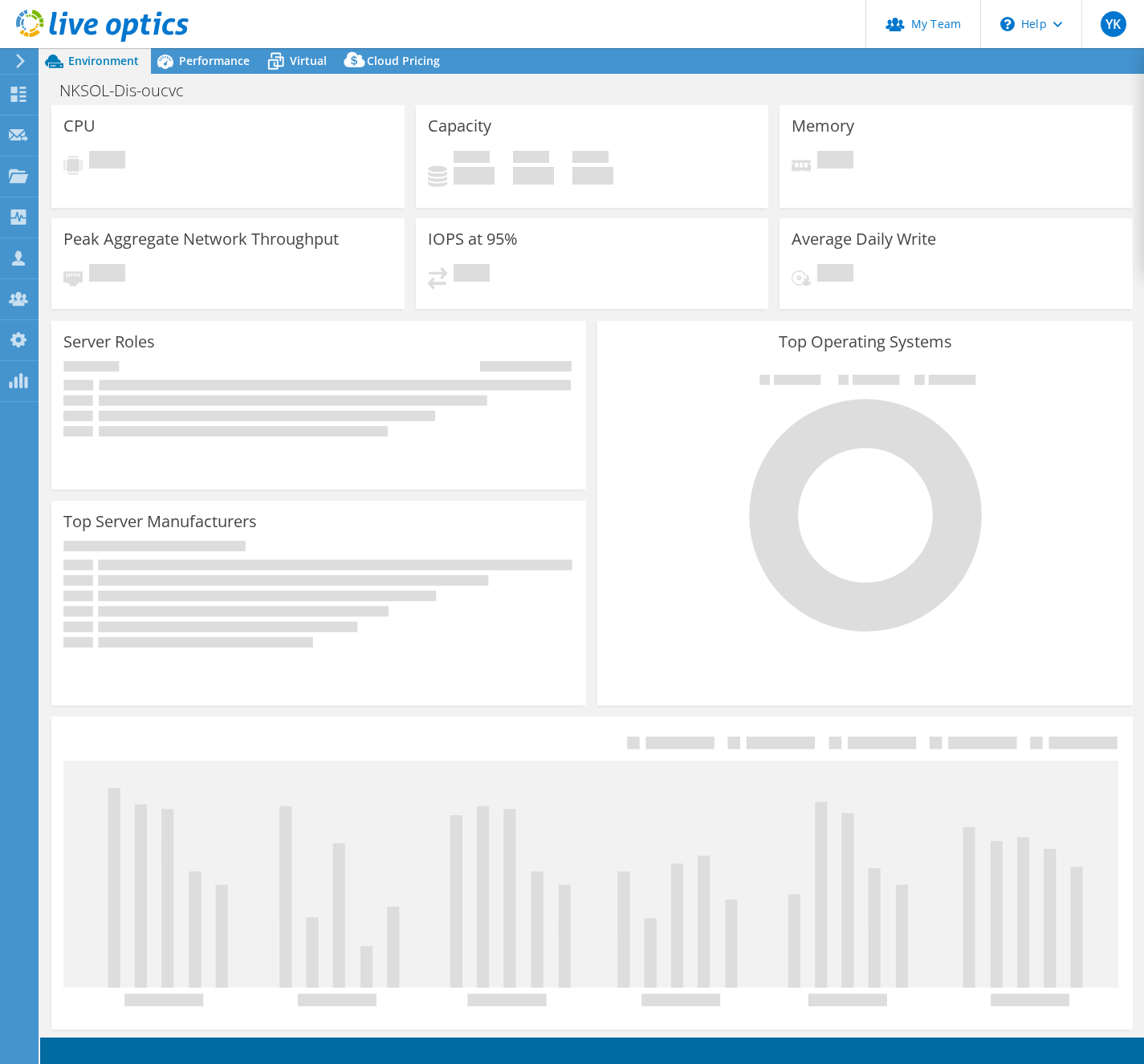
select select "[GEOGRAPHIC_DATA]"
select select "JPY"
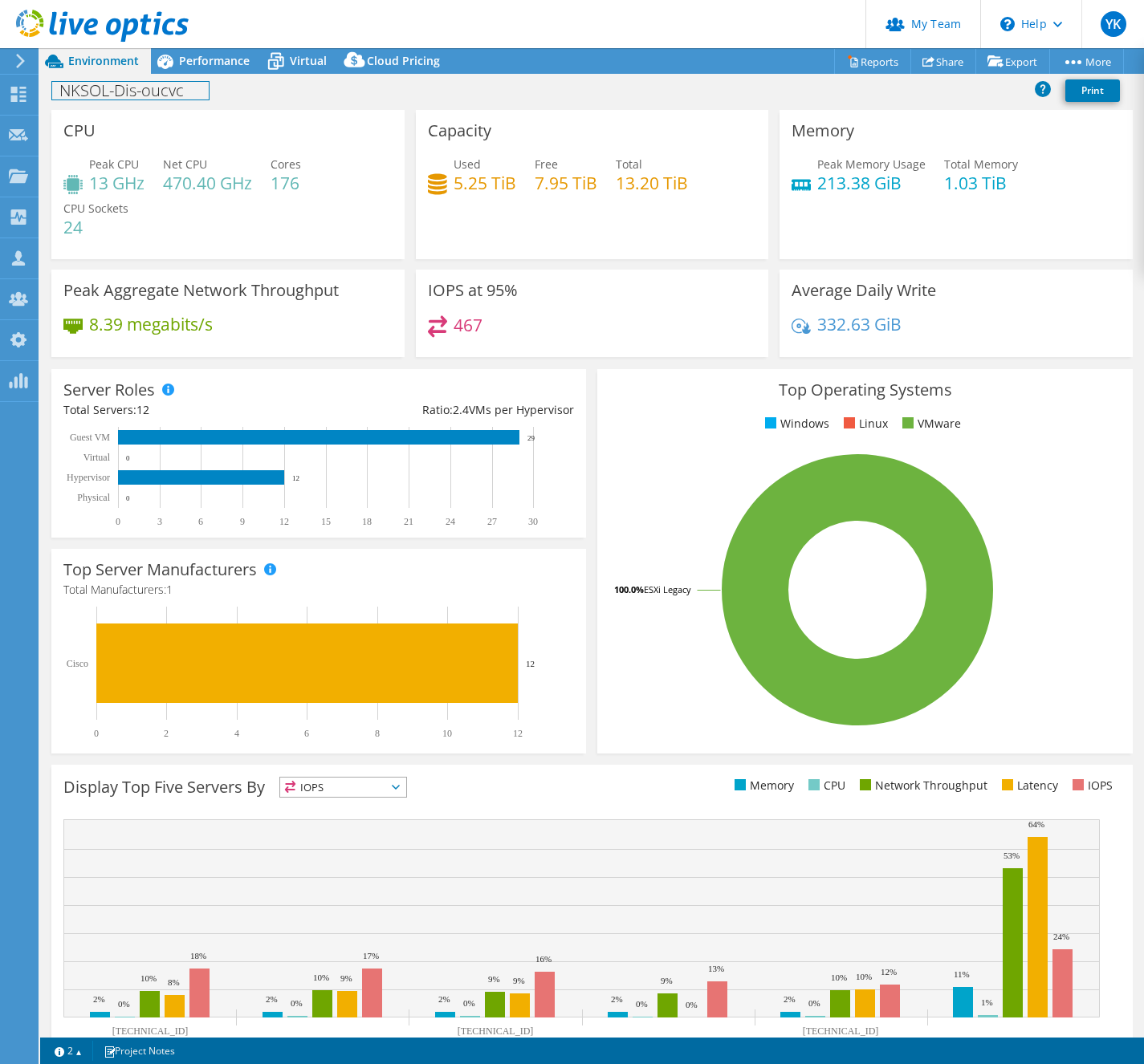
click at [167, 93] on h1 "NKSOL-Dis-oucvc" at bounding box center [130, 91] width 156 height 18
click at [156, 93] on h1 "NKSOL-Dis-oucvc" at bounding box center [130, 91] width 156 height 18
copy h1 "NKSOL-Dis-oucvc"
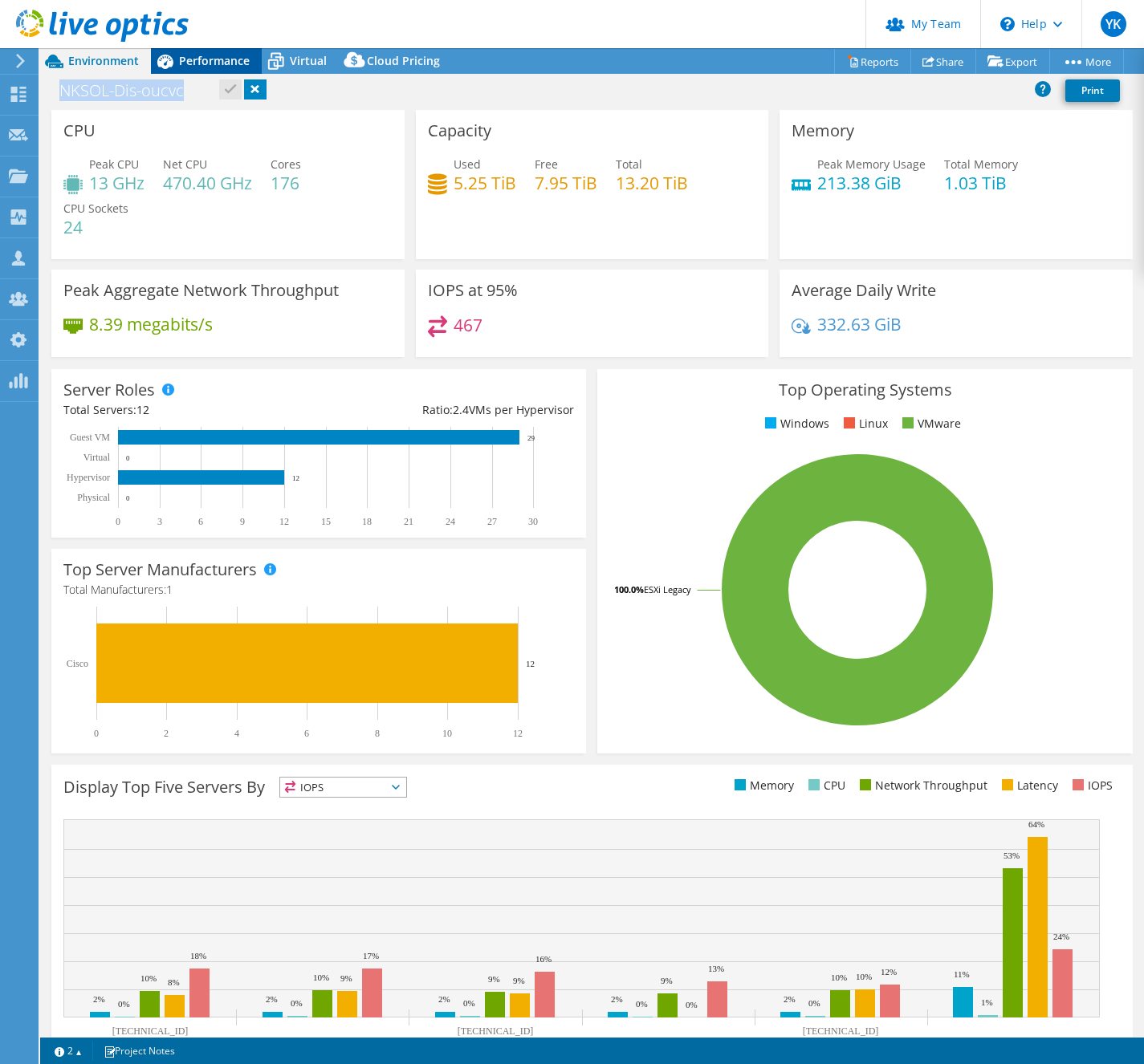
click at [217, 63] on span "Performance" at bounding box center [214, 60] width 71 height 15
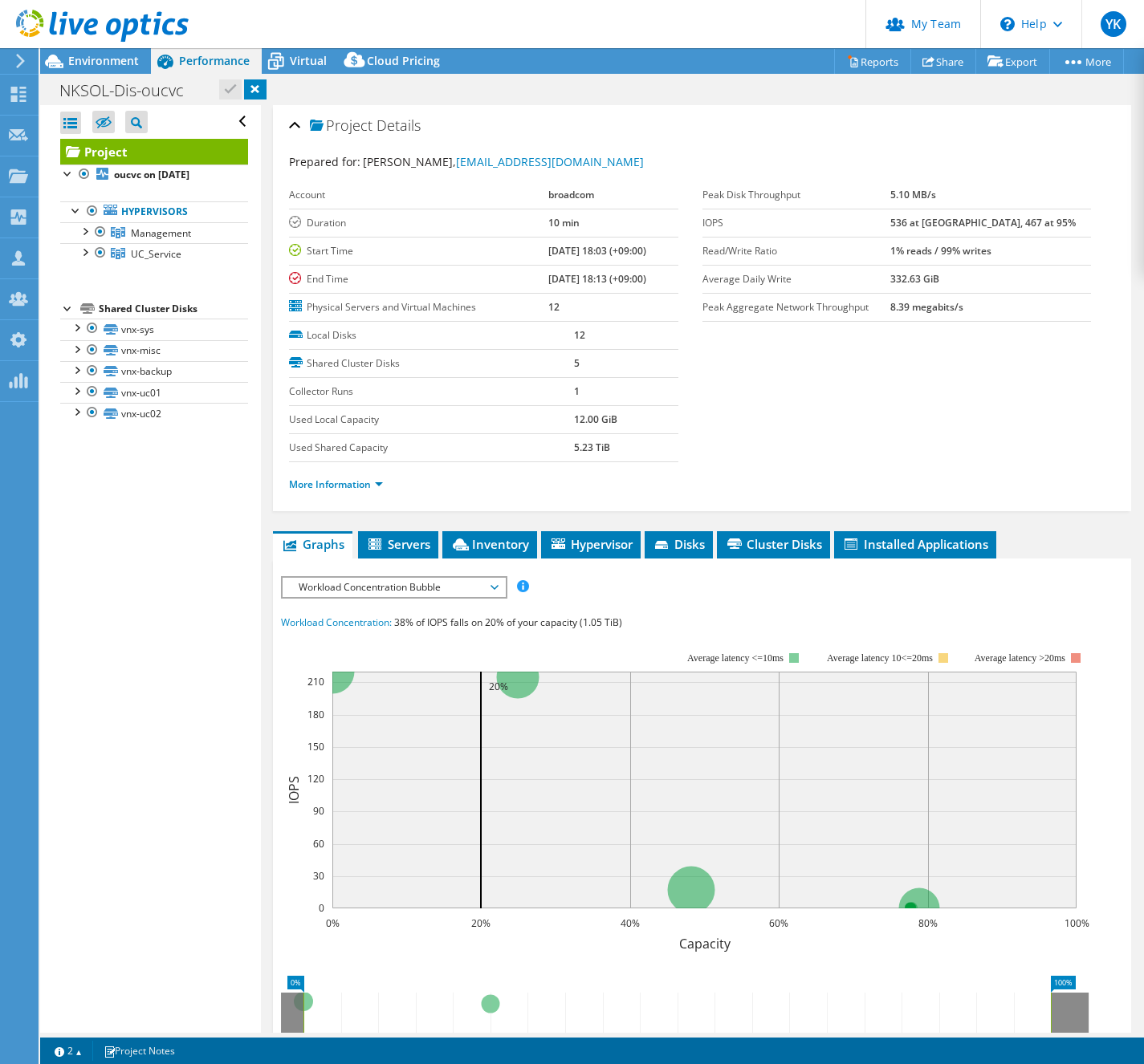
click at [217, 63] on span "Performance" at bounding box center [214, 60] width 71 height 15
click at [366, 484] on link "More Information" at bounding box center [335, 483] width 94 height 13
click at [374, 483] on link "More Information" at bounding box center [335, 483] width 94 height 13
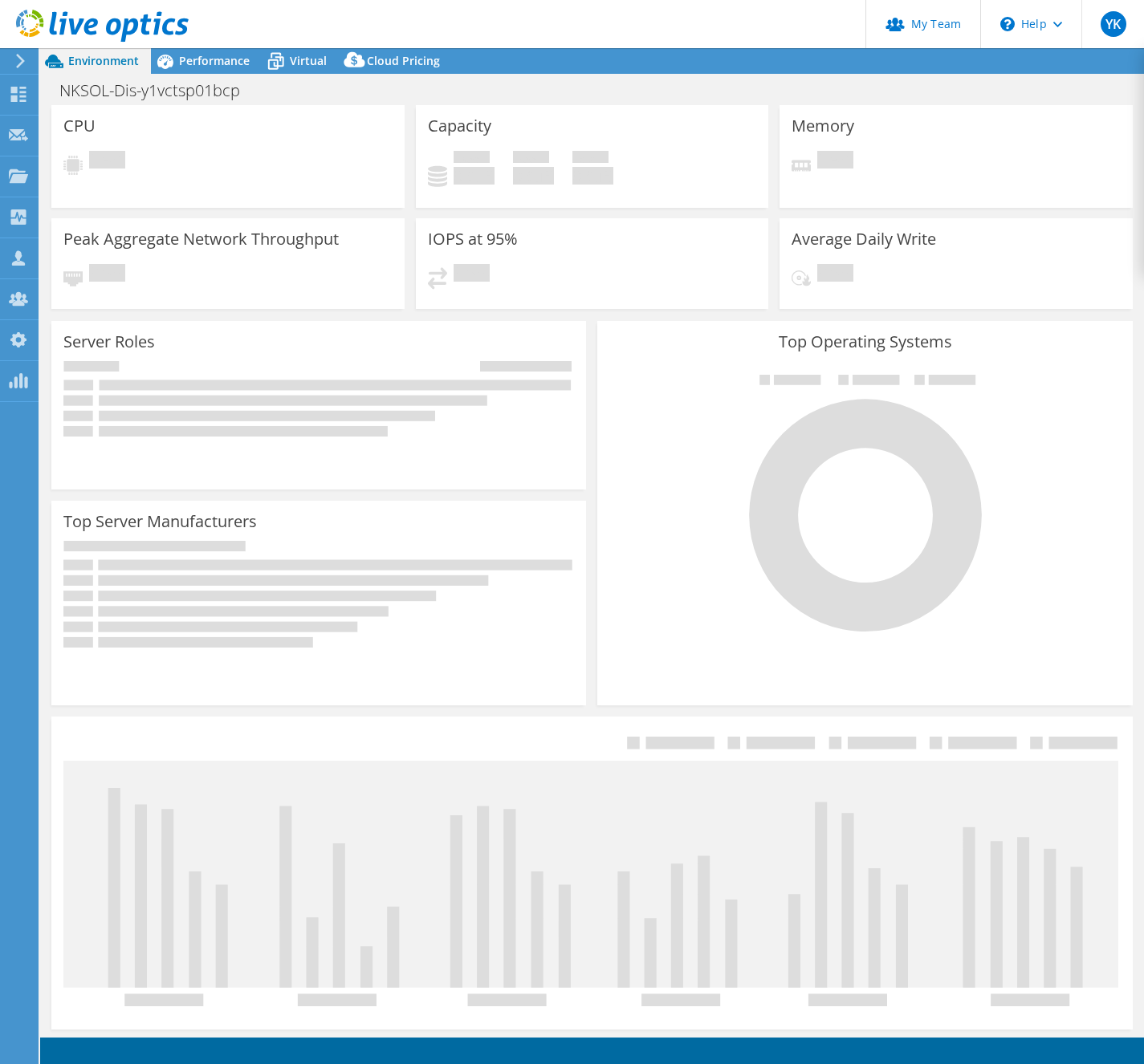
select select "[GEOGRAPHIC_DATA]"
select select "JPY"
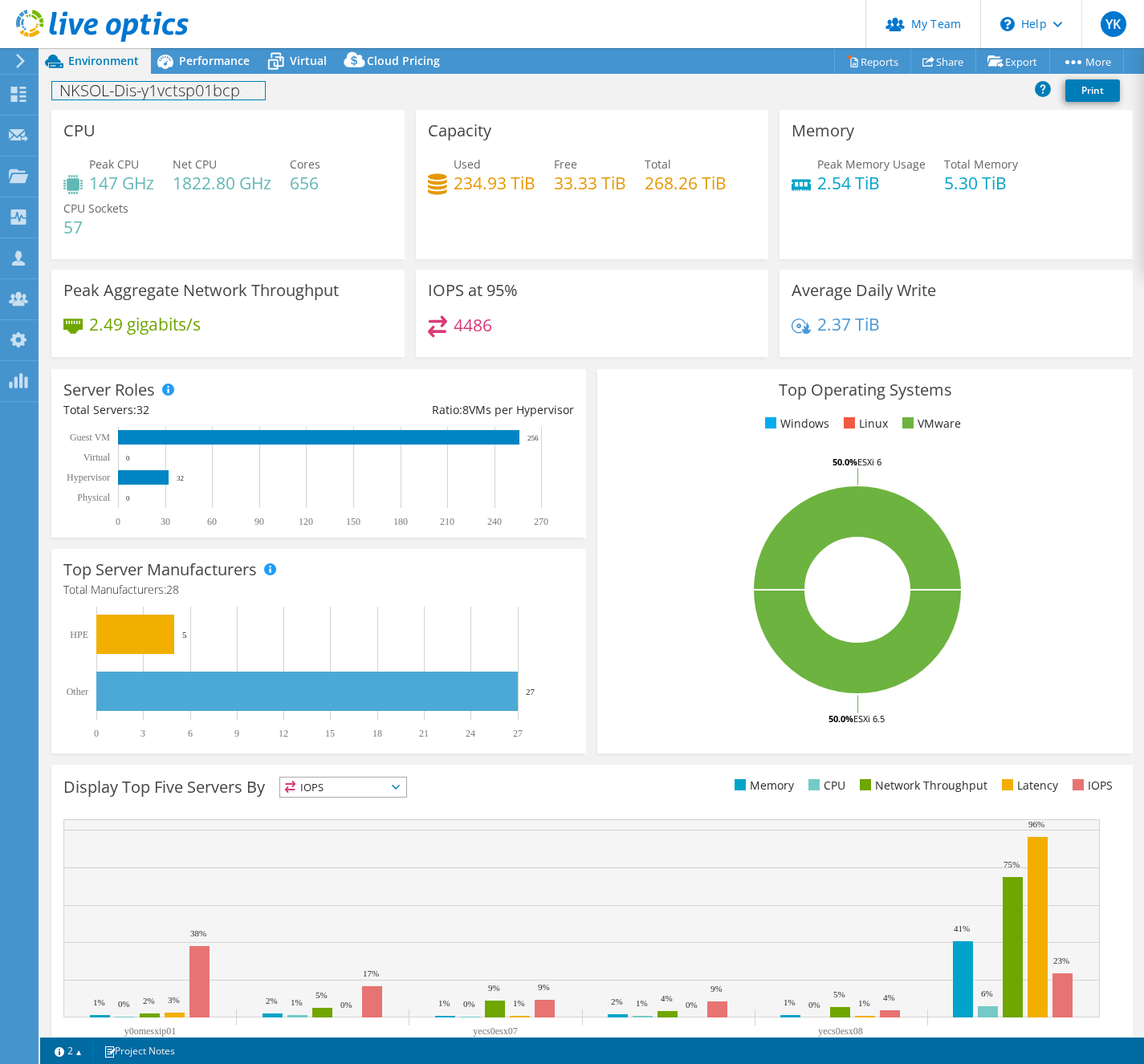
click at [181, 84] on h1 "NKSOL-Dis-y1vctsp01bcp" at bounding box center [158, 91] width 213 height 18
click at [181, 83] on h1 "NKSOL-Dis-y1vctsp01bcp" at bounding box center [158, 91] width 213 height 18
click at [184, 95] on h1 "NKSOL-Dis-y1vctsp01bcp" at bounding box center [158, 91] width 213 height 18
click at [184, 96] on h1 "NKSOL-Dis-y1vctsp01bcp" at bounding box center [158, 91] width 213 height 18
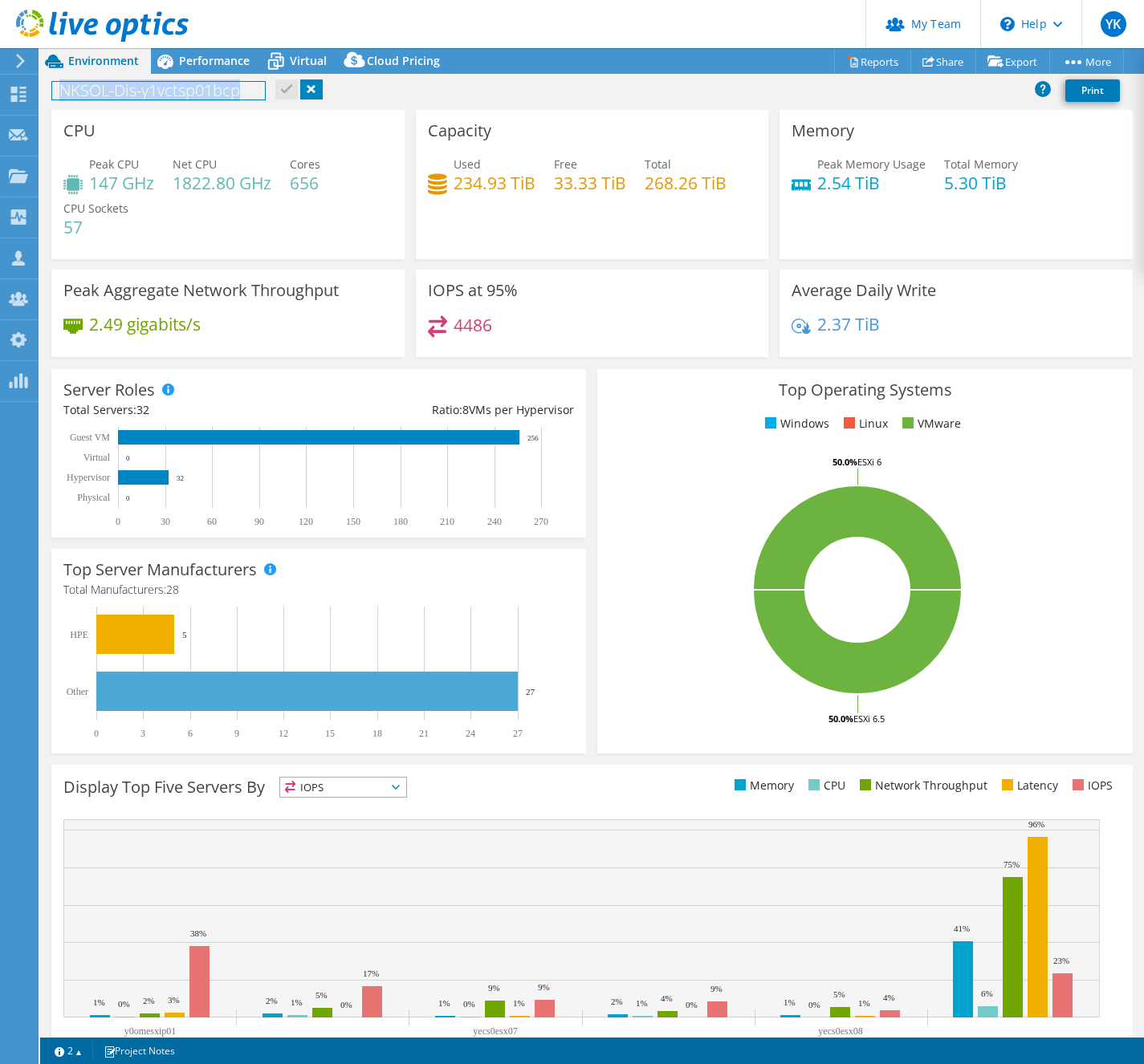
click at [184, 96] on h1 "NKSOL-Dis-y1vctsp01bcp" at bounding box center [158, 91] width 213 height 18
copy h1 "NKSOL-Dis-y1vctsp01bcp"
click at [231, 61] on span "Performance" at bounding box center [214, 60] width 71 height 15
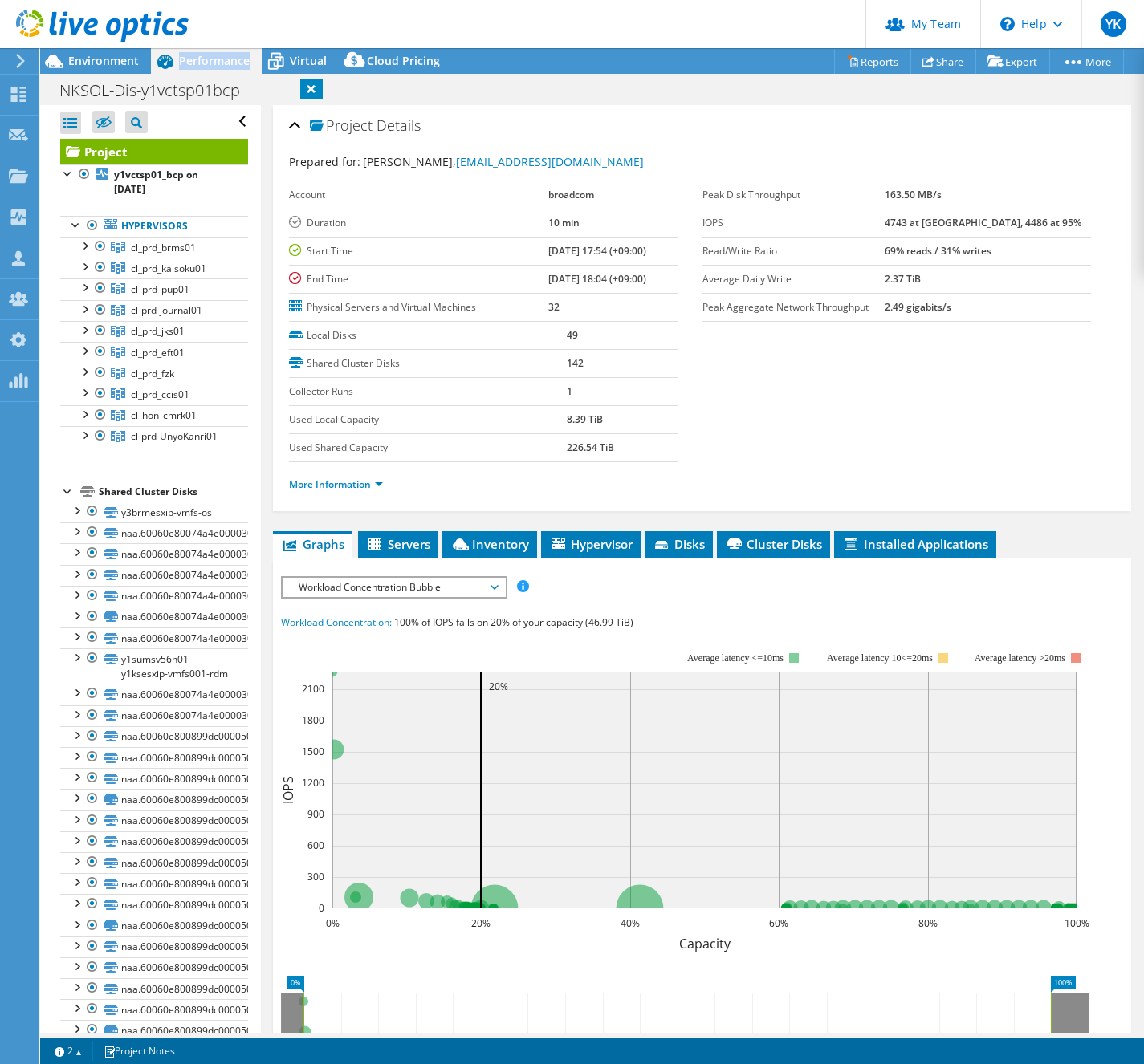
click at [363, 484] on link "More Information" at bounding box center [335, 483] width 94 height 13
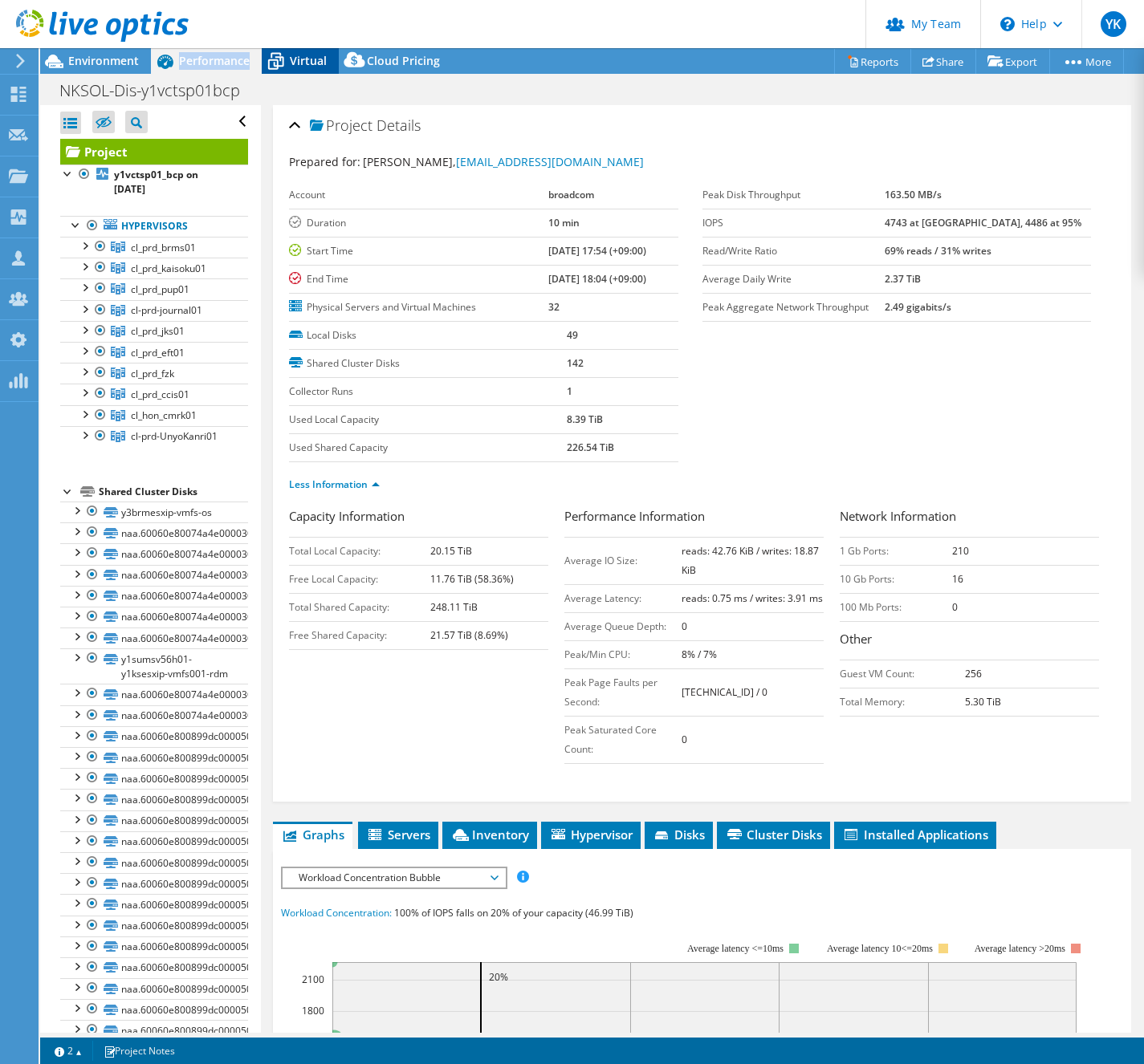
click at [309, 60] on span "Virtual" at bounding box center [307, 60] width 37 height 15
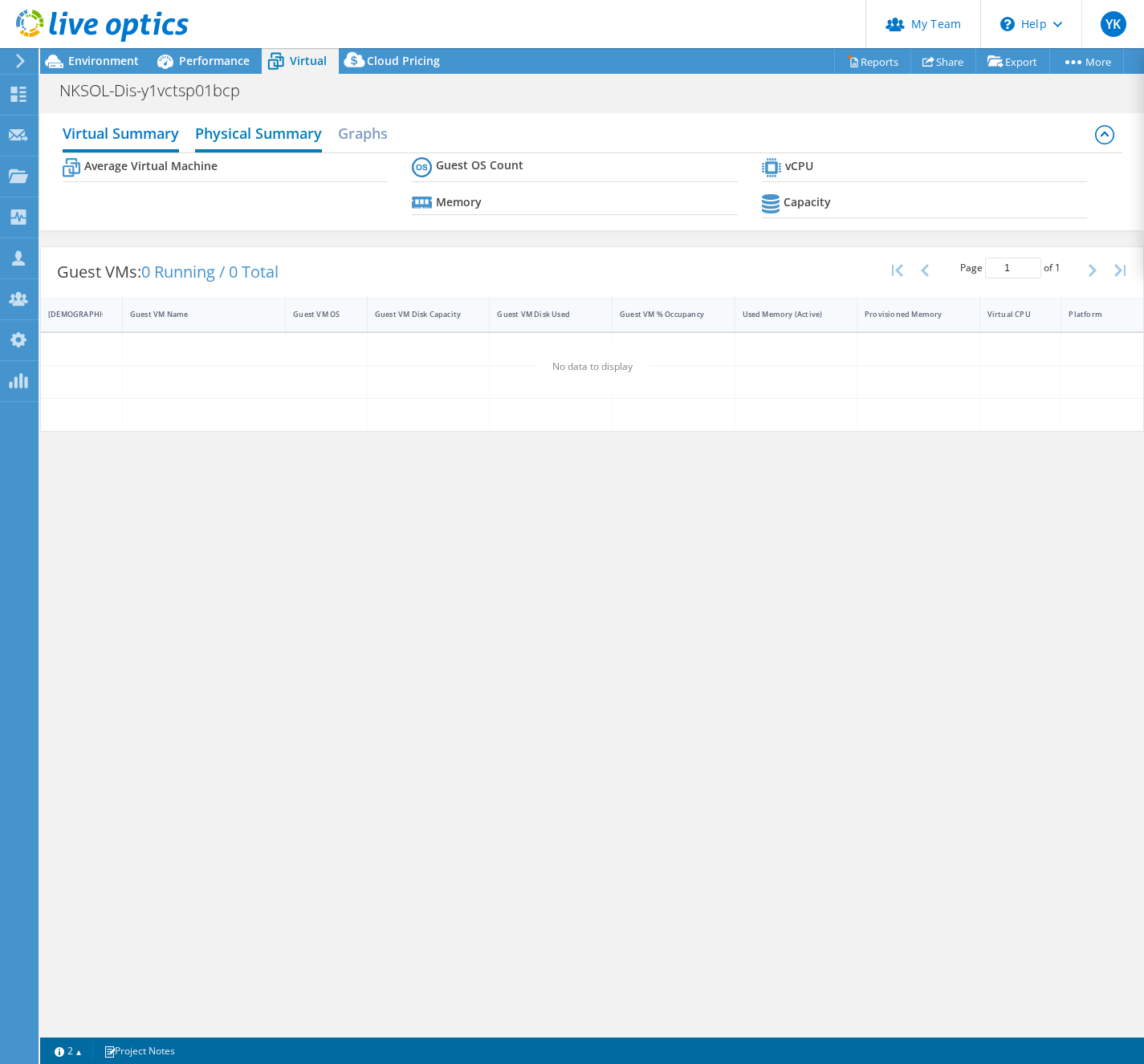
click at [295, 132] on h2 "Physical Summary" at bounding box center [258, 135] width 127 height 36
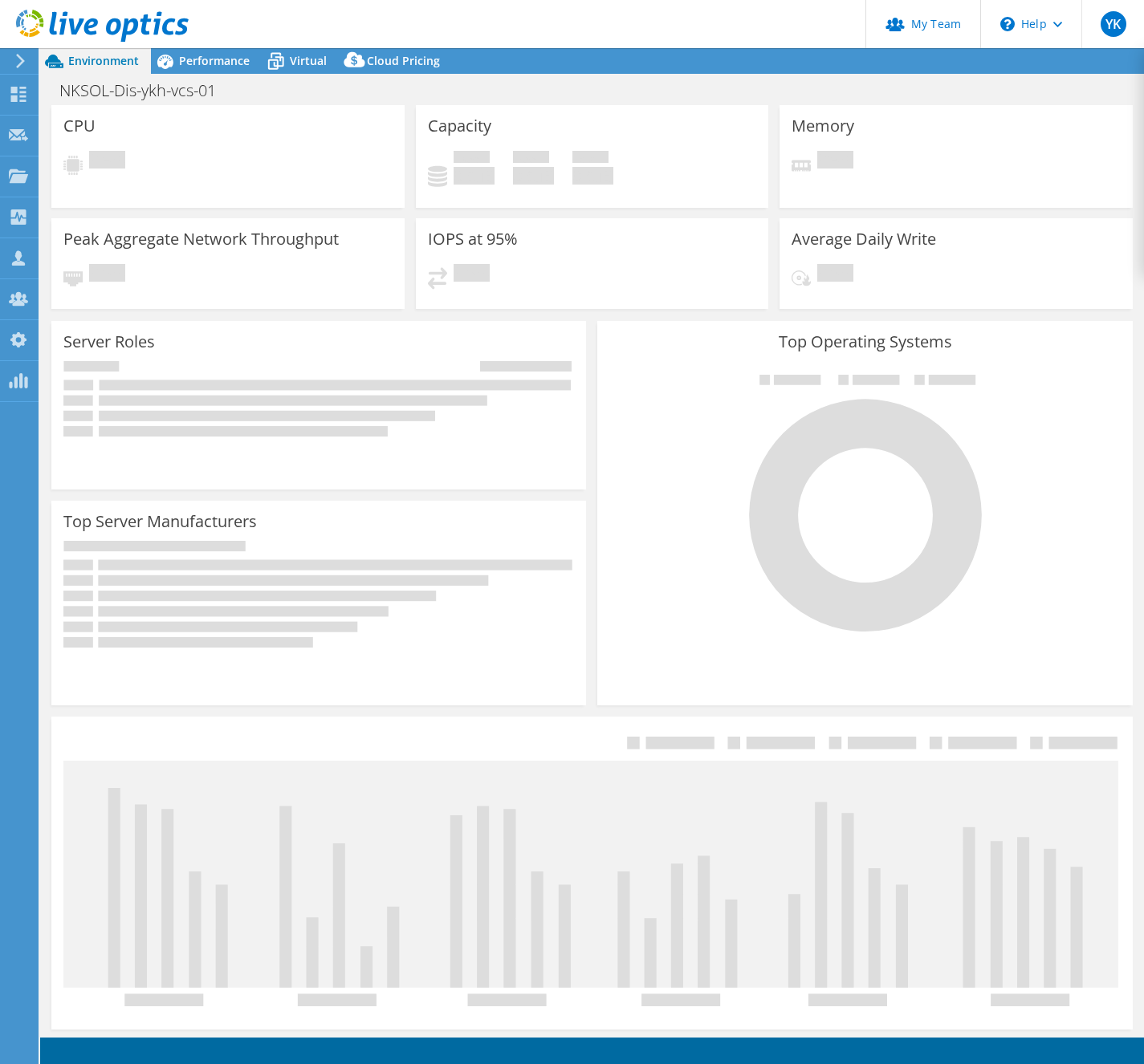
select select "[GEOGRAPHIC_DATA]"
select select "JPY"
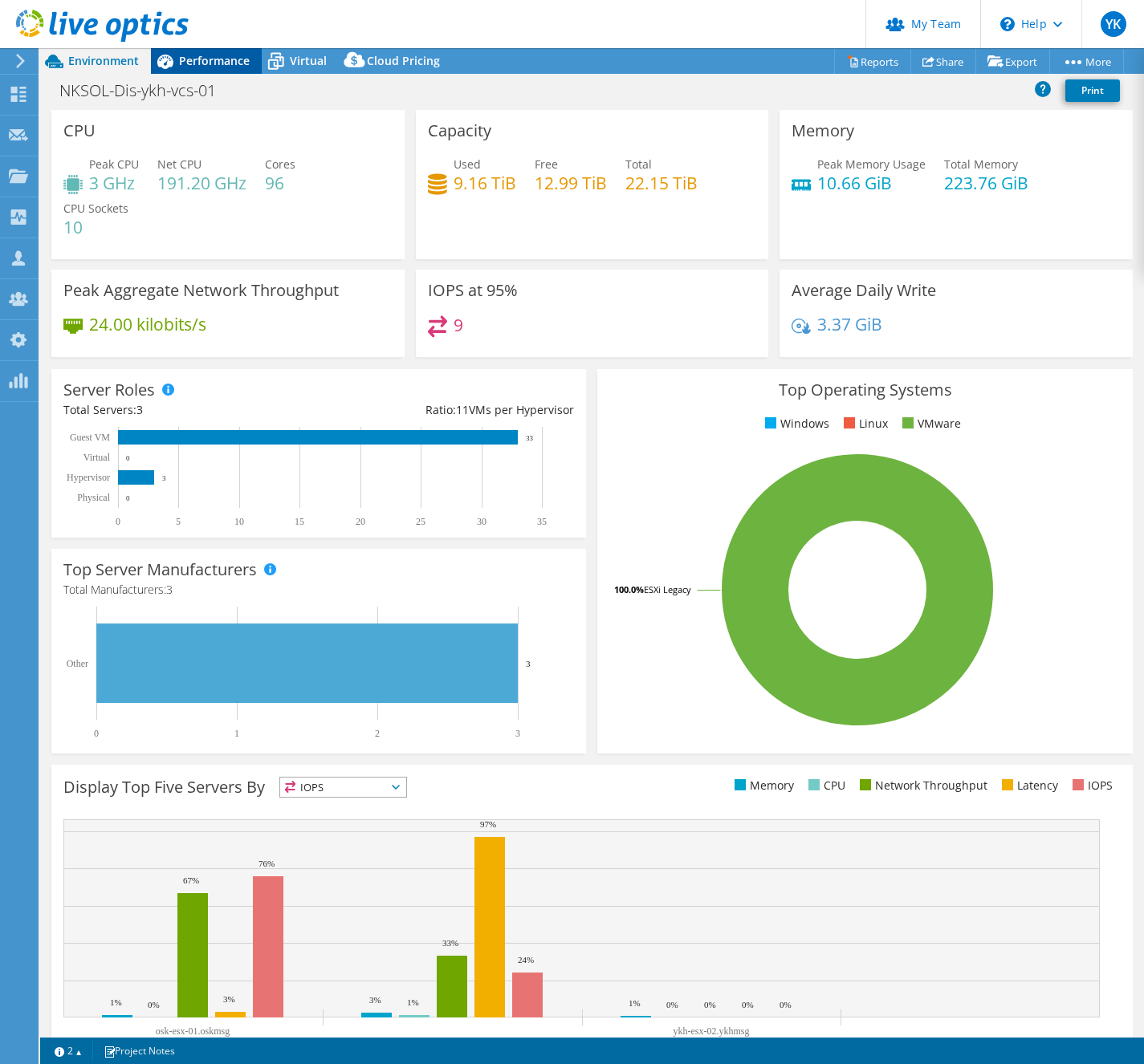
click at [215, 60] on span "Performance" at bounding box center [214, 60] width 71 height 15
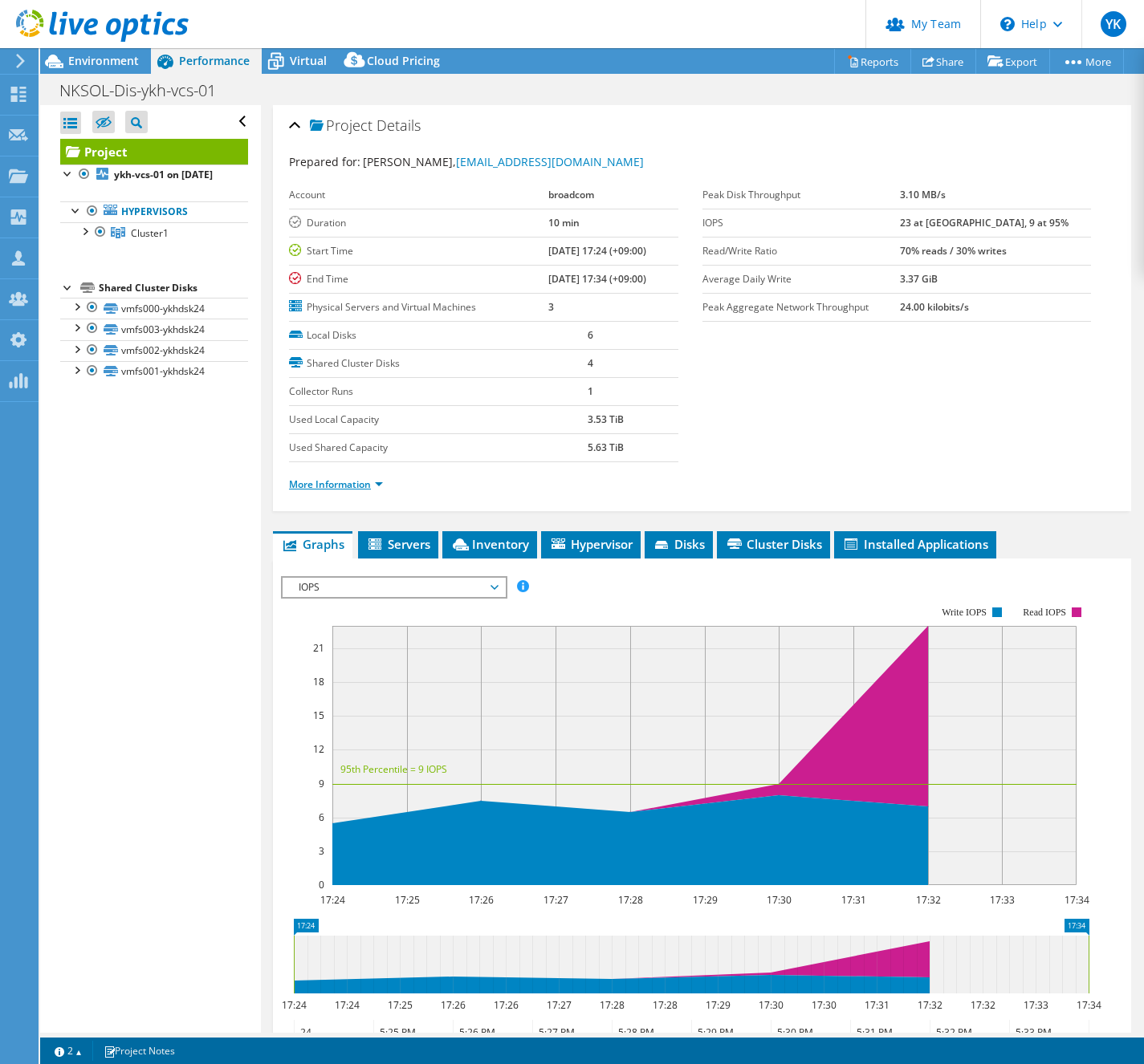
click at [360, 485] on link "More Information" at bounding box center [335, 483] width 94 height 13
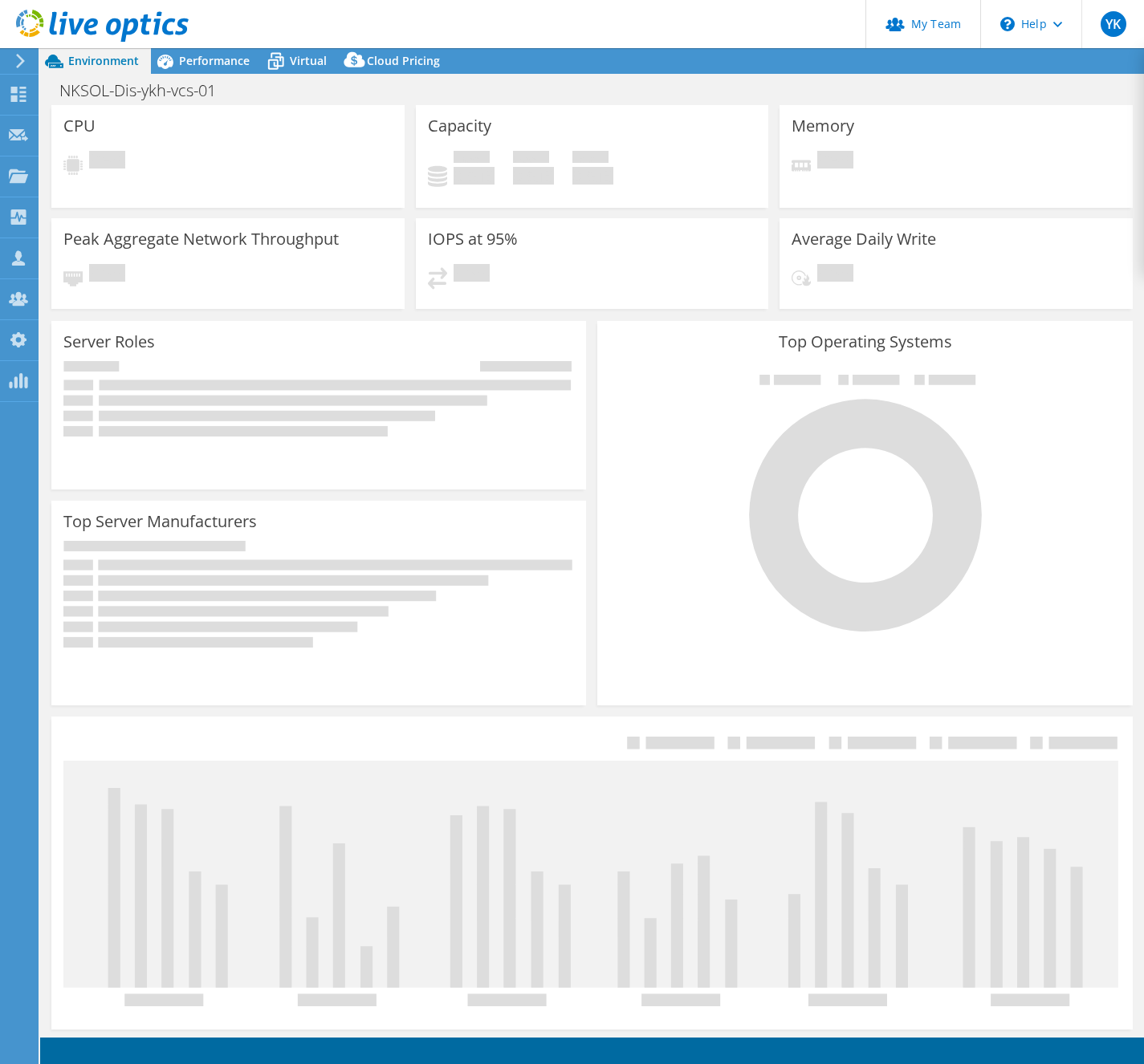
select select "[GEOGRAPHIC_DATA]"
click at [307, 61] on span "Virtual" at bounding box center [307, 60] width 37 height 15
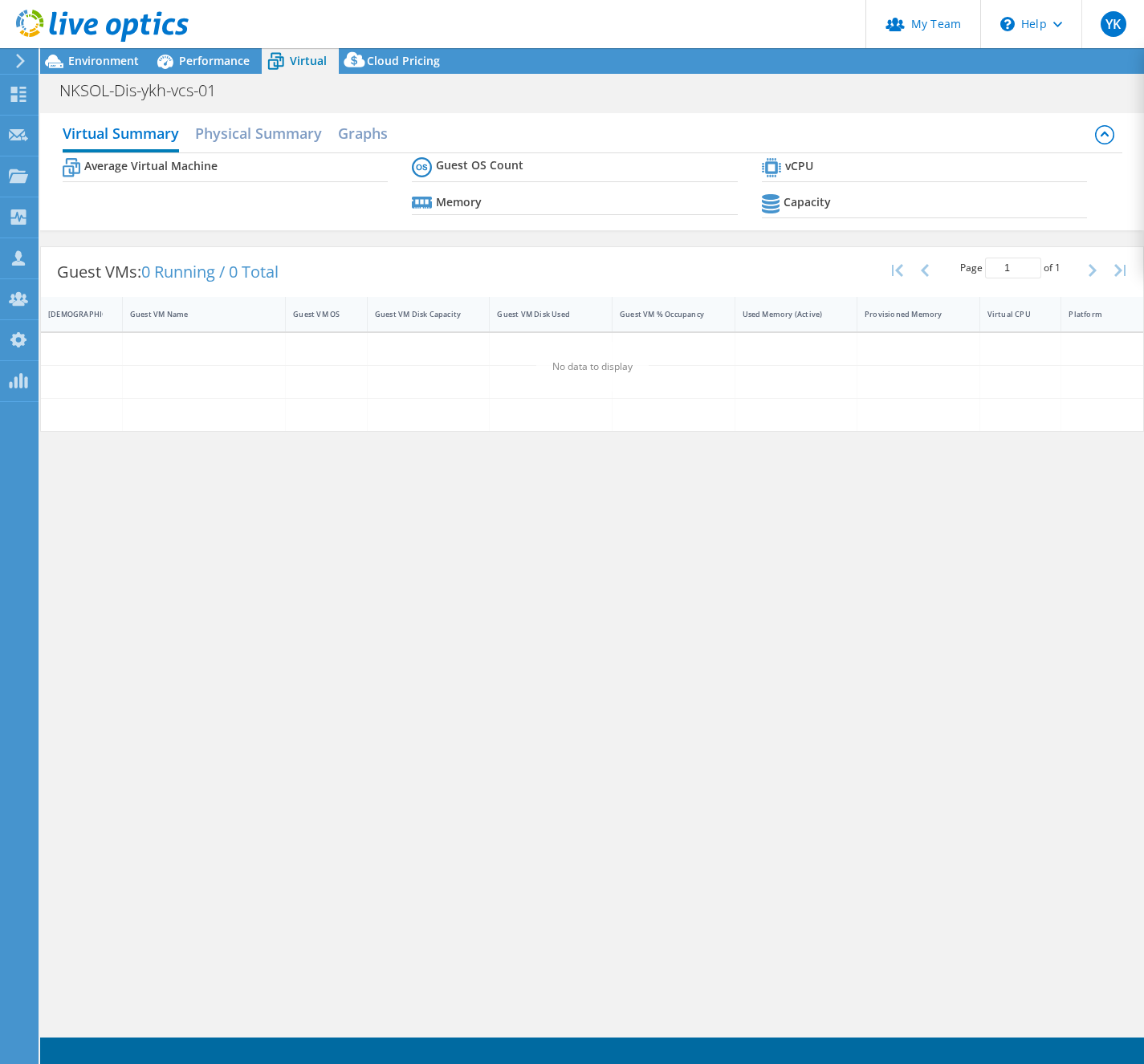
select select "[GEOGRAPHIC_DATA]"
select select "JPY"
click at [279, 133] on h2 "Physical Summary" at bounding box center [258, 135] width 127 height 36
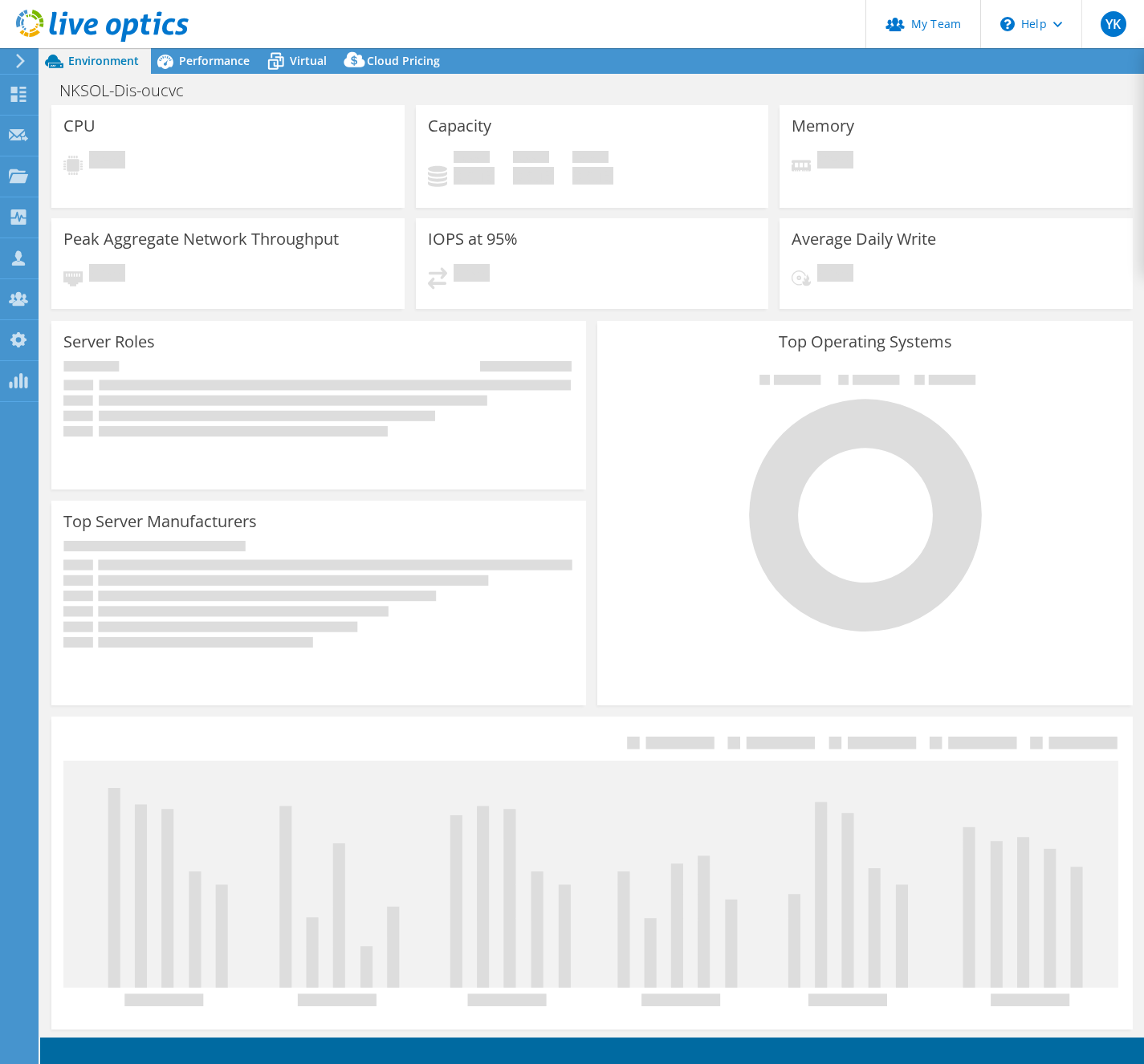
select select "USD"
select select "[GEOGRAPHIC_DATA]"
select select "JPY"
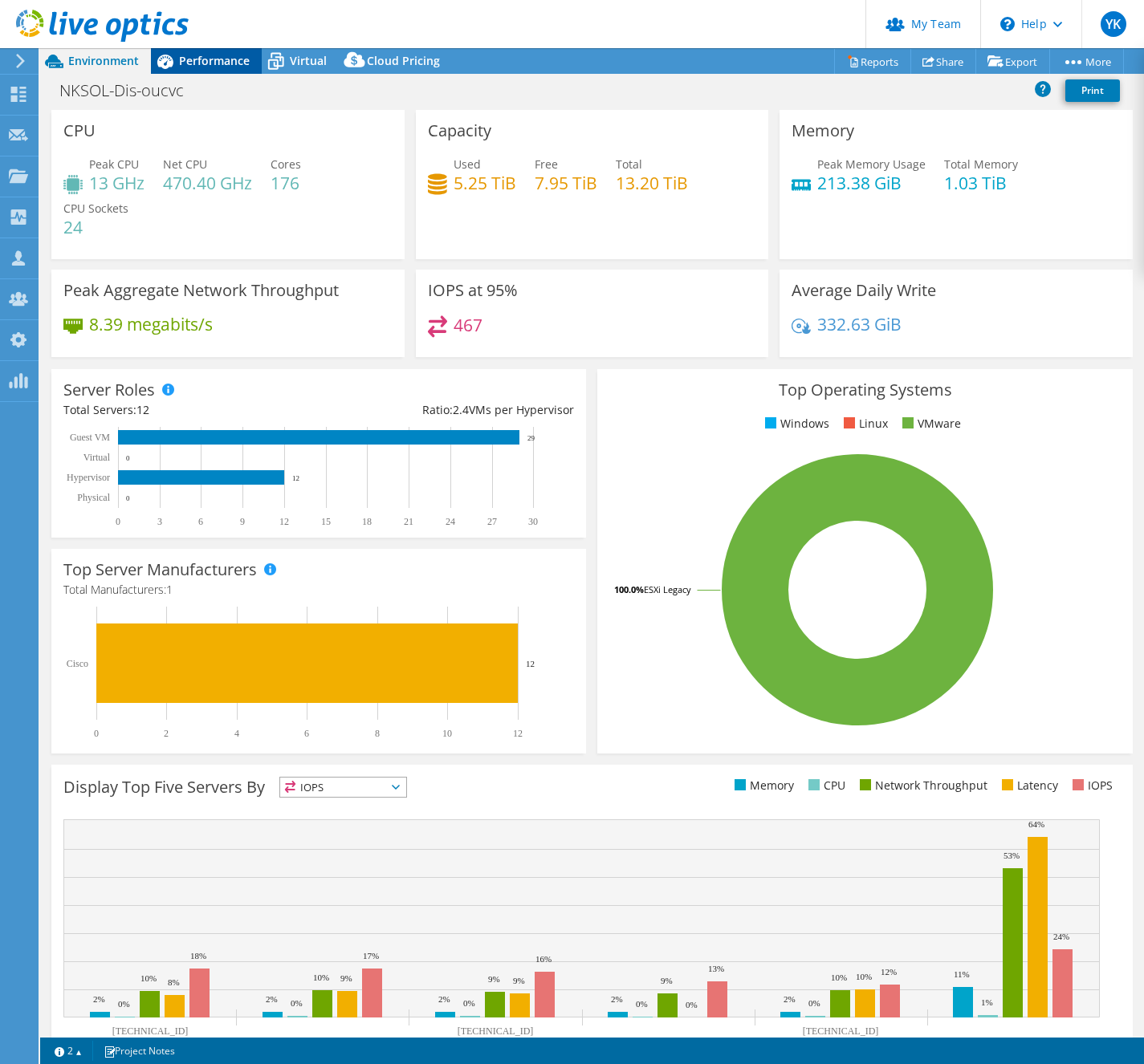
click at [226, 63] on span "Performance" at bounding box center [214, 60] width 71 height 15
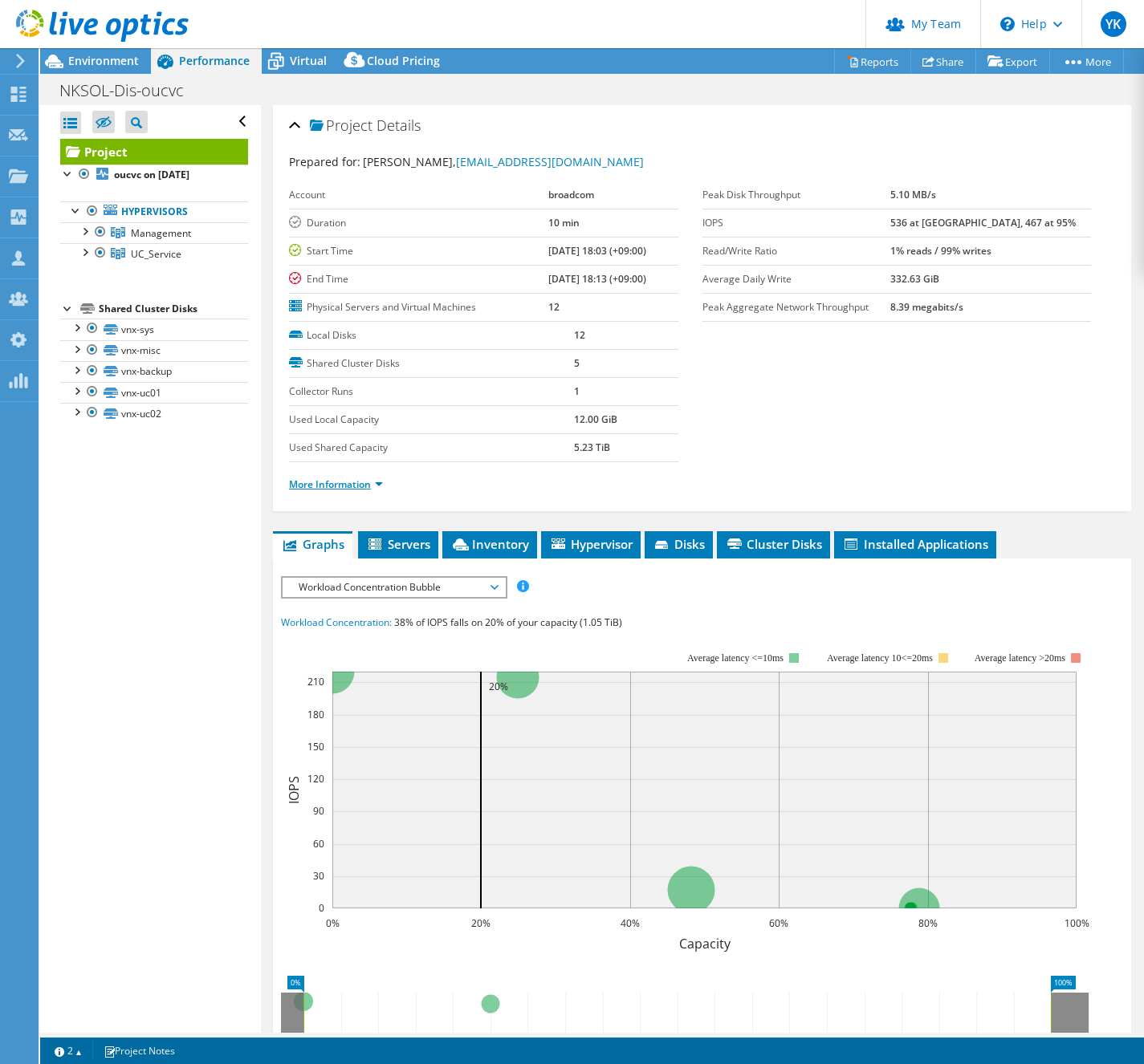
click at [358, 480] on link "More Information" at bounding box center [335, 483] width 94 height 13
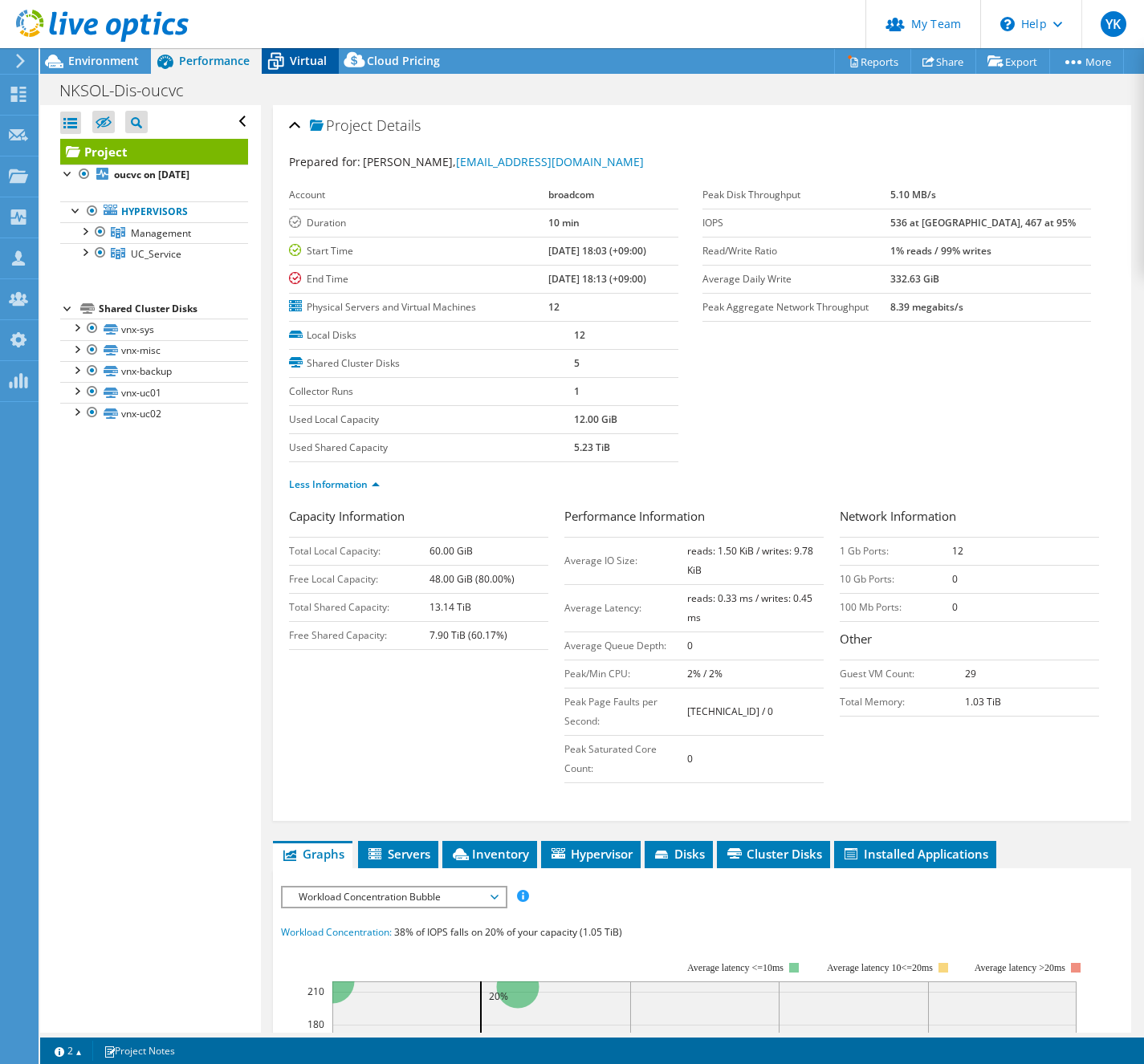
click at [296, 59] on span "Virtual" at bounding box center [307, 60] width 37 height 15
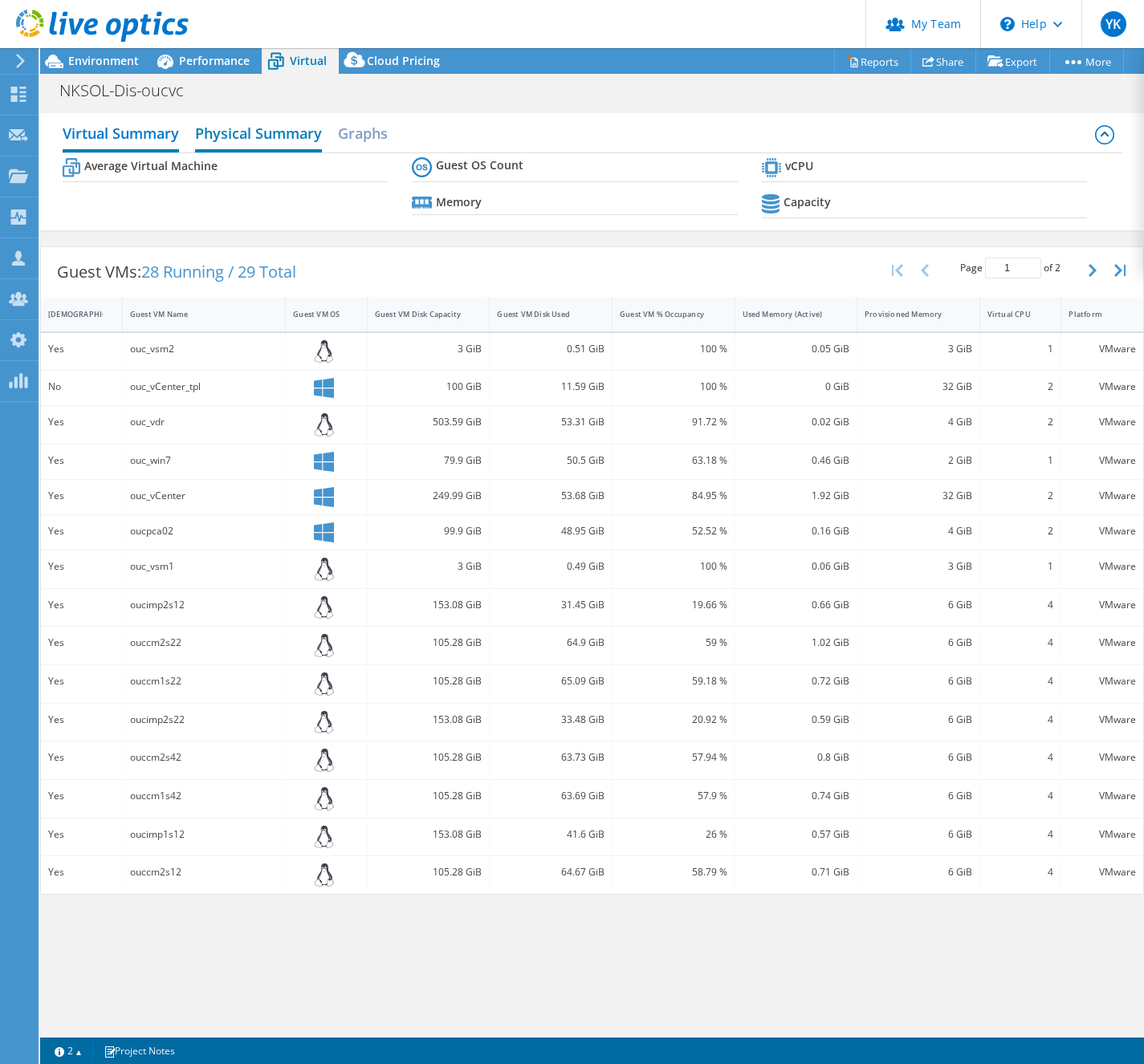
drag, startPoint x: 257, startPoint y: 130, endPoint x: 283, endPoint y: 150, distance: 32.8
click at [257, 130] on h2 "Physical Summary" at bounding box center [258, 135] width 127 height 36
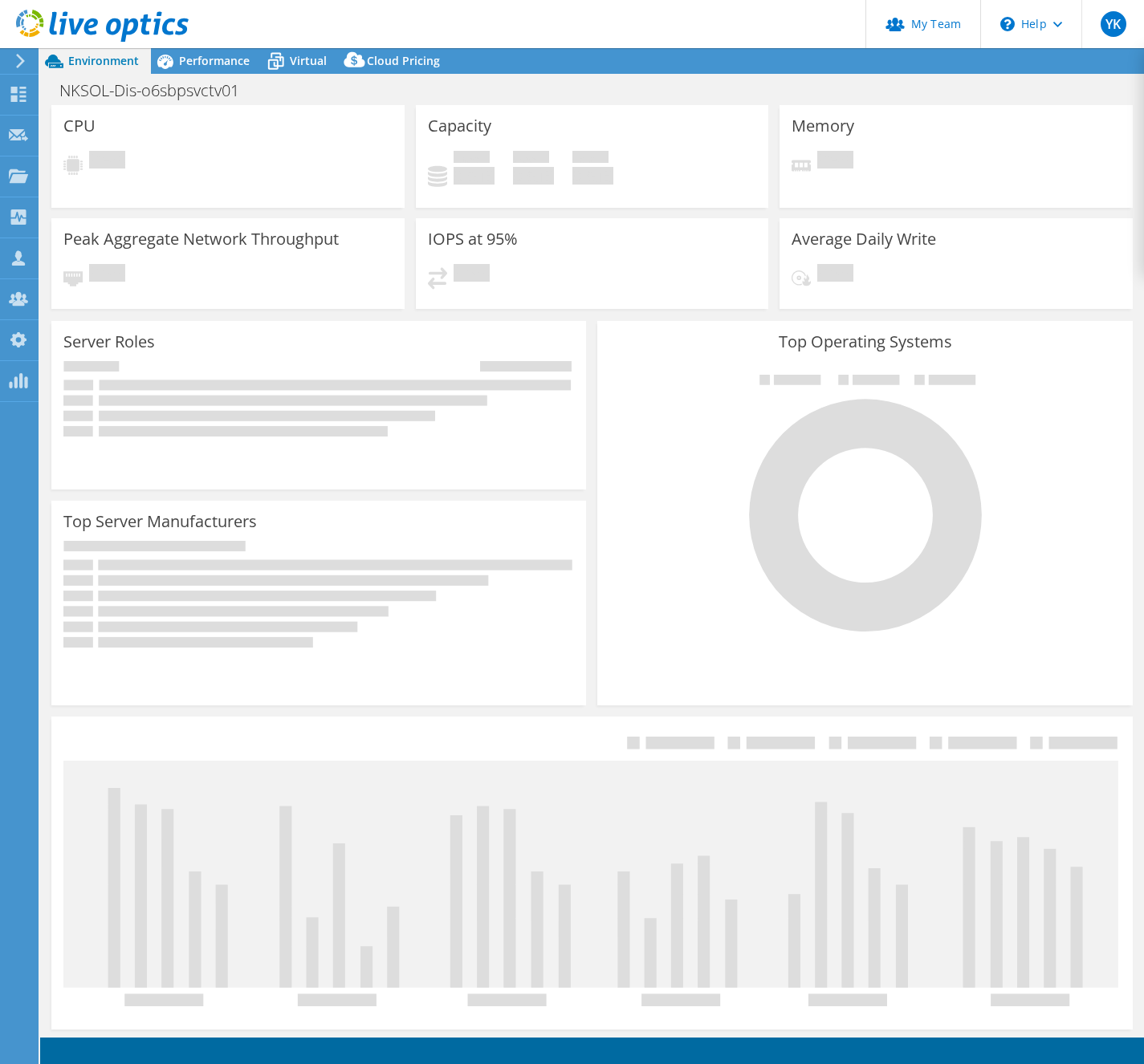
select select "USD"
select select "[GEOGRAPHIC_DATA]"
select select "JPY"
click at [101, 96] on h1 "NKSOL-Dis-o6sbpsvctv01" at bounding box center [157, 91] width 212 height 18
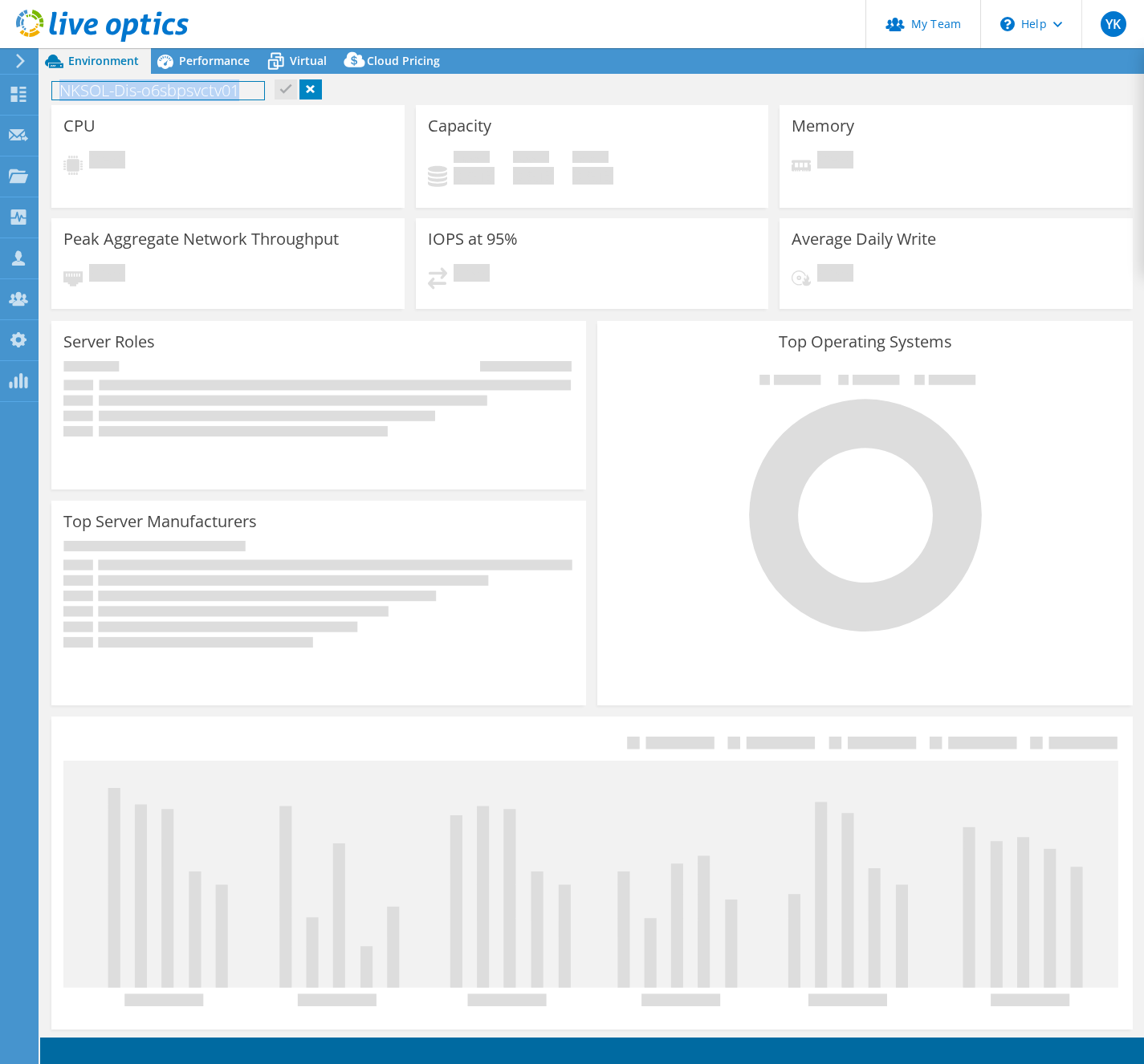
click at [101, 96] on h1 "NKSOL-Dis-o6sbpsvctv01" at bounding box center [157, 91] width 212 height 18
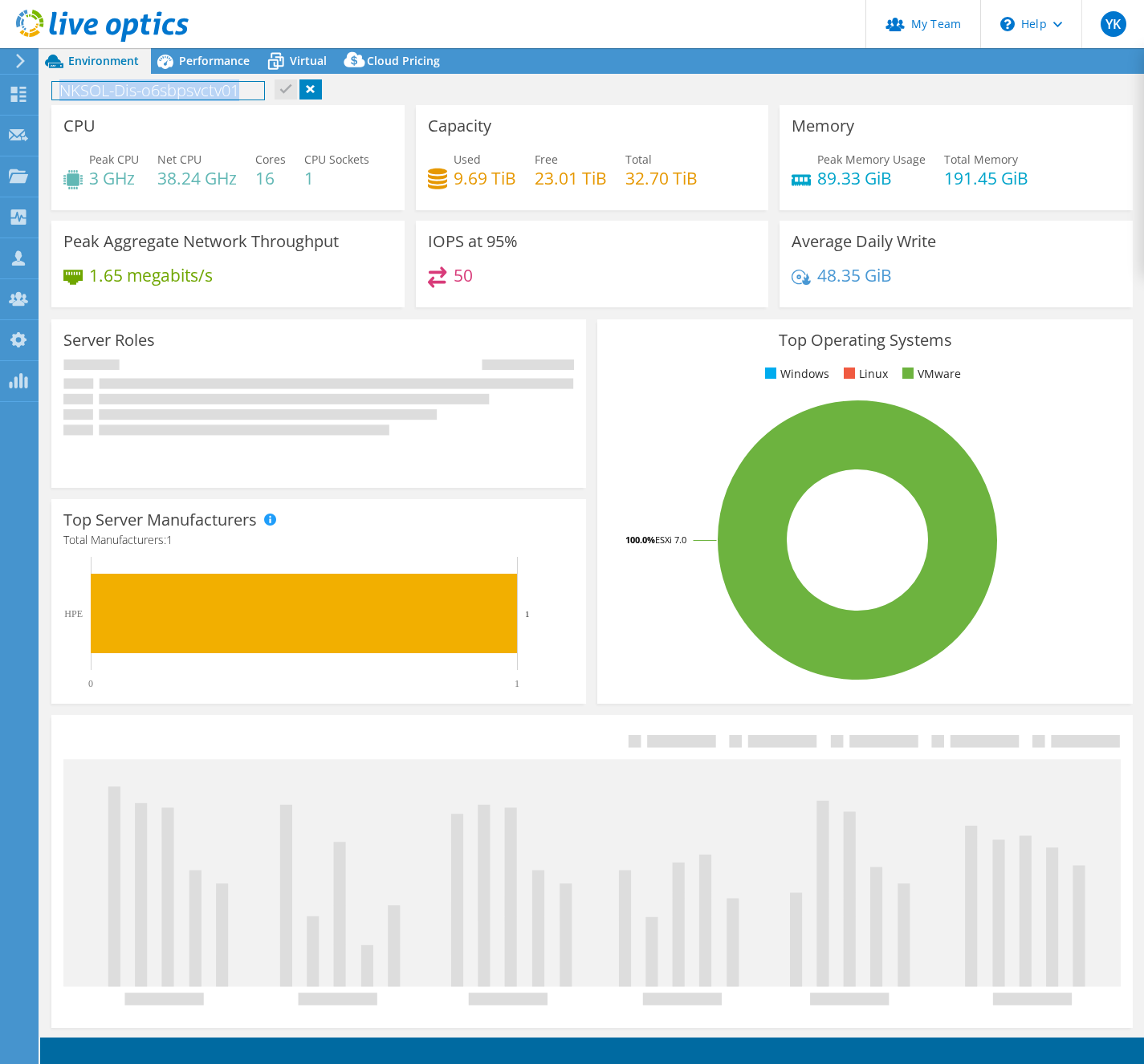
copy h1 "NKSOL-Dis-o6sbpsvctv01"
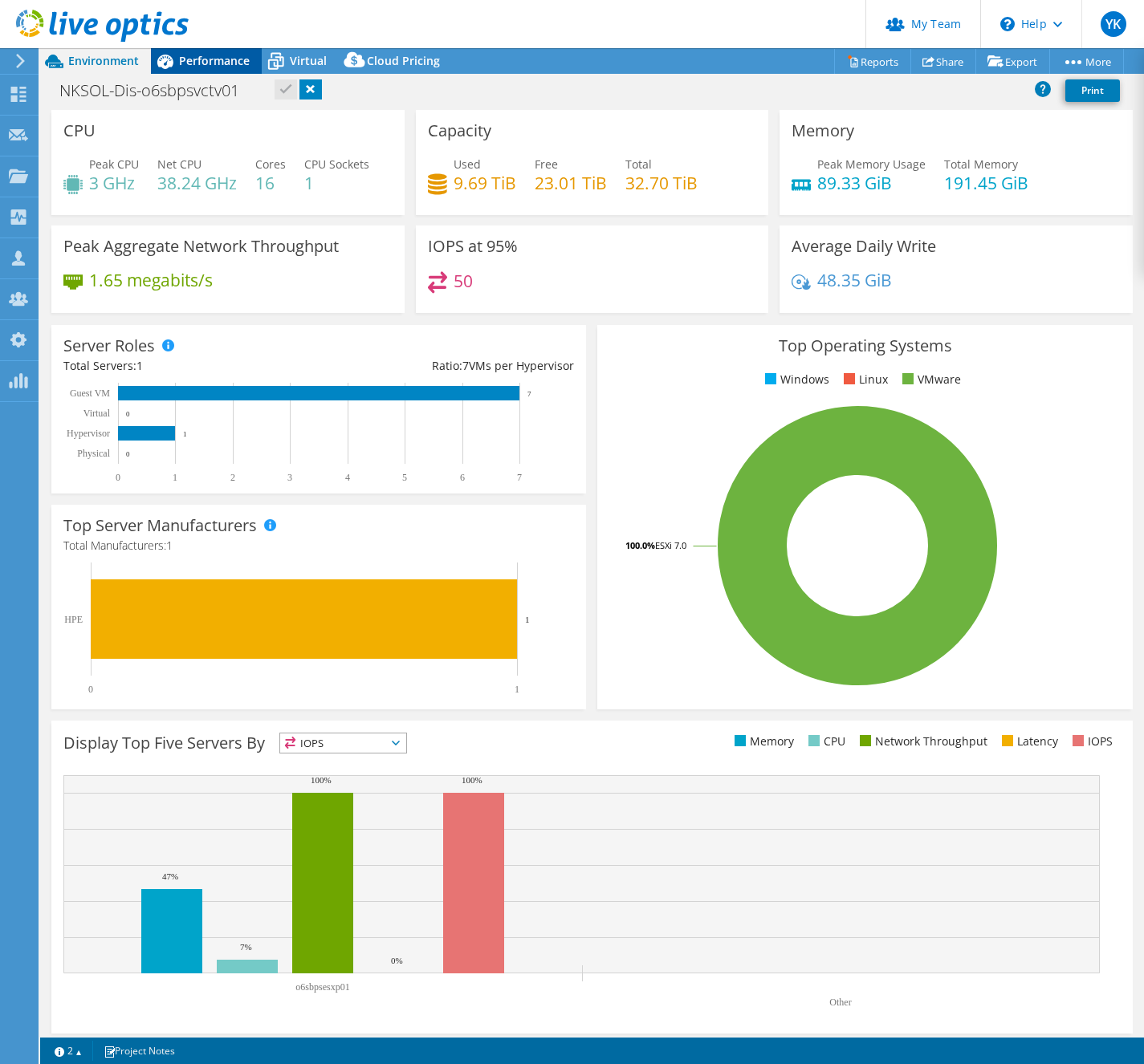
click at [211, 60] on span "Performance" at bounding box center [214, 60] width 71 height 15
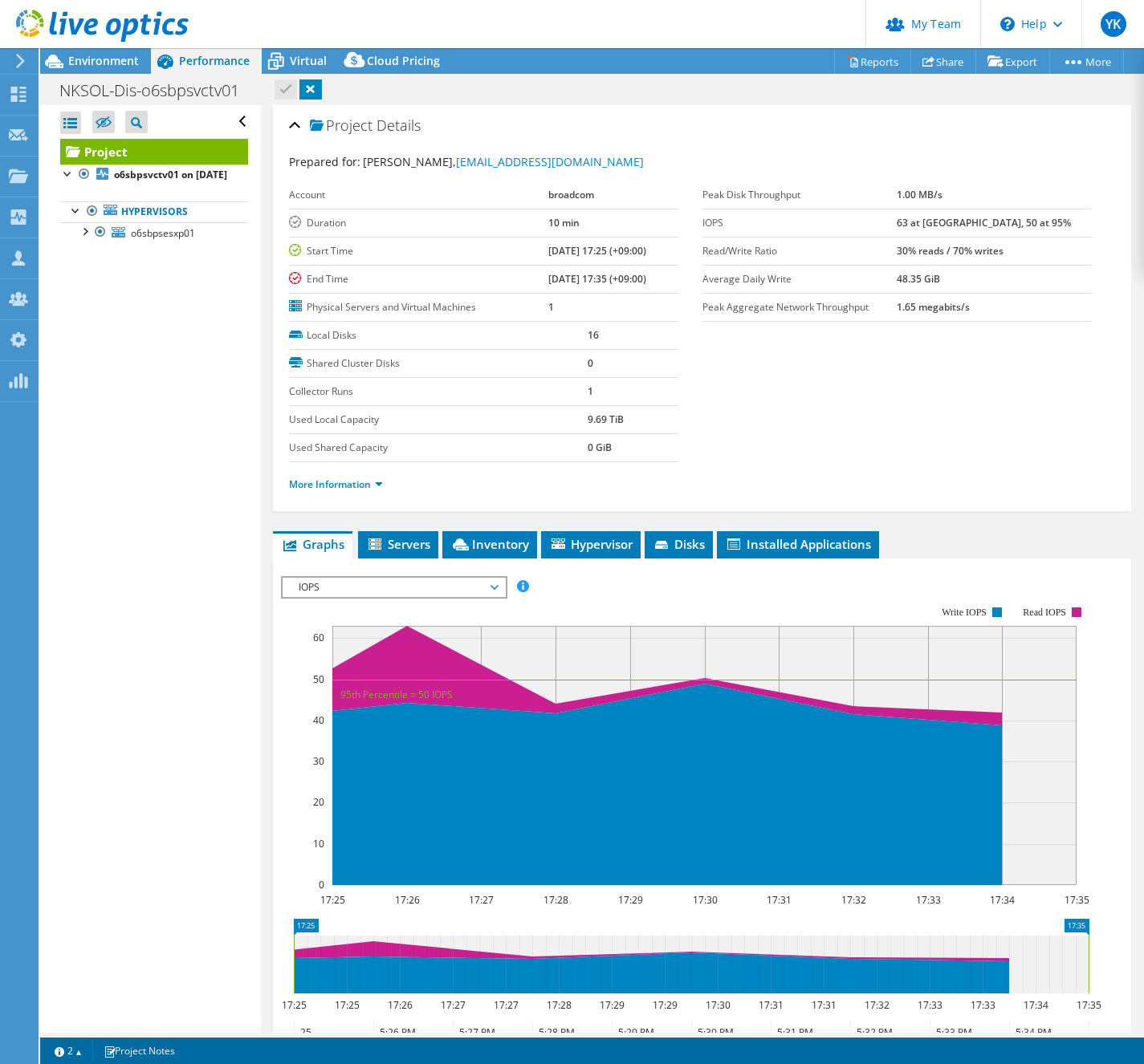
click at [211, 60] on span "Performance" at bounding box center [214, 60] width 71 height 15
click at [373, 480] on link "More Information" at bounding box center [335, 483] width 94 height 13
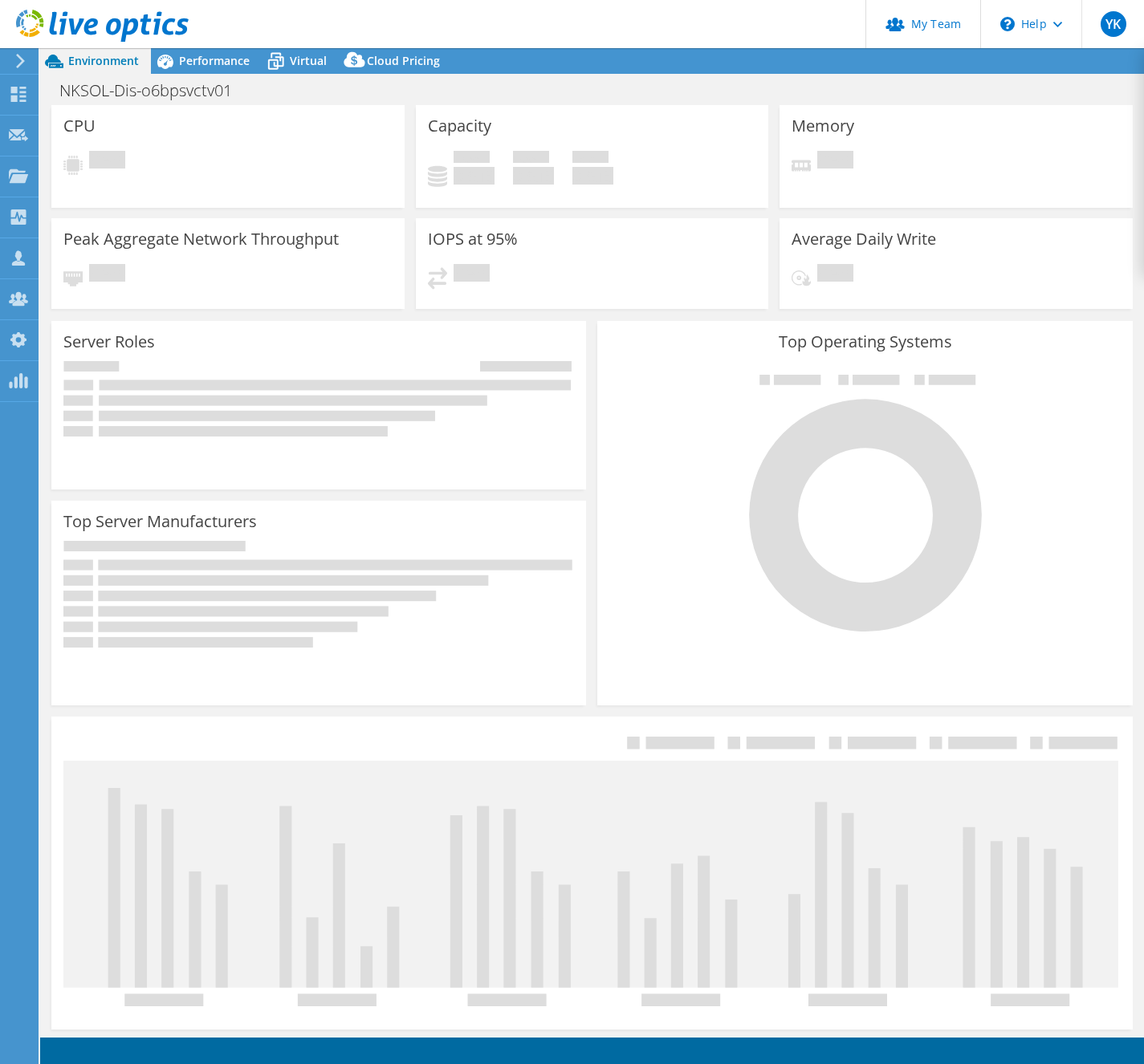
select select "[GEOGRAPHIC_DATA]"
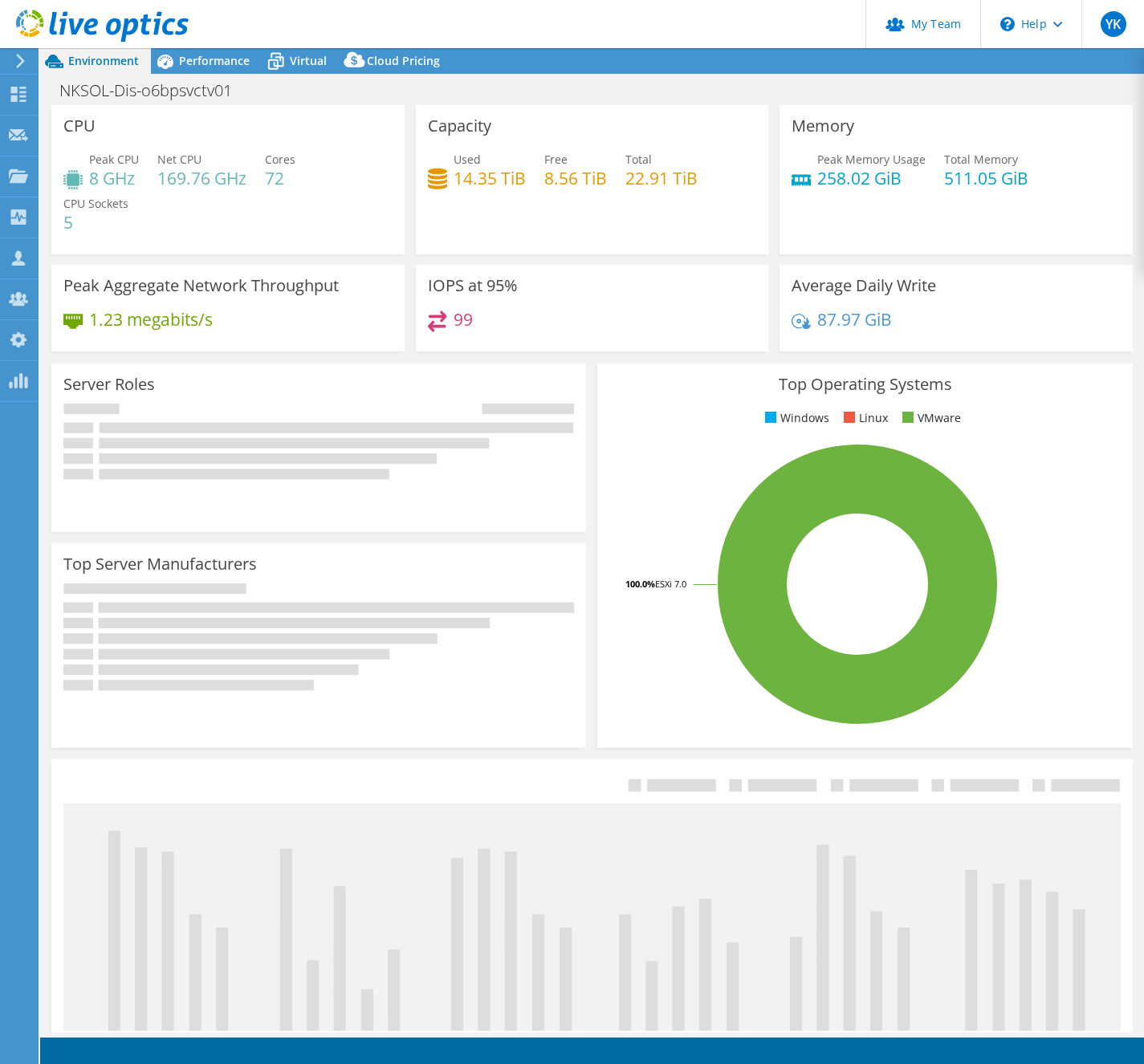
select select "JPY"
click at [191, 90] on h1 "NKSOL-Dis-o6bpsvctv01" at bounding box center [154, 91] width 205 height 18
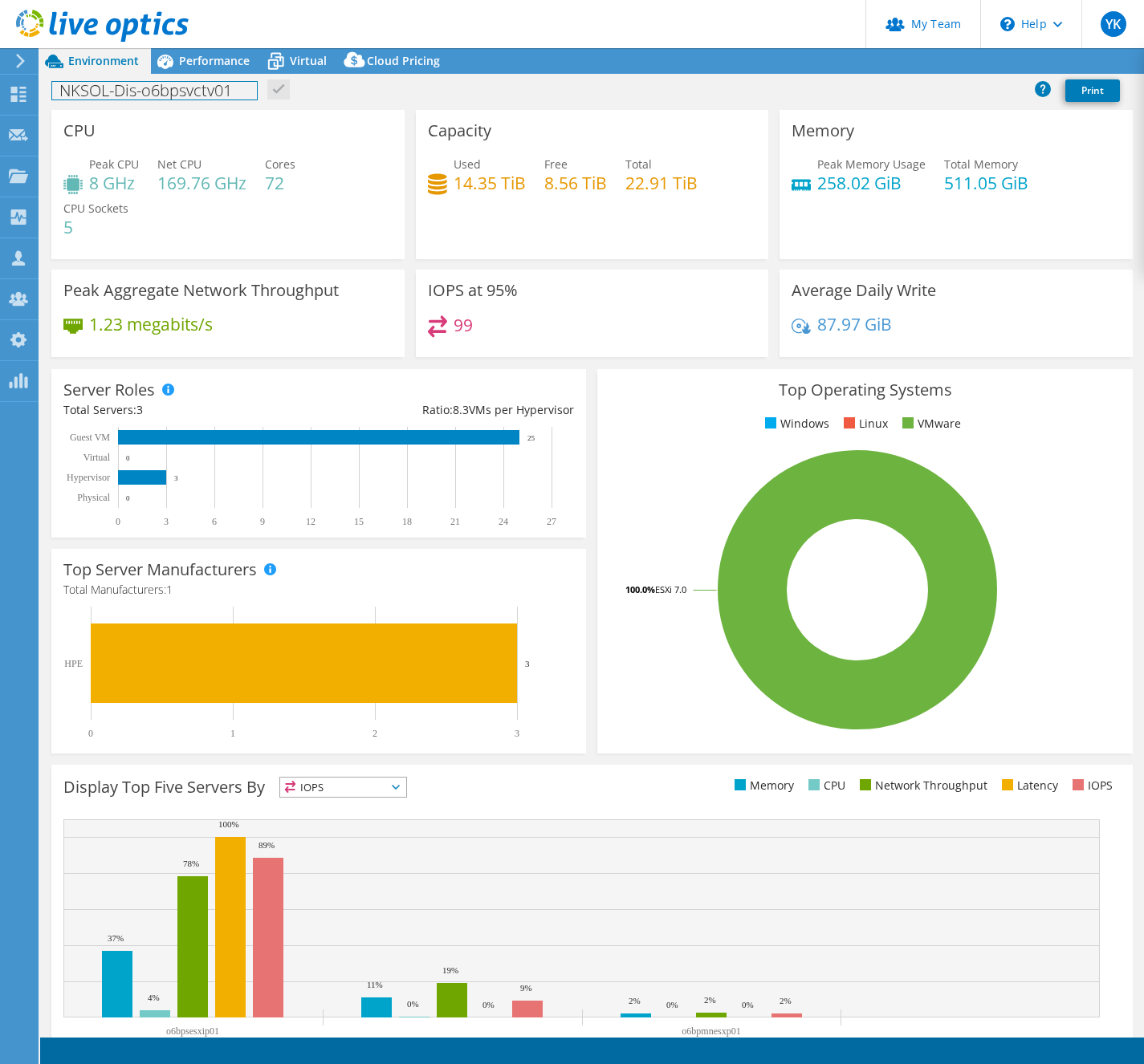
click at [191, 90] on h1 "NKSOL-Dis-o6bpsvctv01" at bounding box center [154, 91] width 205 height 18
click at [223, 62] on span "Performance" at bounding box center [214, 60] width 71 height 15
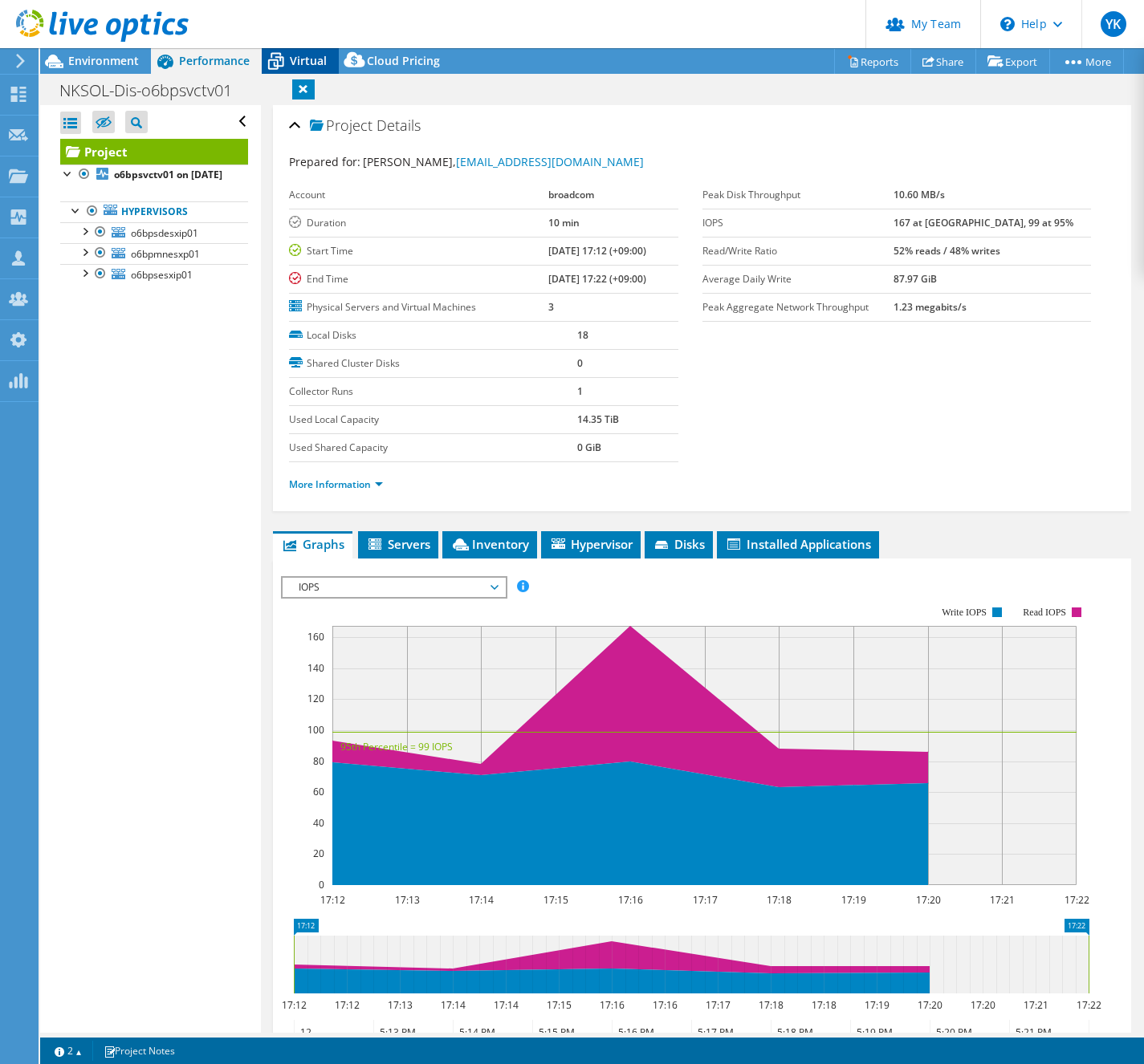
click at [307, 63] on span "Virtual" at bounding box center [307, 60] width 37 height 15
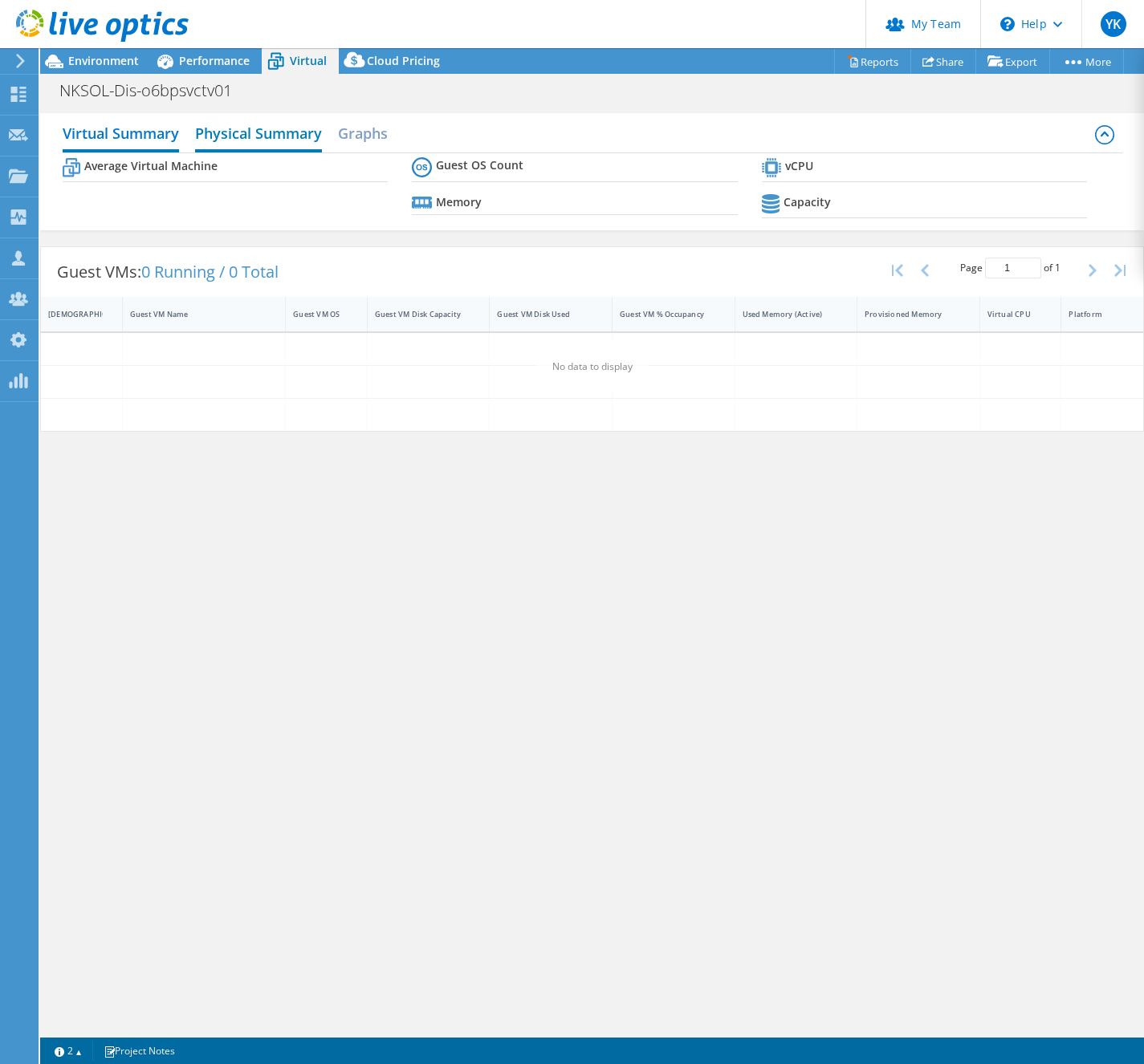
click at [274, 130] on h2 "Physical Summary" at bounding box center [258, 135] width 127 height 36
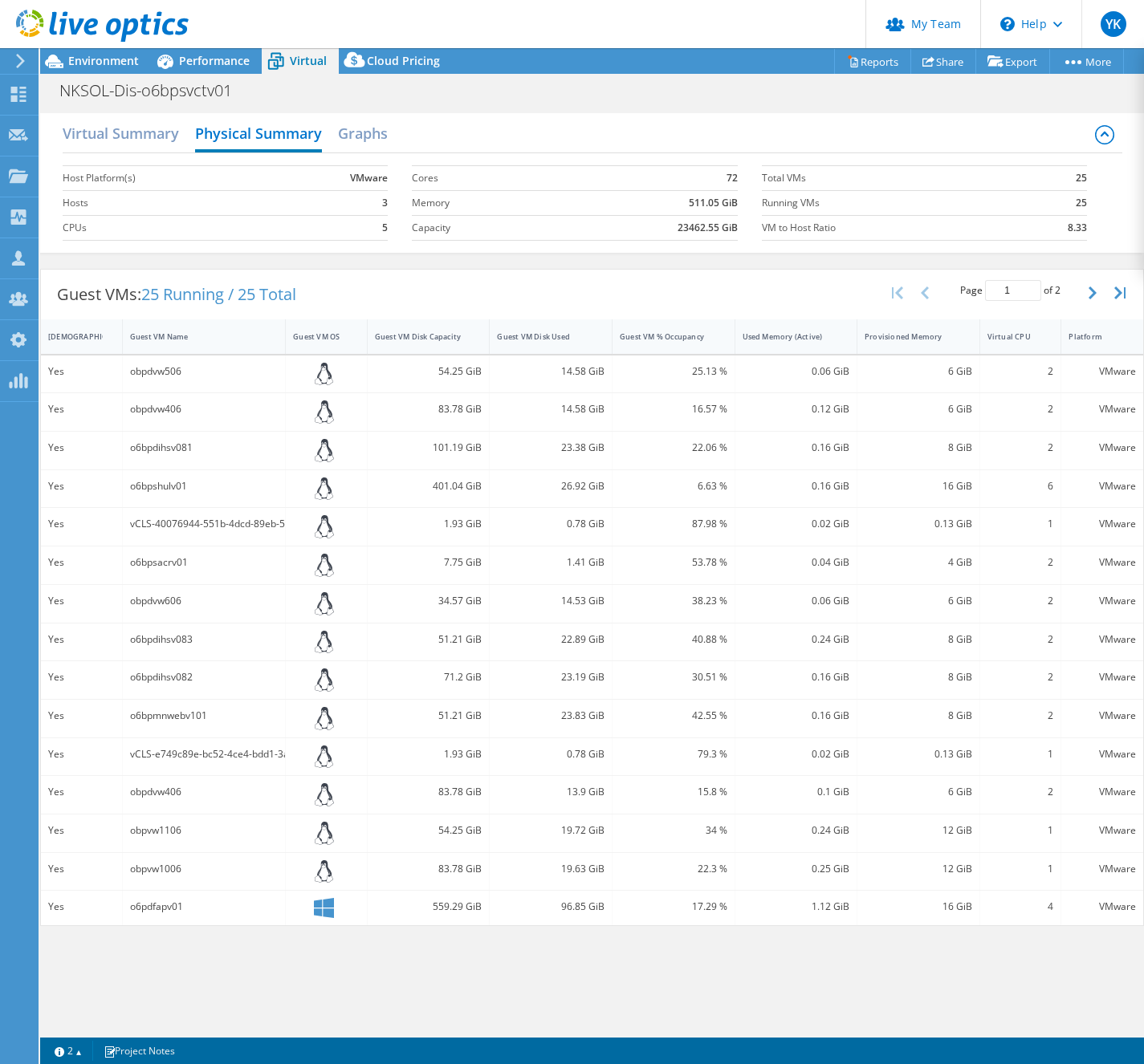
drag, startPoint x: 98, startPoint y: 63, endPoint x: 143, endPoint y: 105, distance: 61.6
click at [98, 63] on span "Environment" at bounding box center [103, 60] width 71 height 15
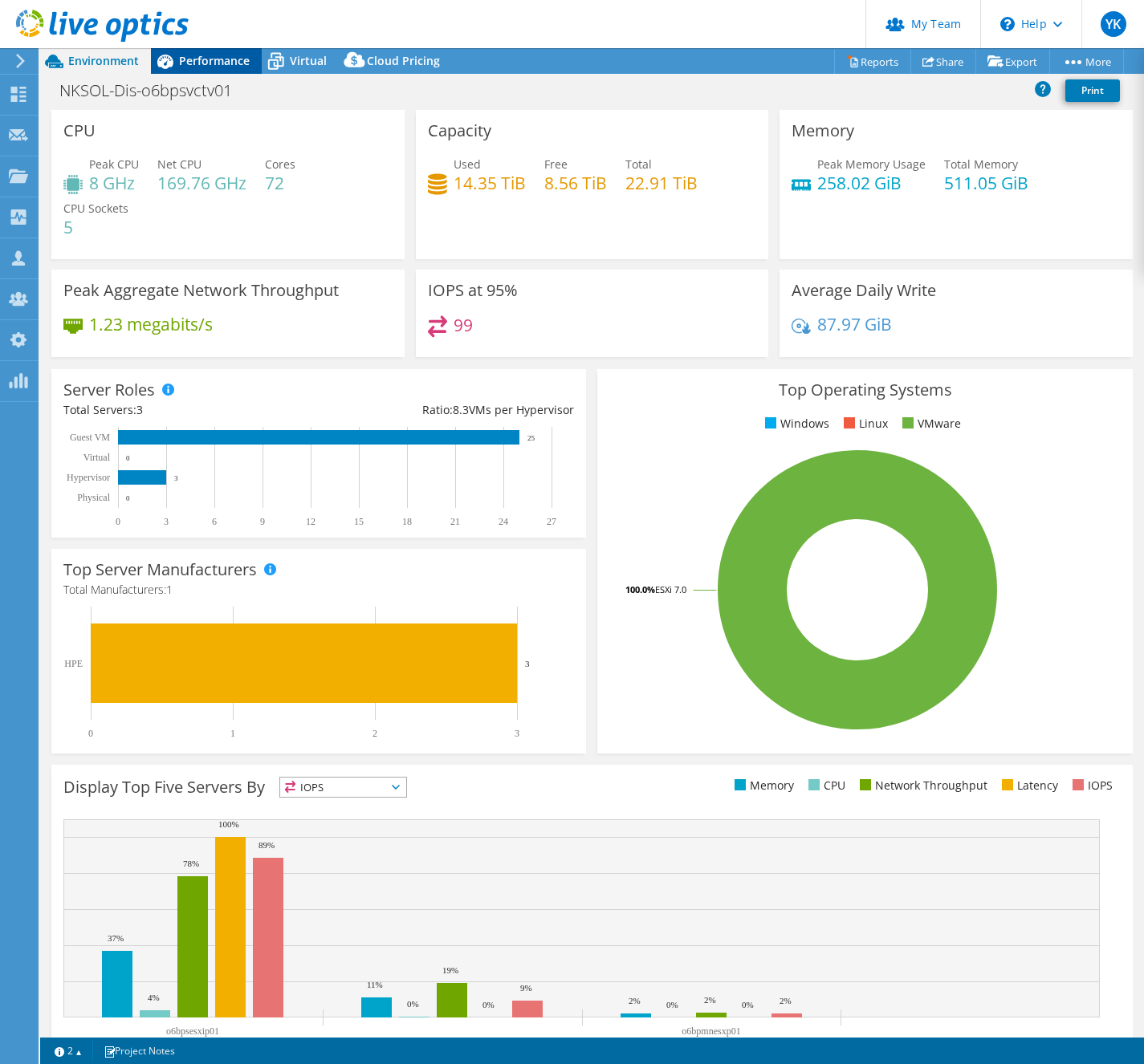
click at [223, 54] on span "Performance" at bounding box center [214, 60] width 71 height 15
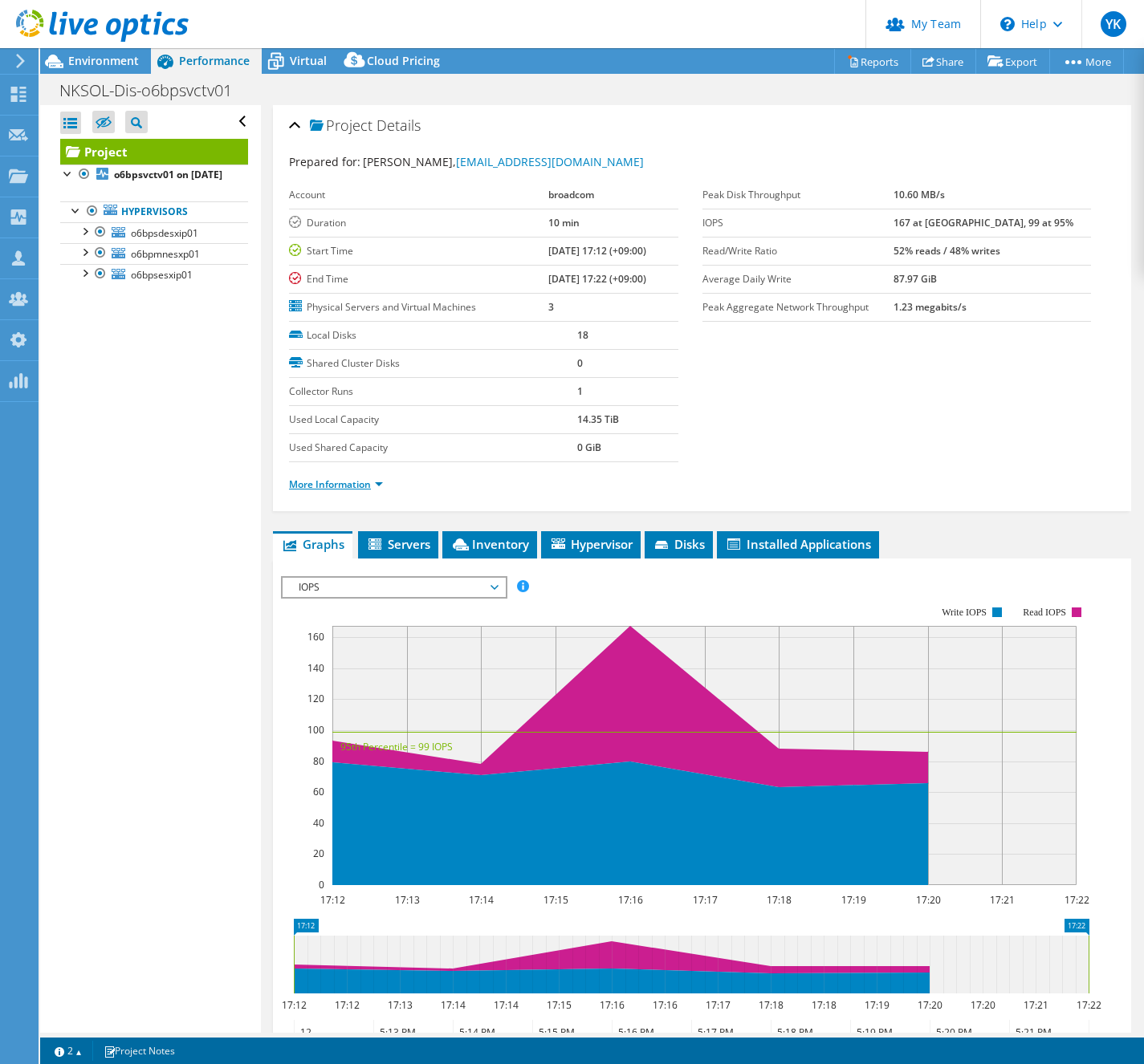
click at [366, 480] on link "More Information" at bounding box center [335, 483] width 94 height 13
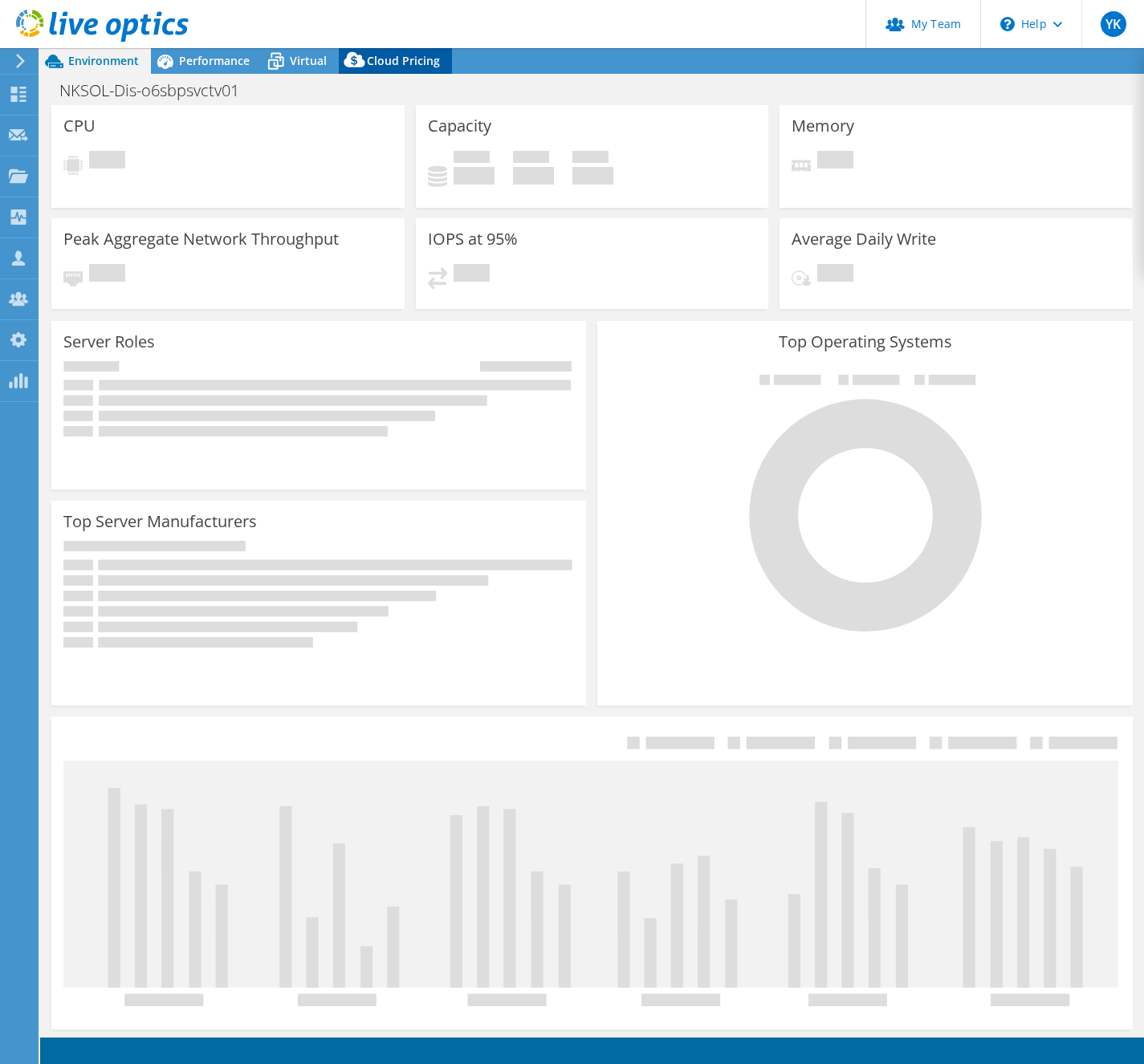
select select "[GEOGRAPHIC_DATA]"
click at [346, 67] on icon at bounding box center [353, 59] width 21 height 15
select select "USD"
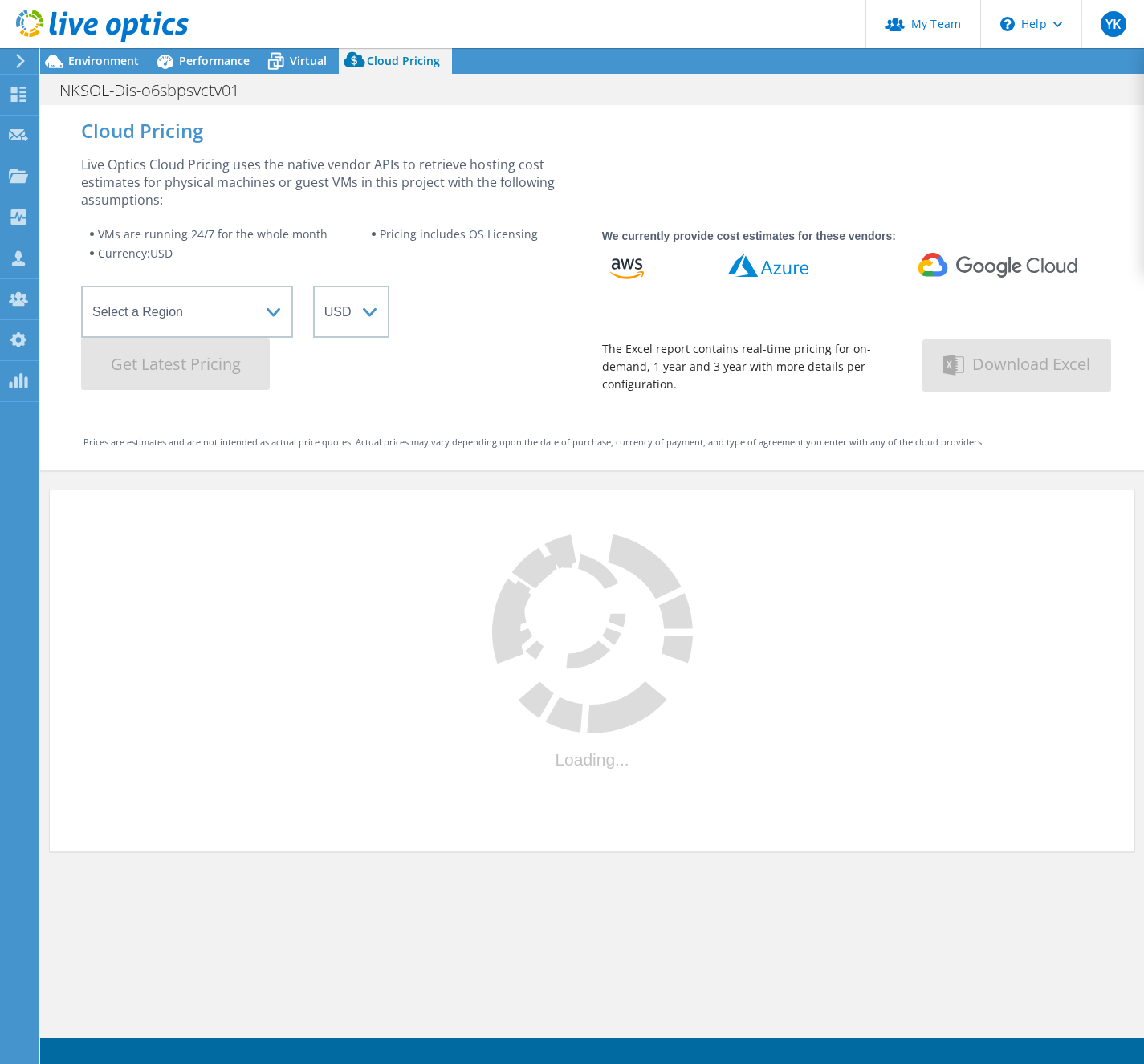
select select "[GEOGRAPHIC_DATA]"
select select "JPY"
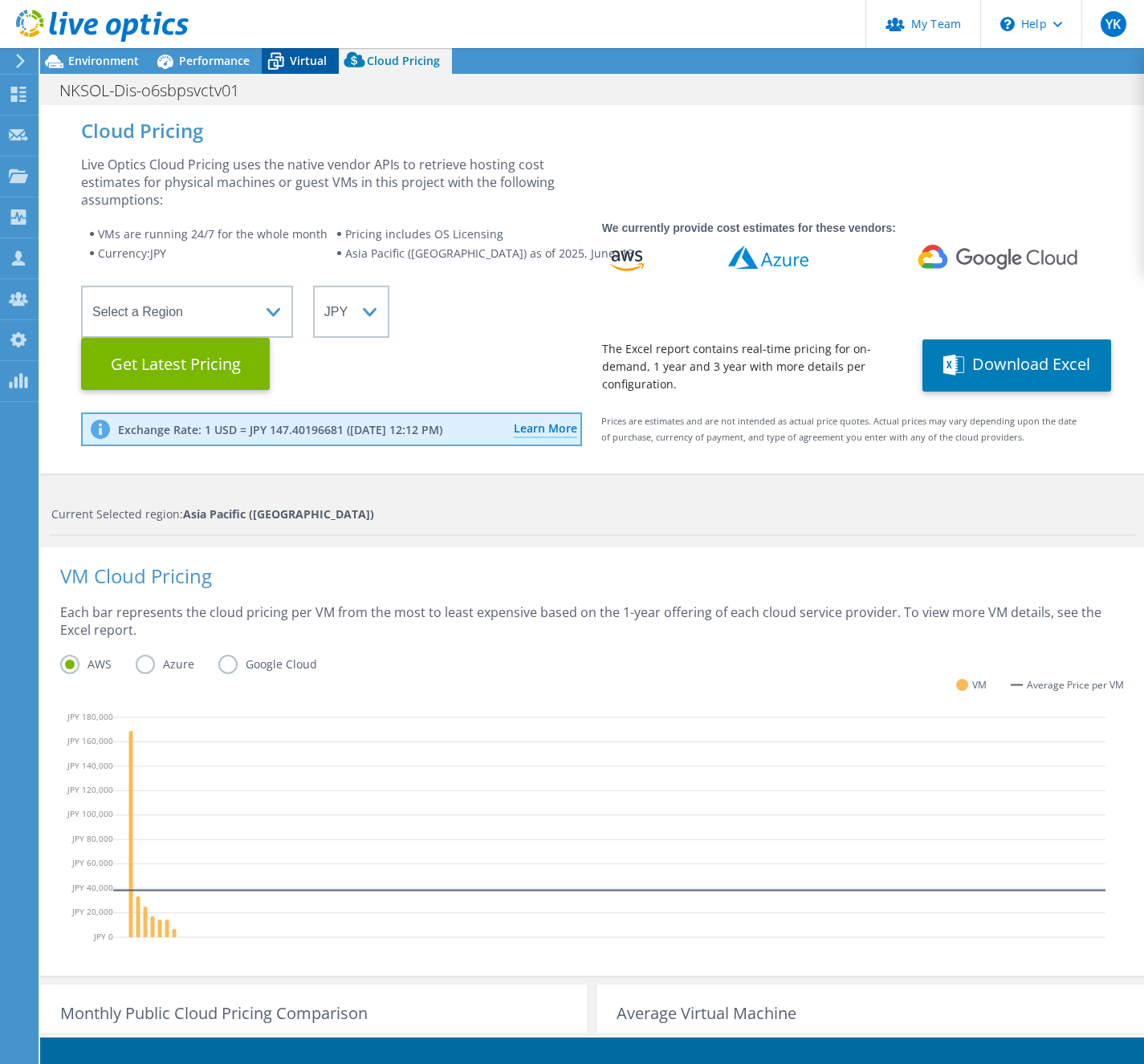
click at [310, 59] on span "Virtual" at bounding box center [307, 60] width 37 height 15
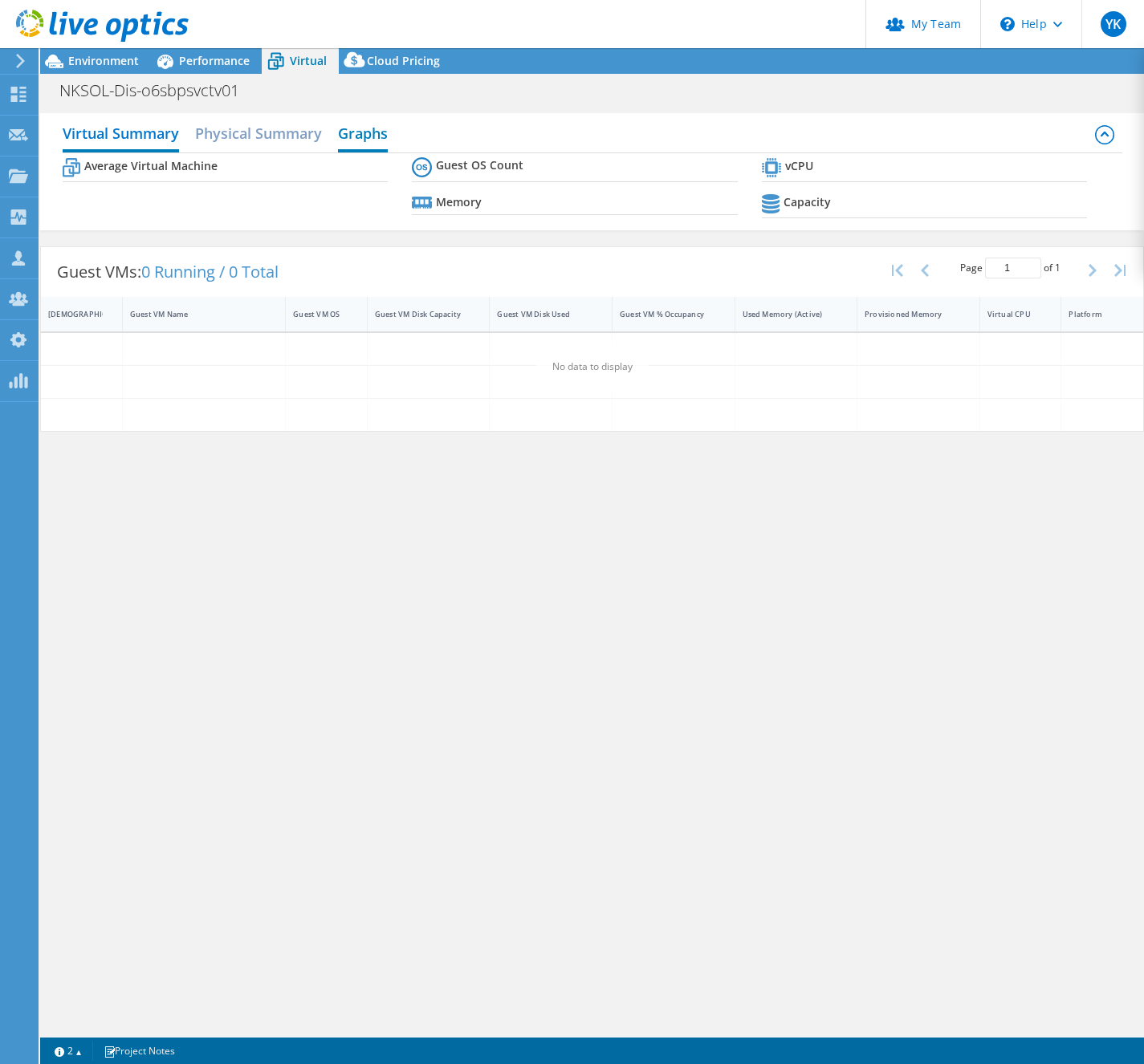
click at [374, 135] on h2 "Graphs" at bounding box center [363, 135] width 50 height 36
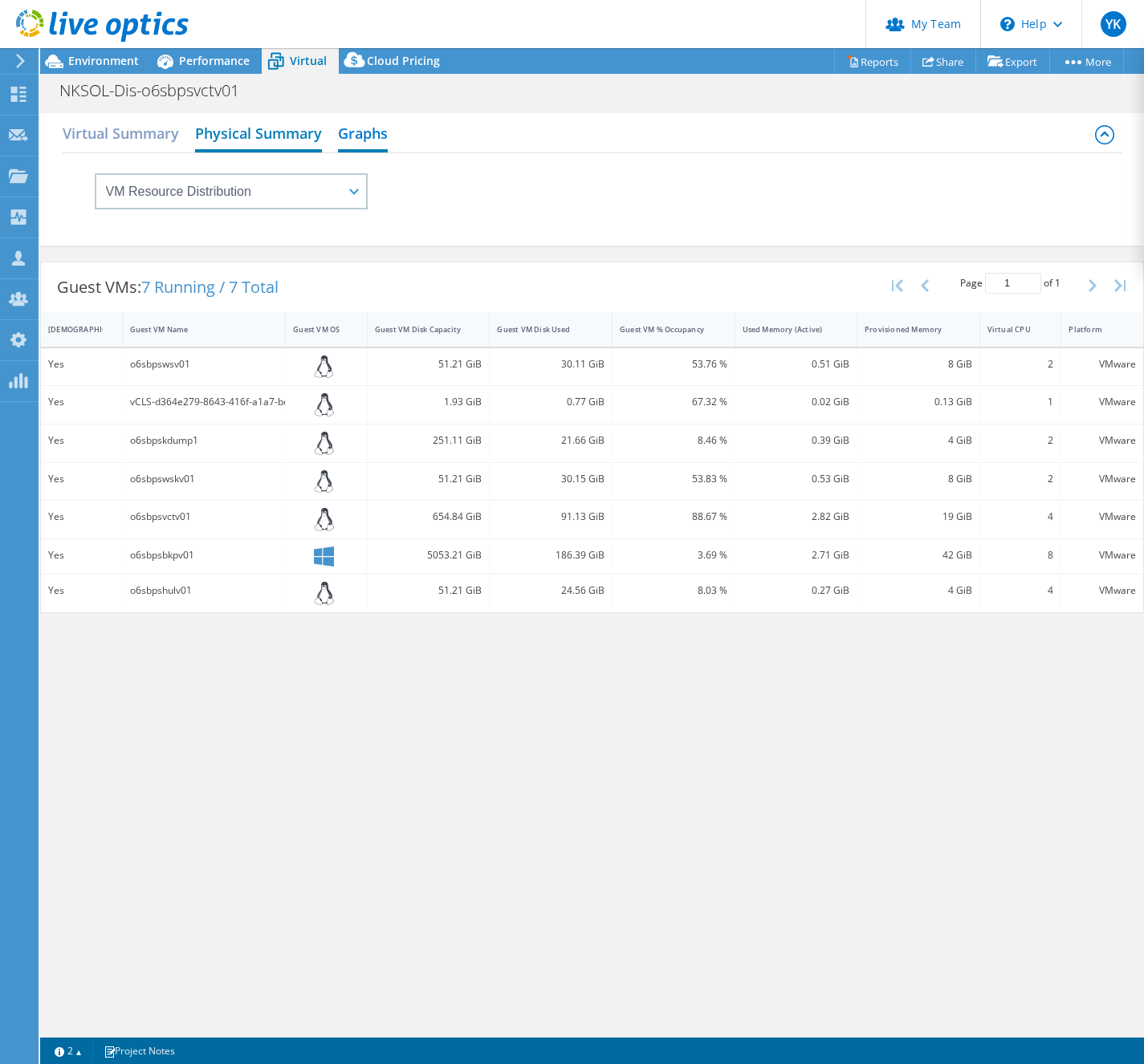
click at [234, 144] on h2 "Physical Summary" at bounding box center [258, 135] width 127 height 36
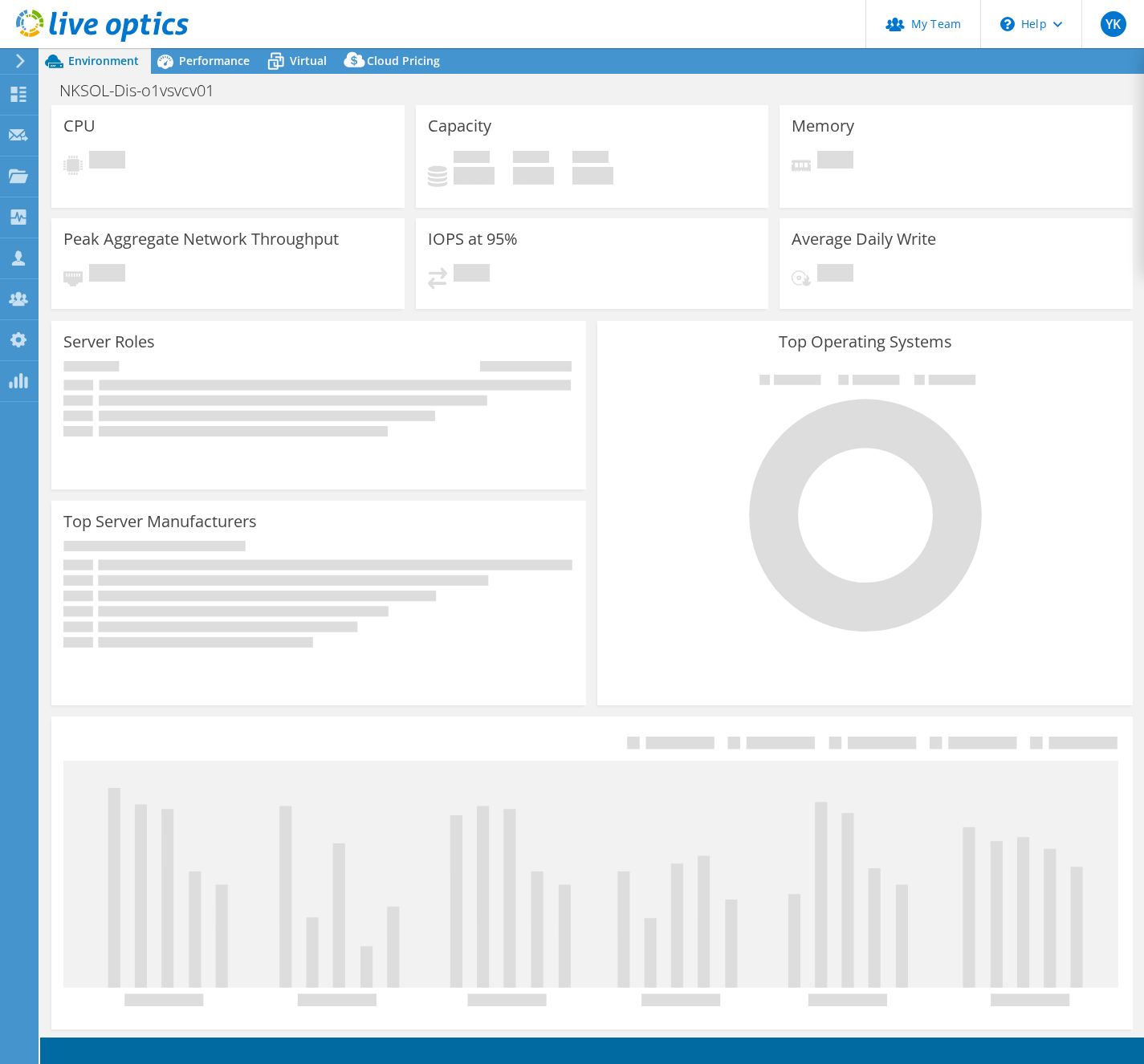
select select "[GEOGRAPHIC_DATA]"
select select "JPY"
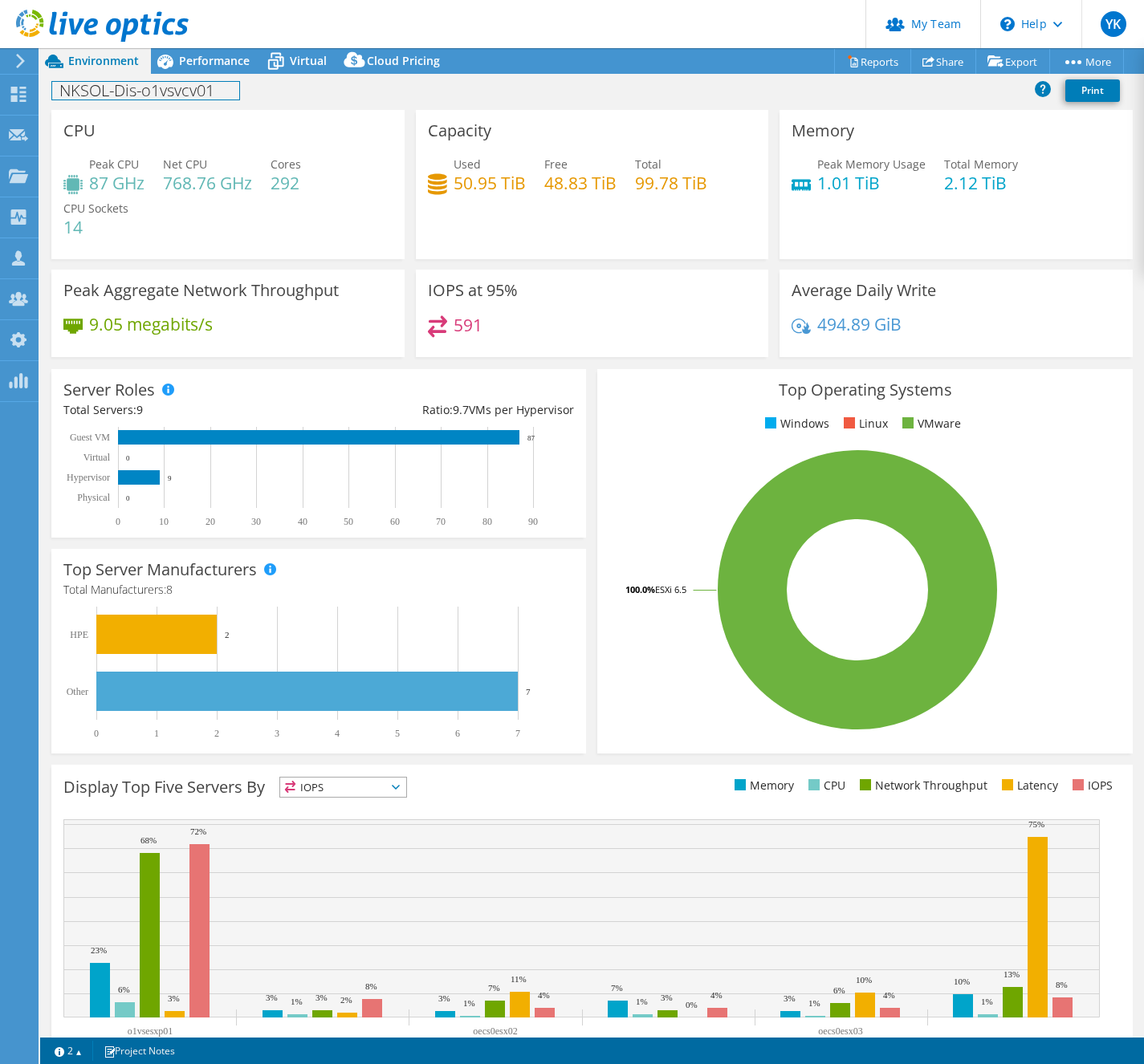
click at [185, 96] on h1 "NKSOL-Dis-o1vsvcv01" at bounding box center [145, 91] width 187 height 18
copy h1 "NKSOL-Dis-o1vsvcv01"
click at [218, 63] on span "Performance" at bounding box center [214, 60] width 71 height 15
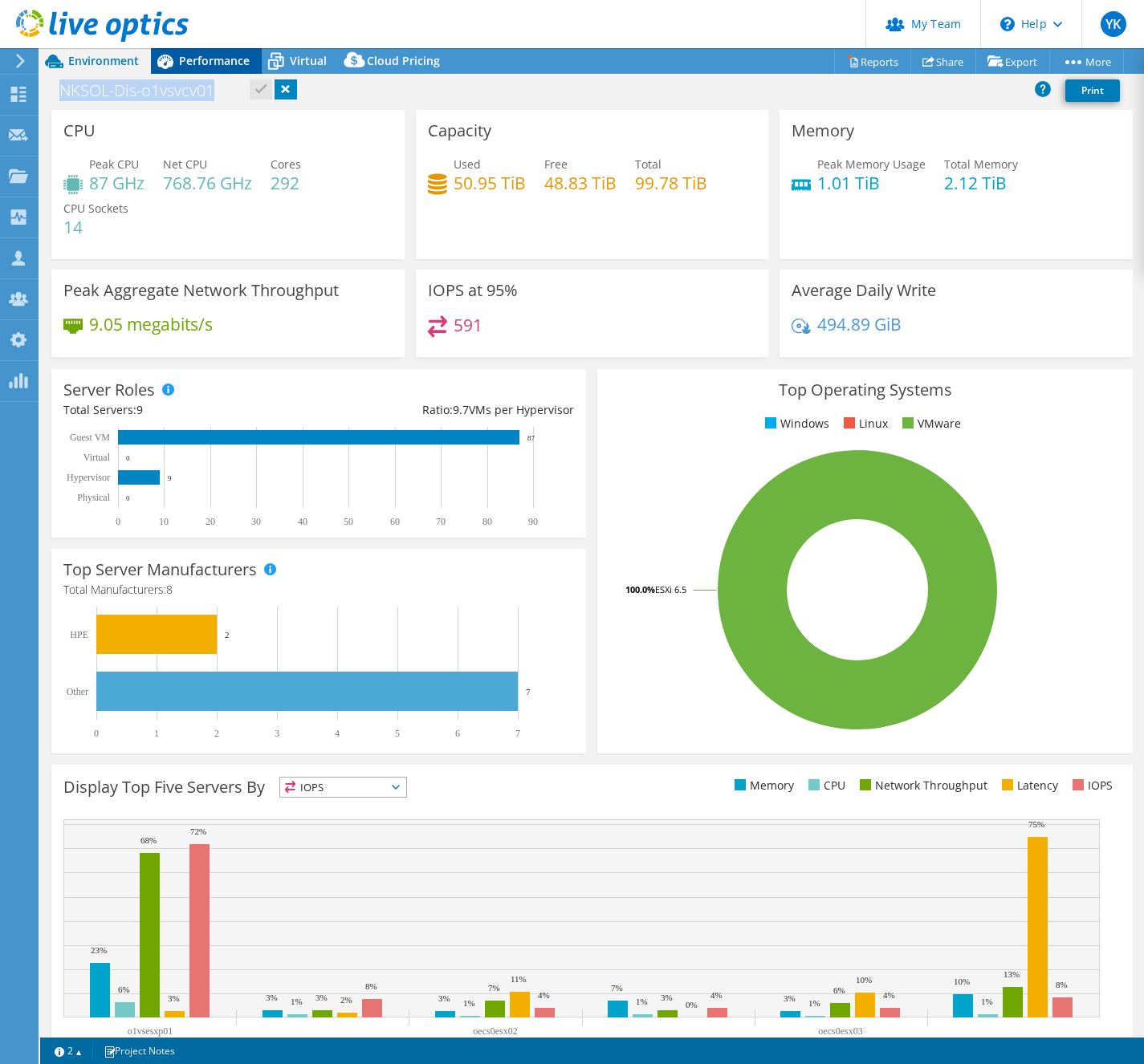
click at [218, 63] on span "Performance" at bounding box center [214, 60] width 71 height 15
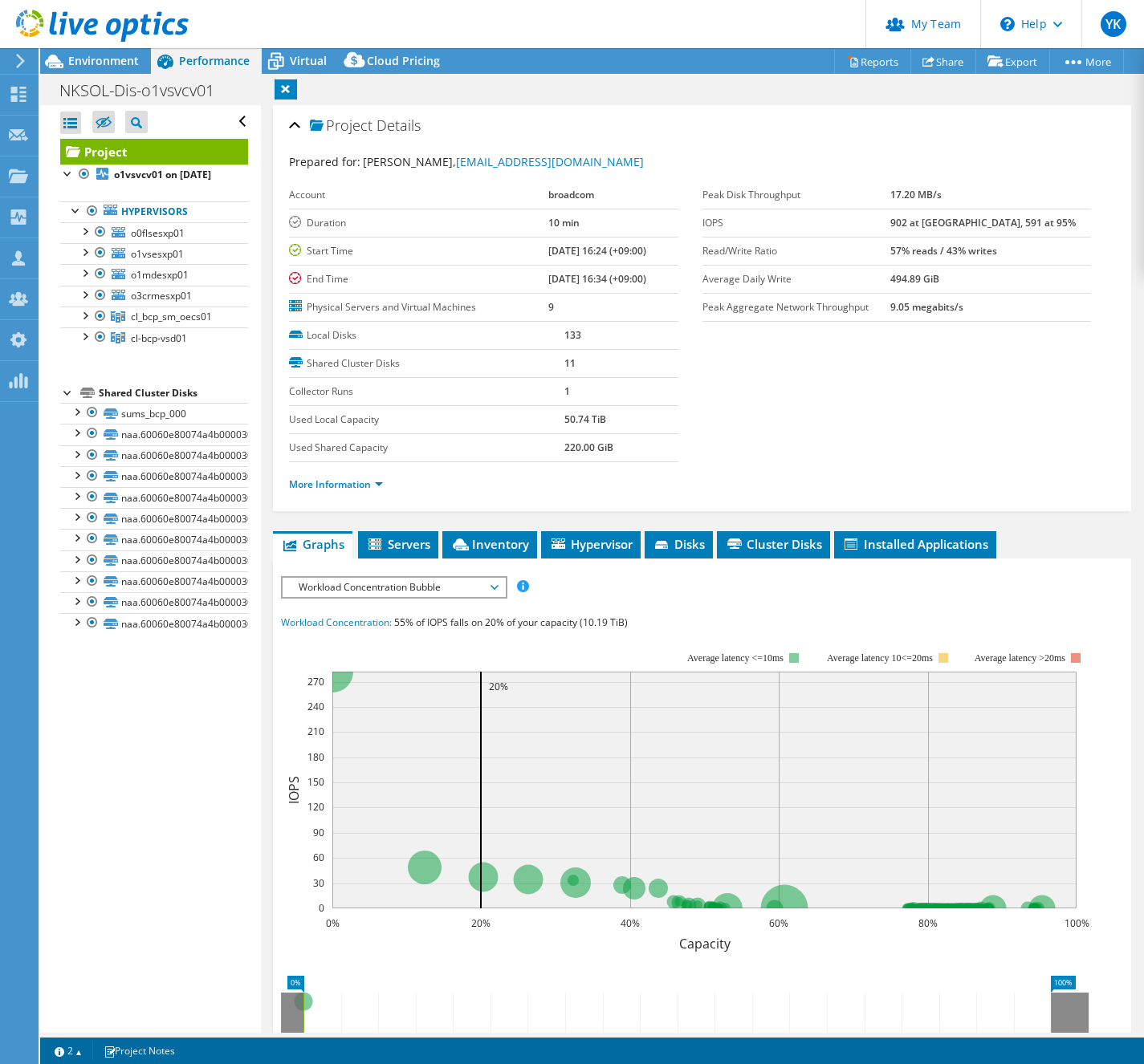
click at [332, 494] on div "More Information" at bounding box center [702, 484] width 826 height 45
drag, startPoint x: 337, startPoint y: 488, endPoint x: 423, endPoint y: 498, distance: 86.6
click at [337, 488] on link "More Information" at bounding box center [335, 483] width 94 height 13
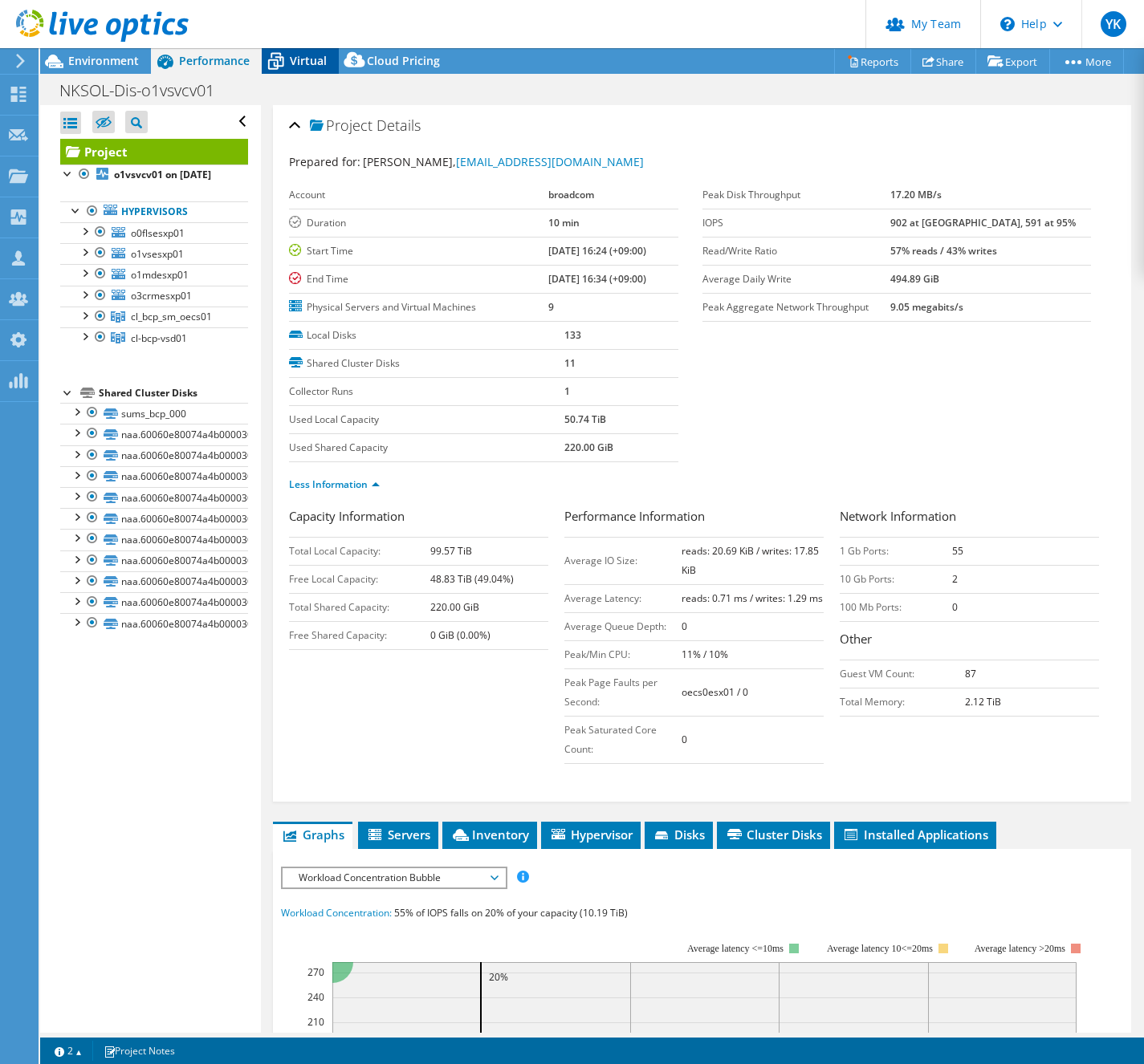
click at [296, 60] on span "Virtual" at bounding box center [307, 60] width 37 height 15
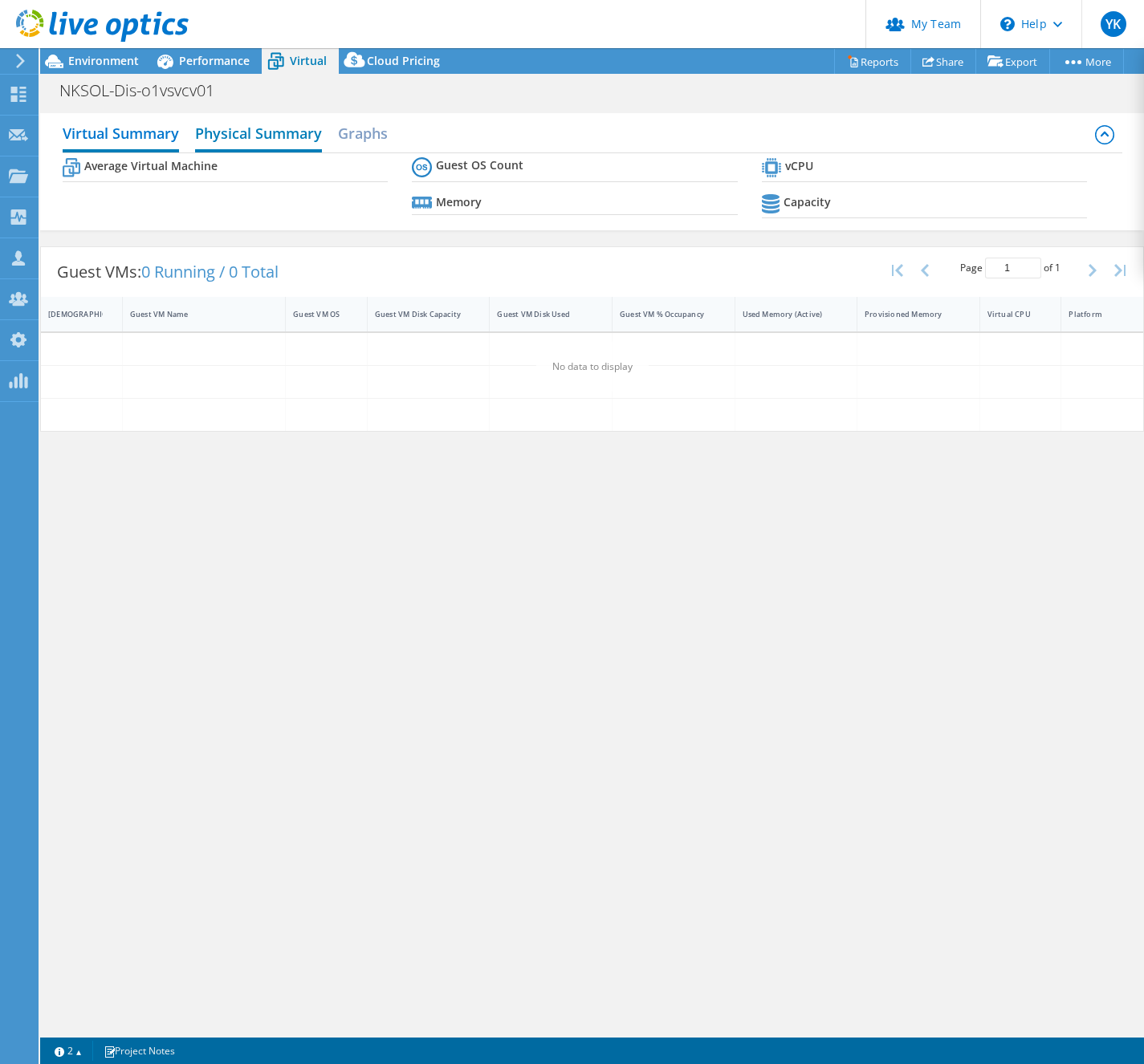
click at [257, 125] on h2 "Physical Summary" at bounding box center [258, 135] width 127 height 36
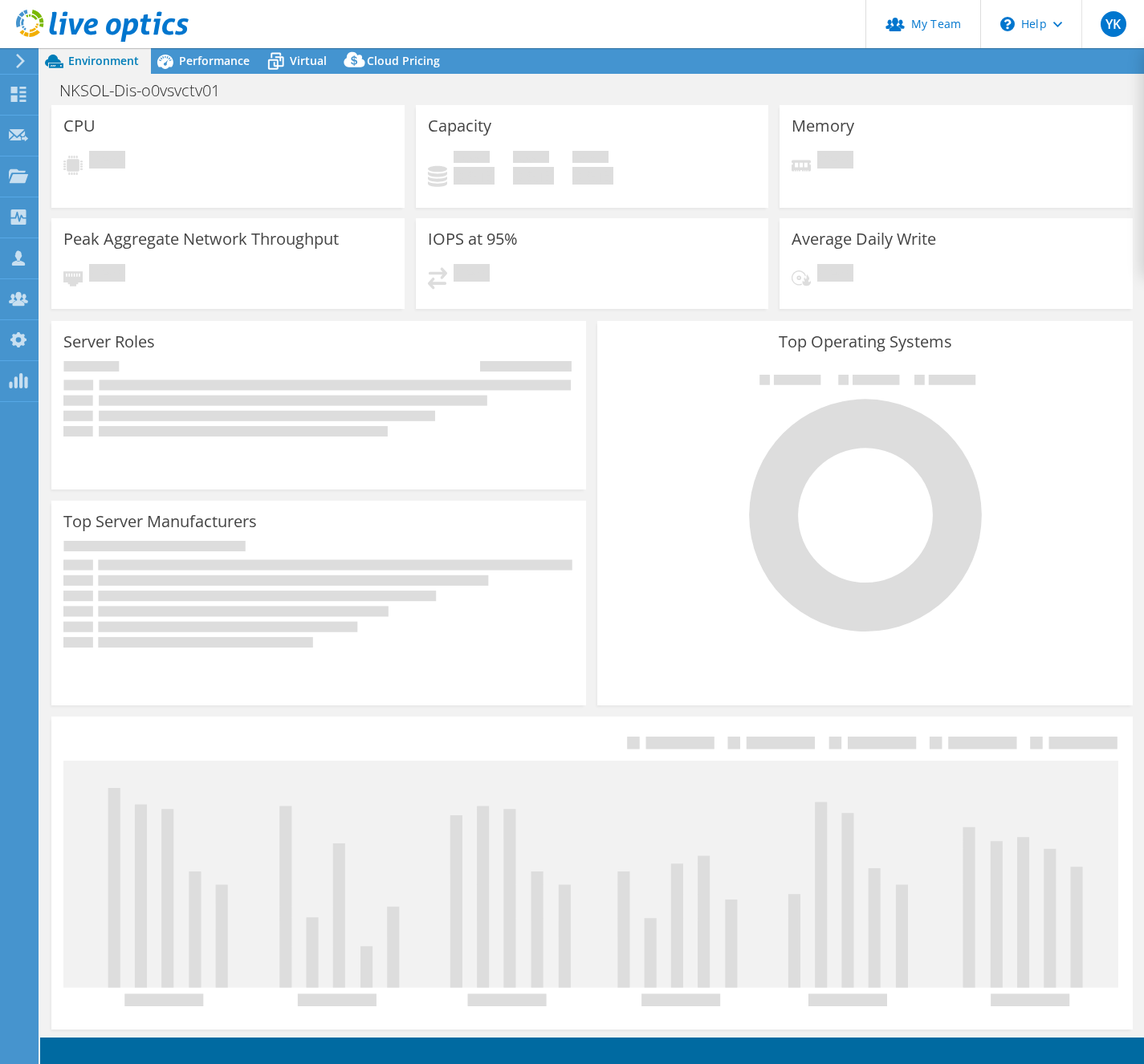
select select "[GEOGRAPHIC_DATA]"
select select "JPY"
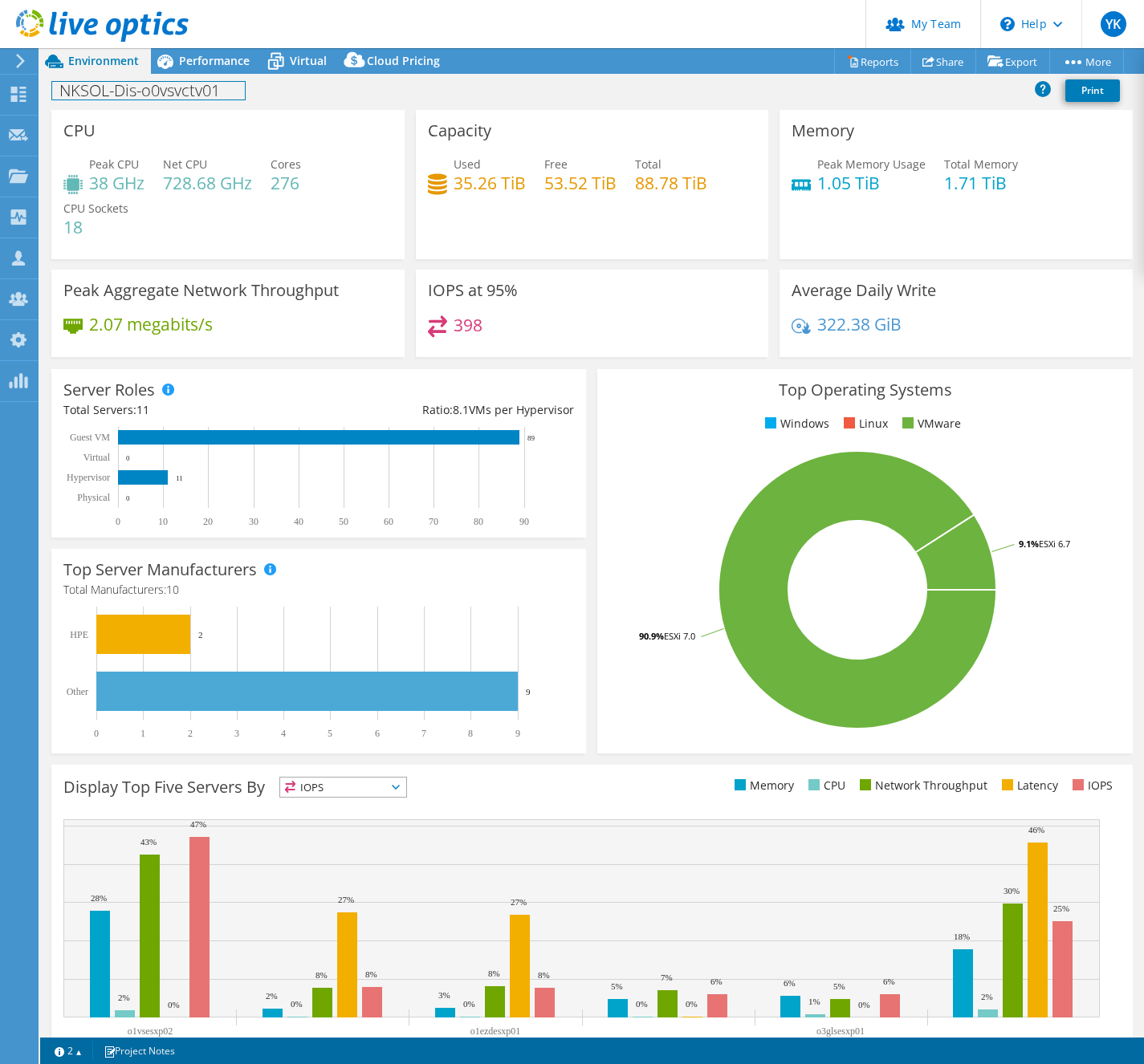
click at [164, 92] on h1 "NKSOL-Dis-o0vsvctv01" at bounding box center [148, 91] width 193 height 18
click at [191, 61] on span "Performance" at bounding box center [214, 60] width 71 height 15
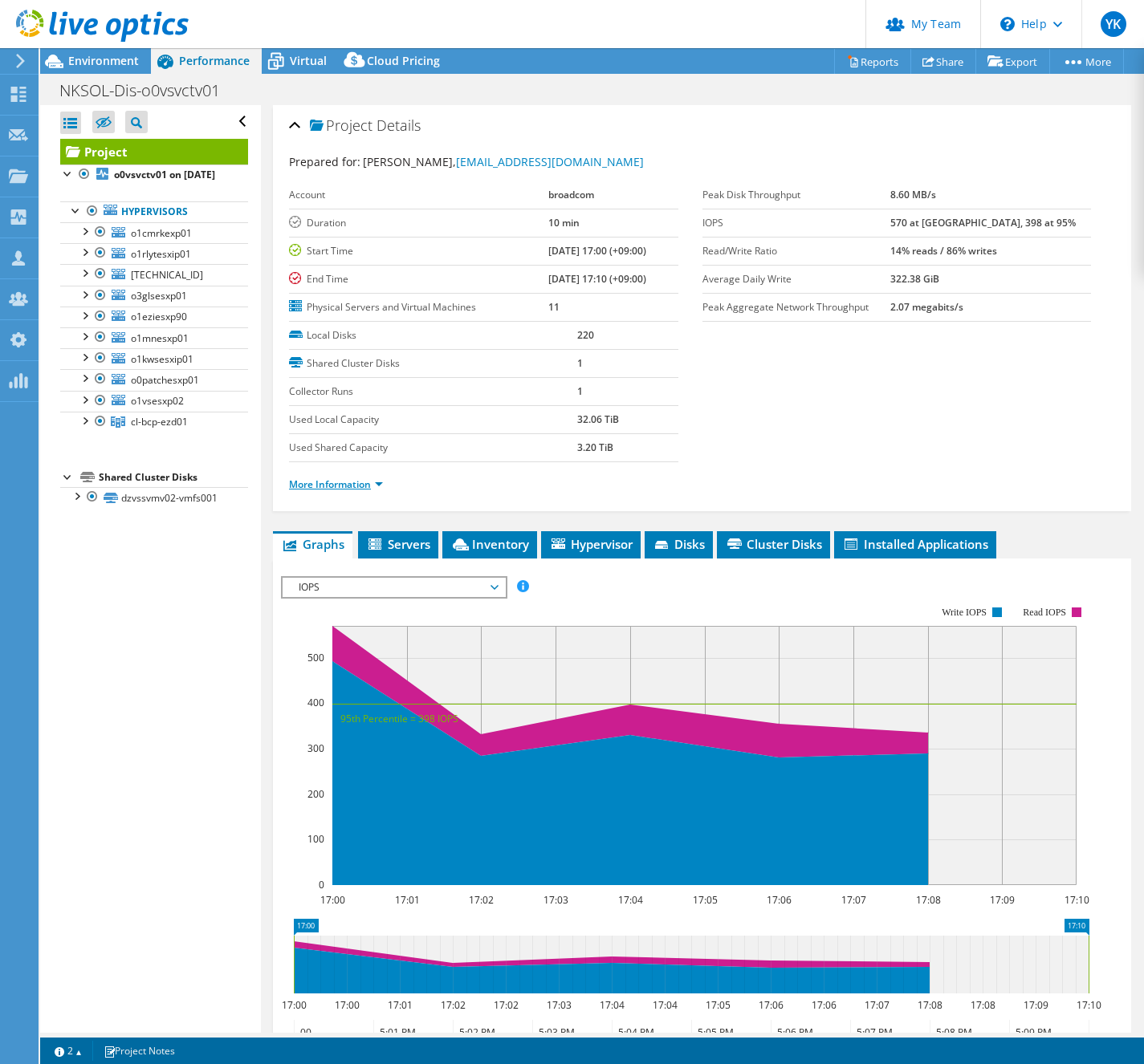
click at [332, 482] on link "More Information" at bounding box center [335, 483] width 94 height 13
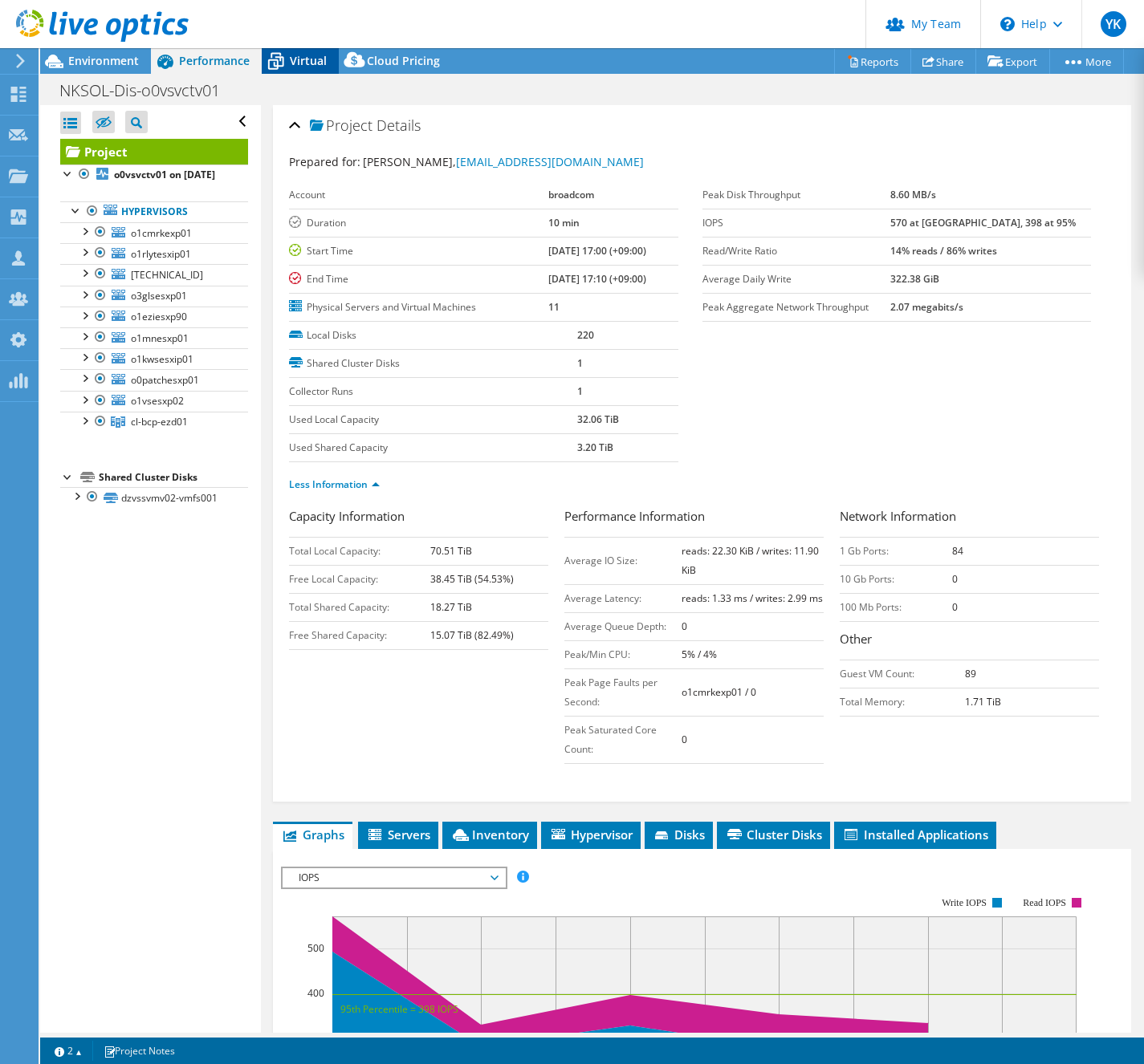
click at [310, 60] on span "Virtual" at bounding box center [307, 60] width 37 height 15
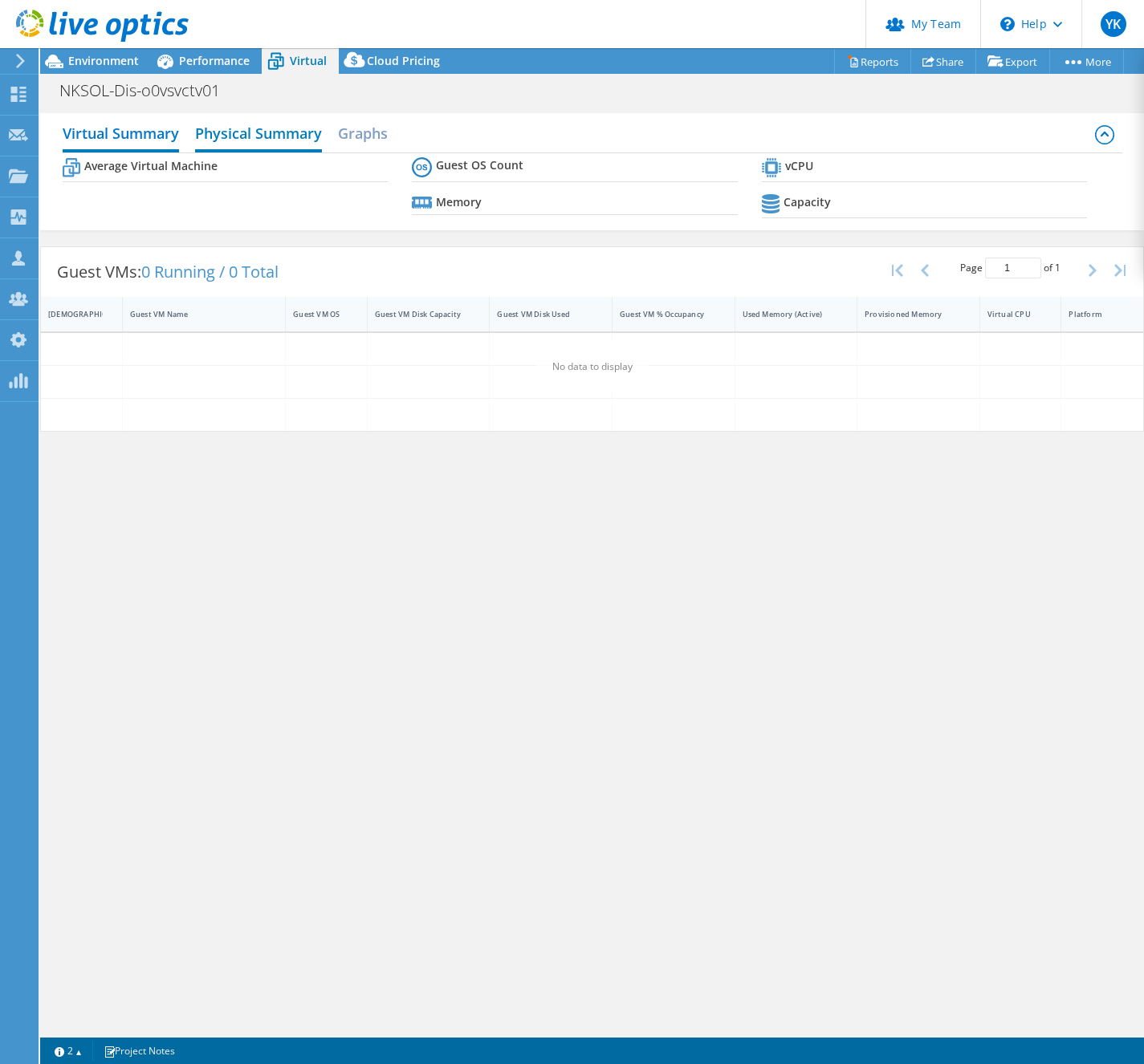
click at [225, 136] on h2 "Physical Summary" at bounding box center [258, 135] width 127 height 36
